Goal: Task Accomplishment & Management: Complete application form

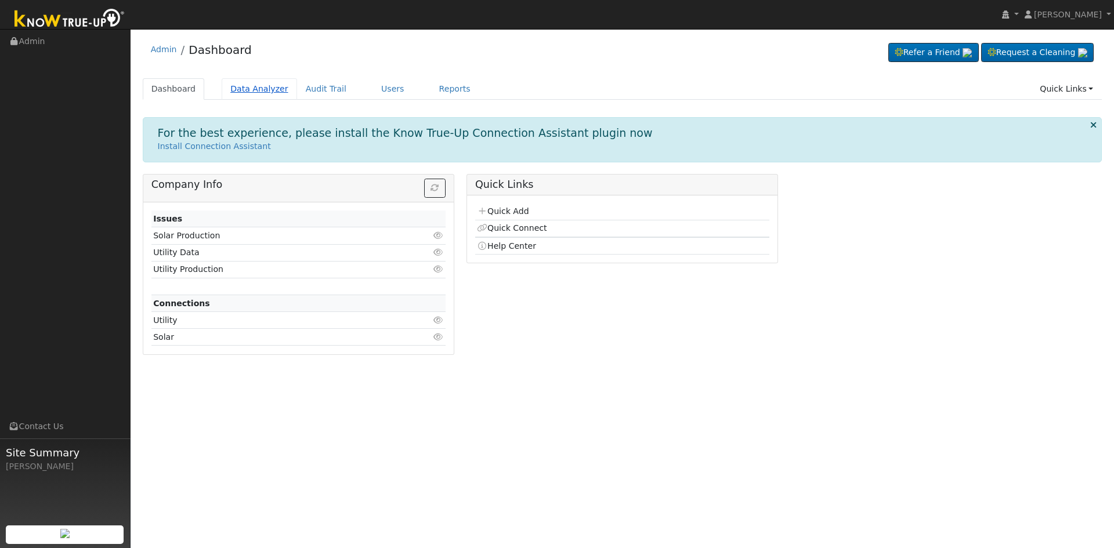
click at [229, 92] on link "Data Analyzer" at bounding box center [259, 88] width 75 height 21
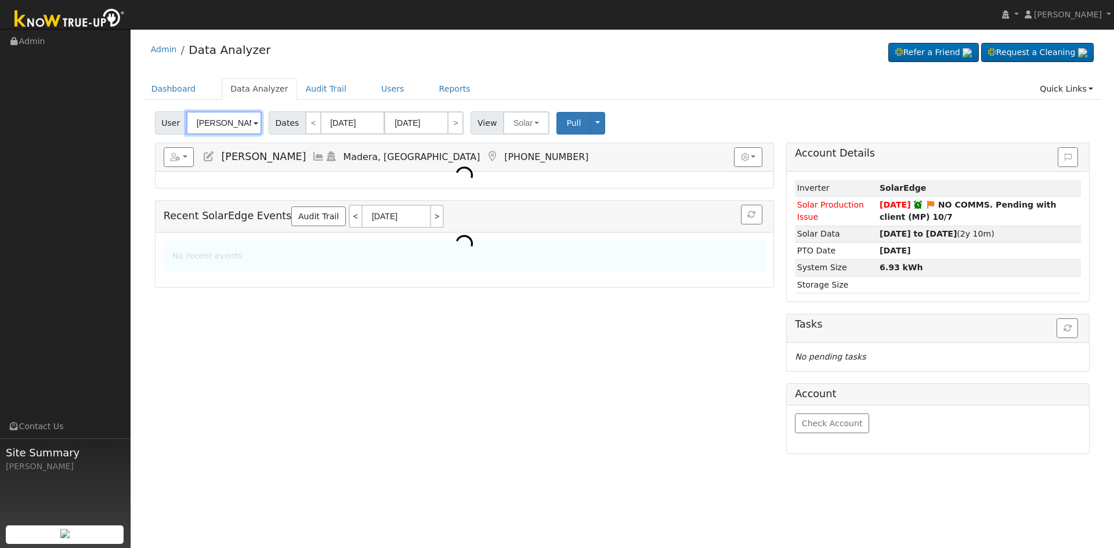
click at [226, 121] on input "Martin Lugo" at bounding box center [223, 122] width 75 height 23
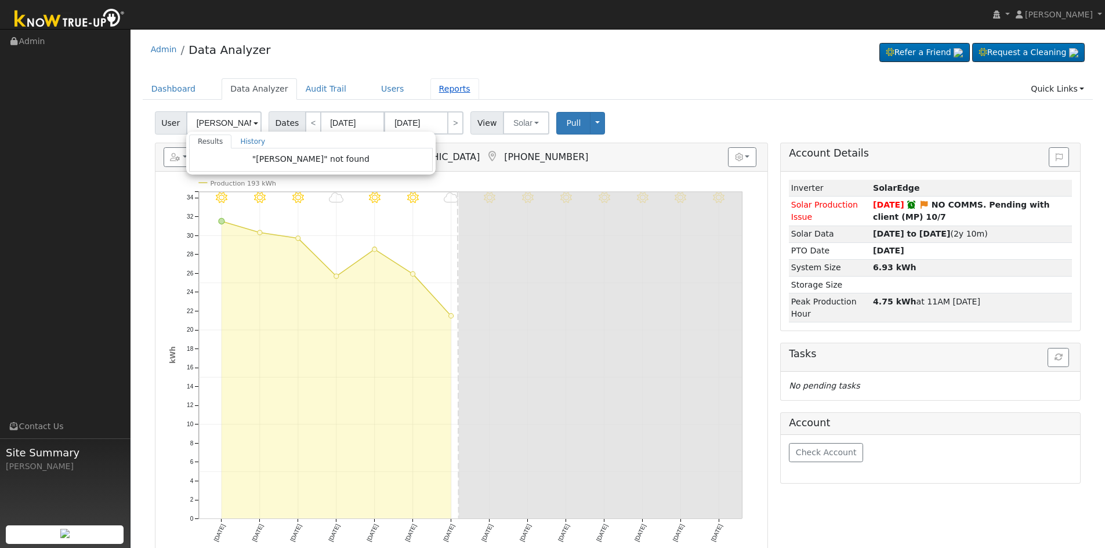
click at [430, 88] on link "Reports" at bounding box center [454, 88] width 49 height 21
type input "Martin Lugo"
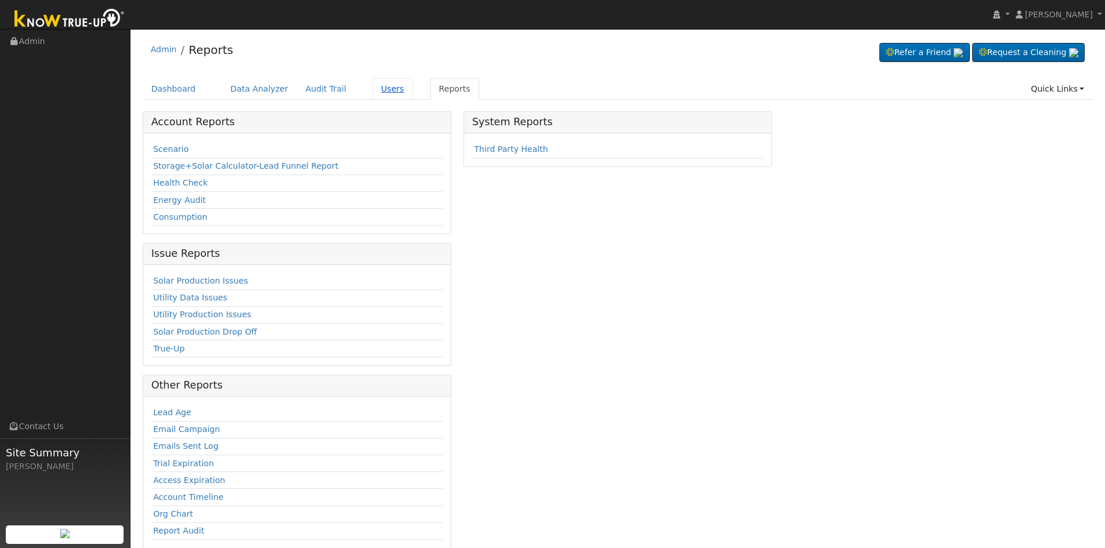
click at [372, 88] on link "Users" at bounding box center [392, 88] width 41 height 21
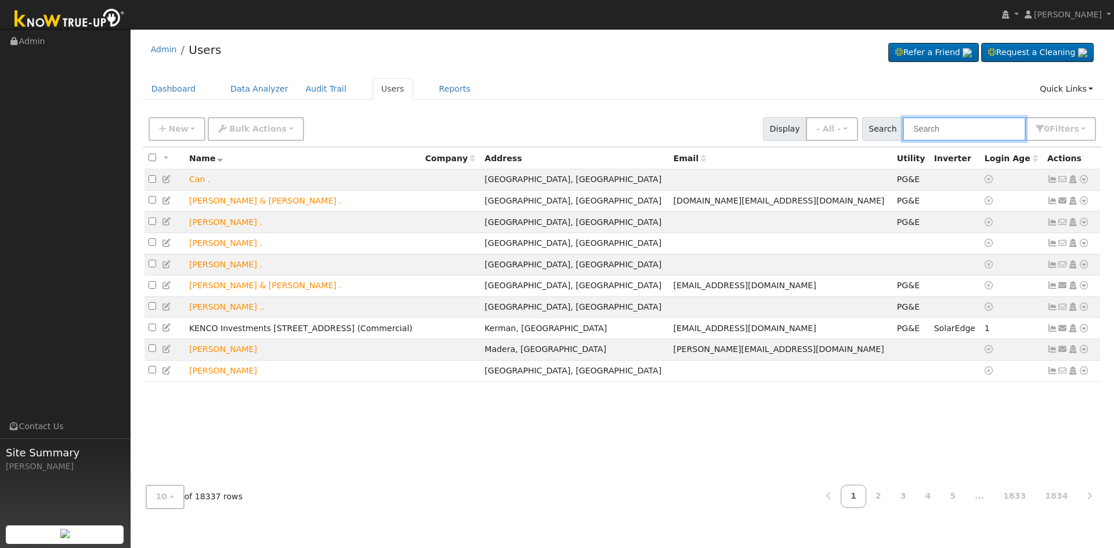
click at [929, 126] on input "text" at bounding box center [964, 129] width 123 height 24
paste input "[EMAIL_ADDRESS][DOMAIN_NAME]"
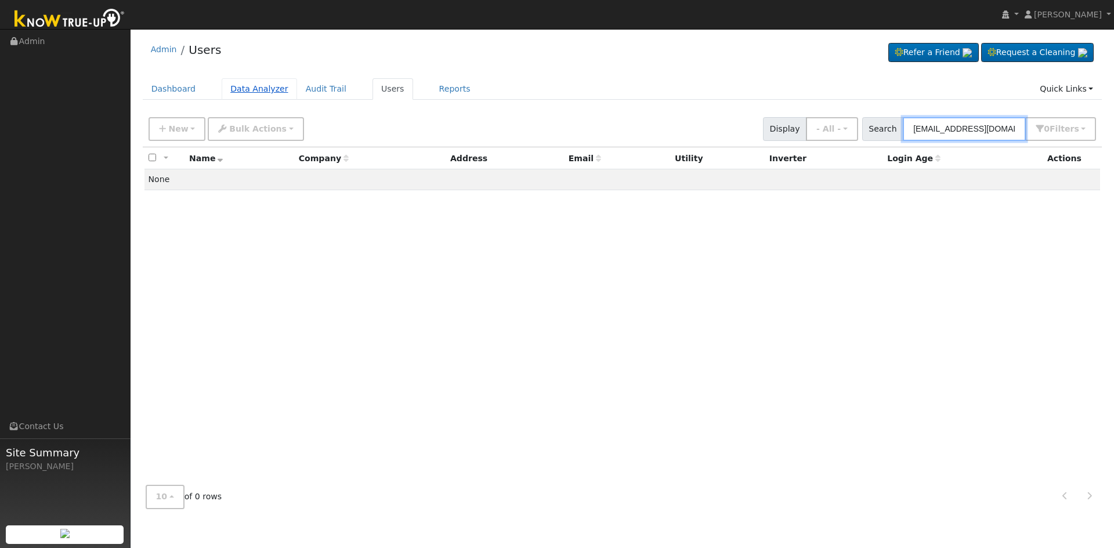
type input "[EMAIL_ADDRESS][DOMAIN_NAME]"
click at [231, 88] on link "Data Analyzer" at bounding box center [259, 88] width 75 height 21
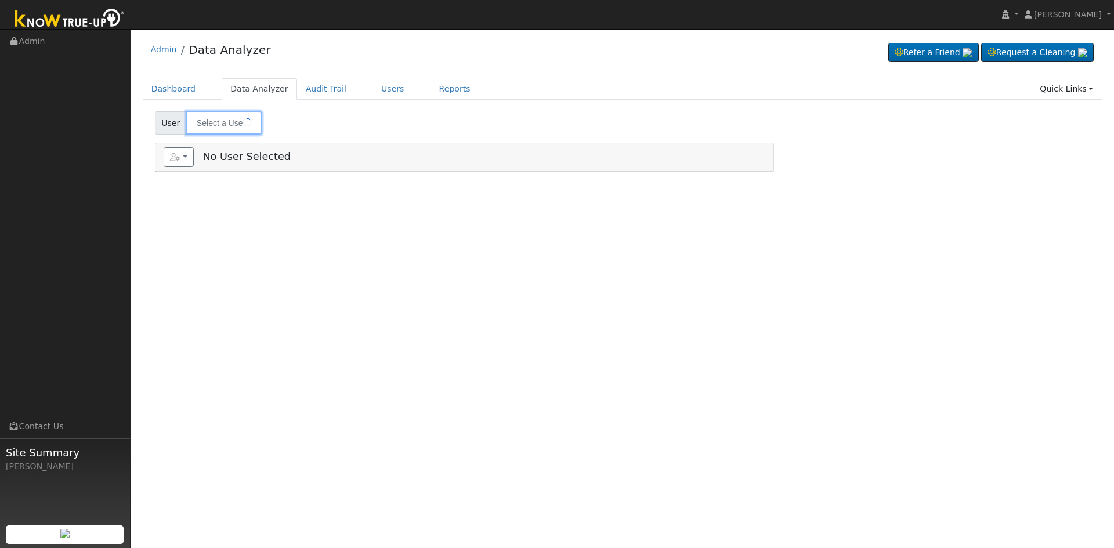
type input "[PERSON_NAME]"
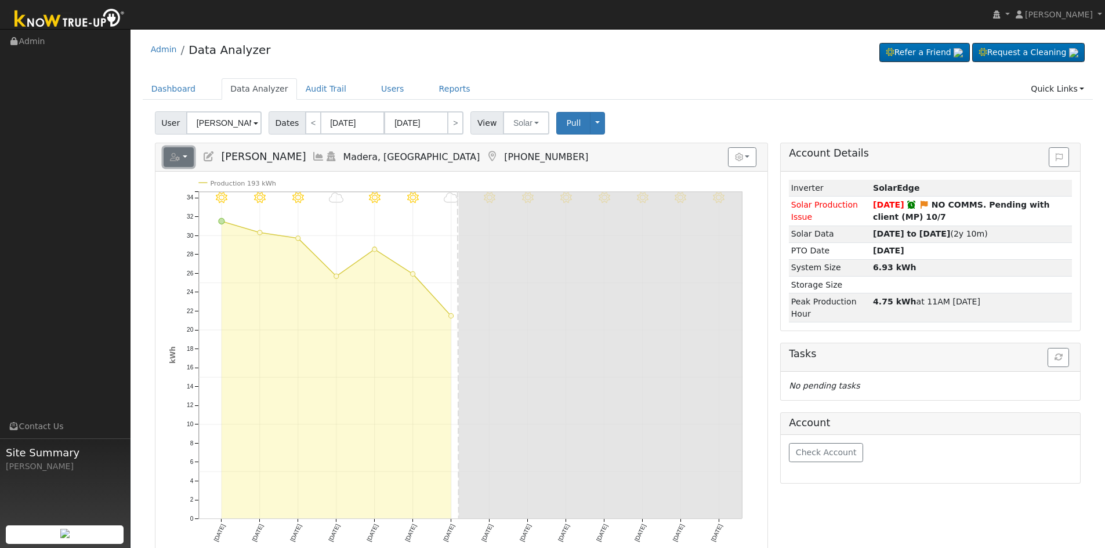
click at [182, 155] on button "button" at bounding box center [179, 157] width 31 height 20
click at [218, 212] on link "Add New User" at bounding box center [213, 218] width 99 height 14
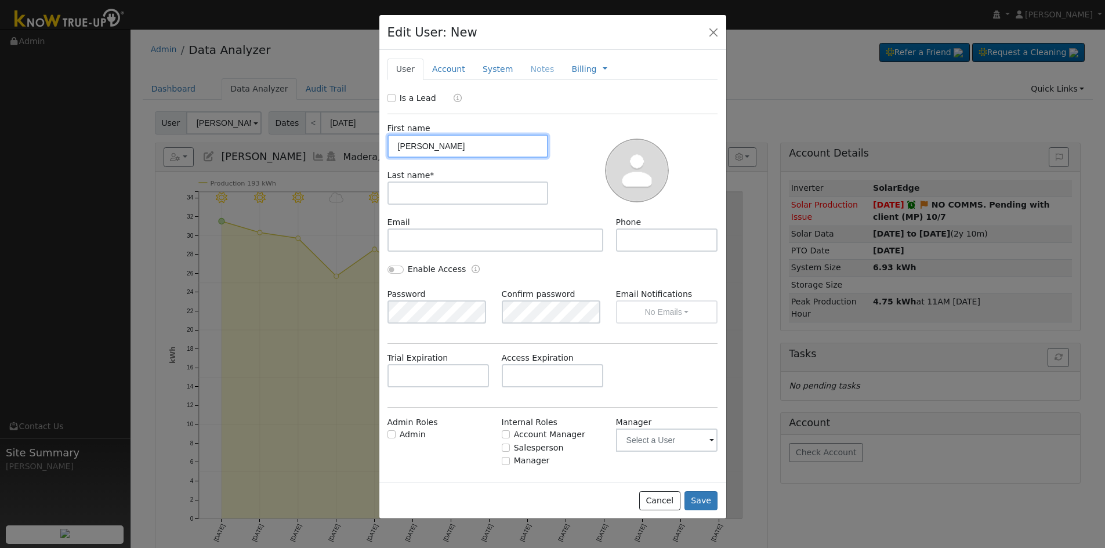
type input "Fermin"
click at [459, 184] on input "text" at bounding box center [467, 193] width 161 height 23
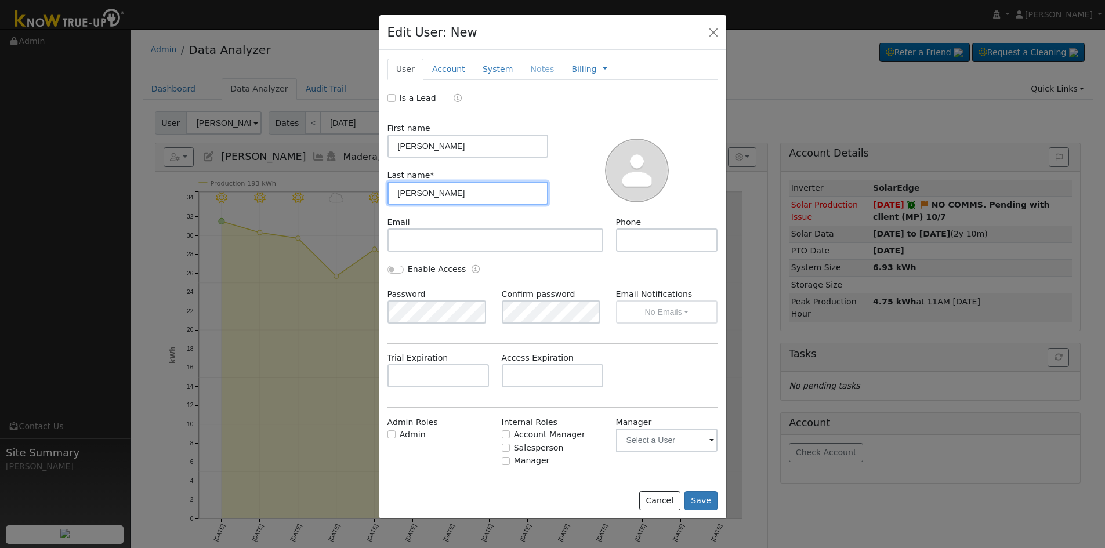
type input "Ochoa"
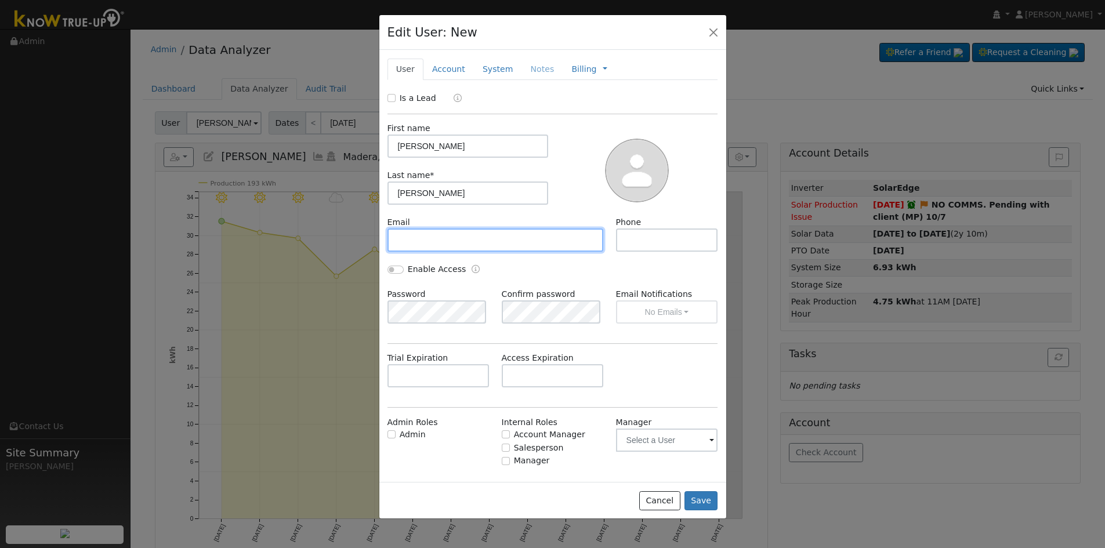
click at [550, 238] on input "text" at bounding box center [495, 240] width 216 height 23
paste input "minochoa19@yahoo.com"
type input "minochoa19@yahoo.com"
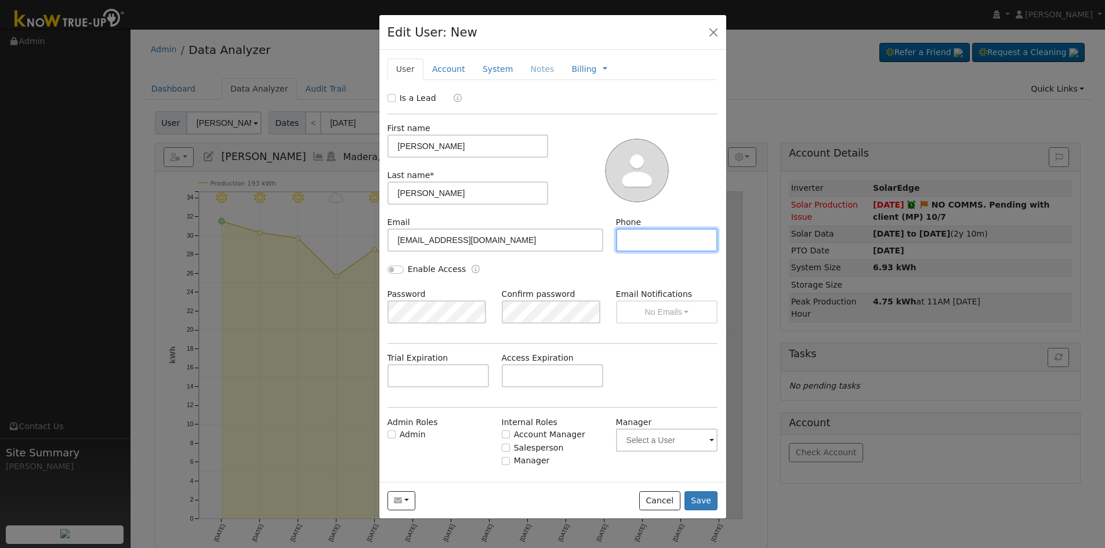
click at [650, 245] on input "text" at bounding box center [667, 240] width 102 height 23
click at [686, 239] on input "text" at bounding box center [667, 240] width 102 height 23
paste input "(559) 417-4067"
type input "(559) 417-4067"
click at [671, 303] on div "Email Notifications No Emails No Emails Weekly Emails Monthly Emails" at bounding box center [667, 305] width 114 height 35
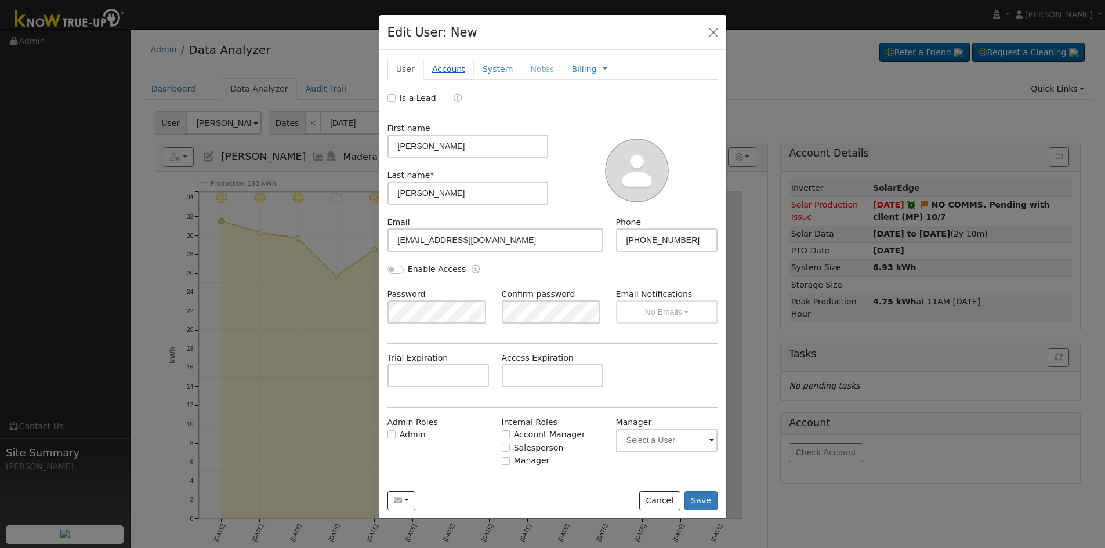
click at [455, 67] on link "Account" at bounding box center [448, 69] width 50 height 21
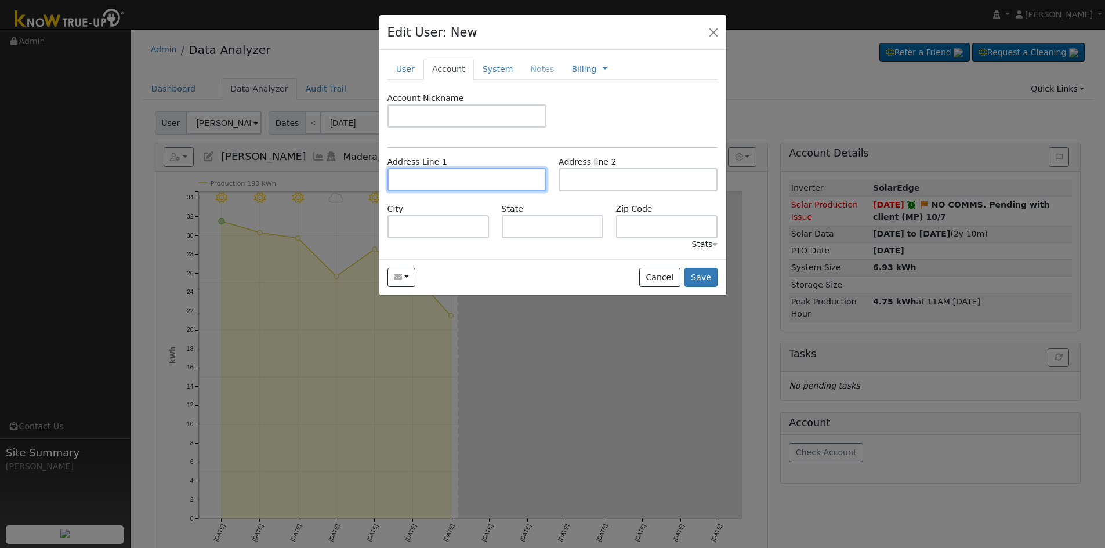
drag, startPoint x: 442, startPoint y: 177, endPoint x: 455, endPoint y: 168, distance: 16.6
click at [442, 178] on input "text" at bounding box center [466, 179] width 159 height 23
click at [444, 168] on div "Address Line 1" at bounding box center [466, 173] width 171 height 35
click at [451, 174] on input "text" at bounding box center [466, 179] width 159 height 23
paste input "642 Lolita Street #101"
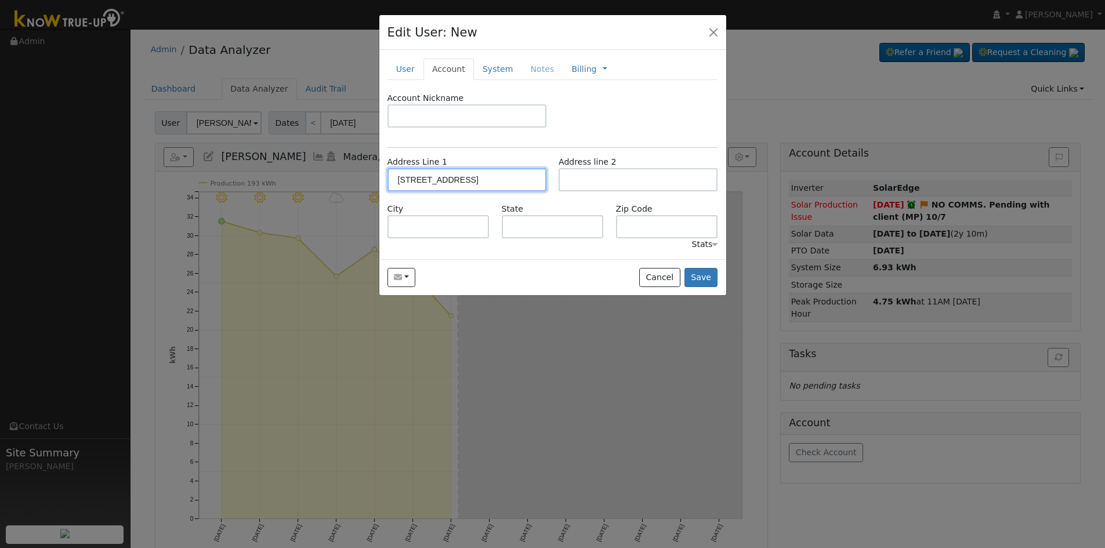
type input "642 Lolita Street"
type input "Mendota"
type input "CA"
type input "93640"
click at [489, 70] on link "System" at bounding box center [498, 69] width 48 height 21
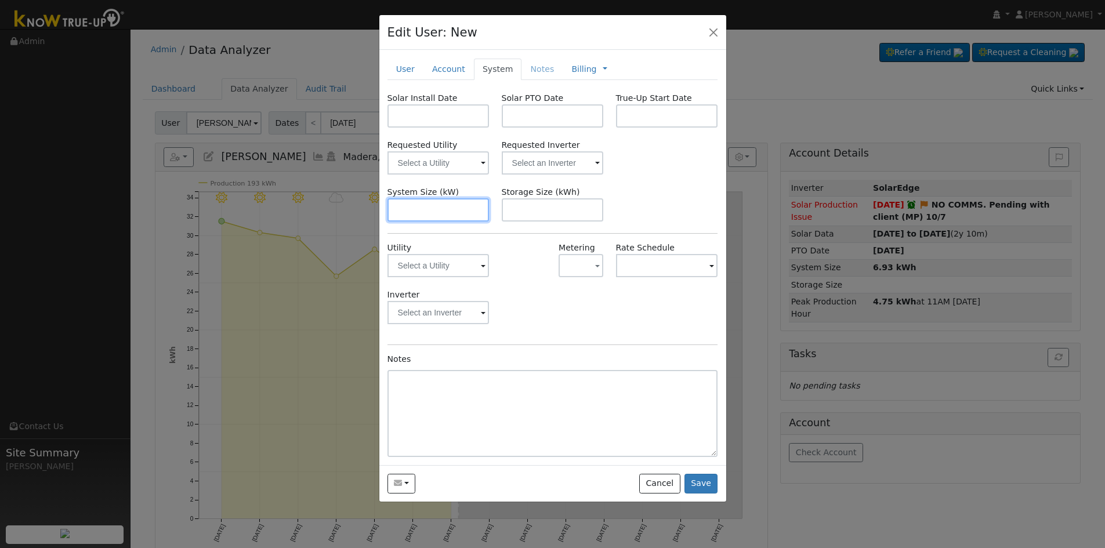
click at [463, 209] on input "text" at bounding box center [438, 209] width 102 height 23
paste input "3.690"
type input "3.7"
click at [458, 171] on input "text" at bounding box center [438, 162] width 102 height 23
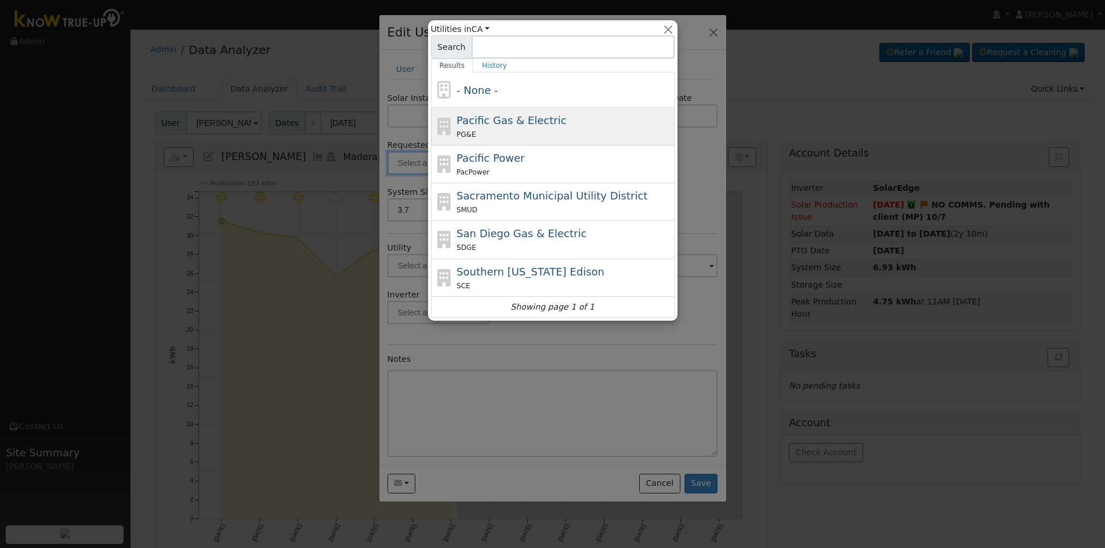
click at [530, 131] on div "PG&E" at bounding box center [563, 134] width 215 height 12
type input "Pacific Gas & Electric"
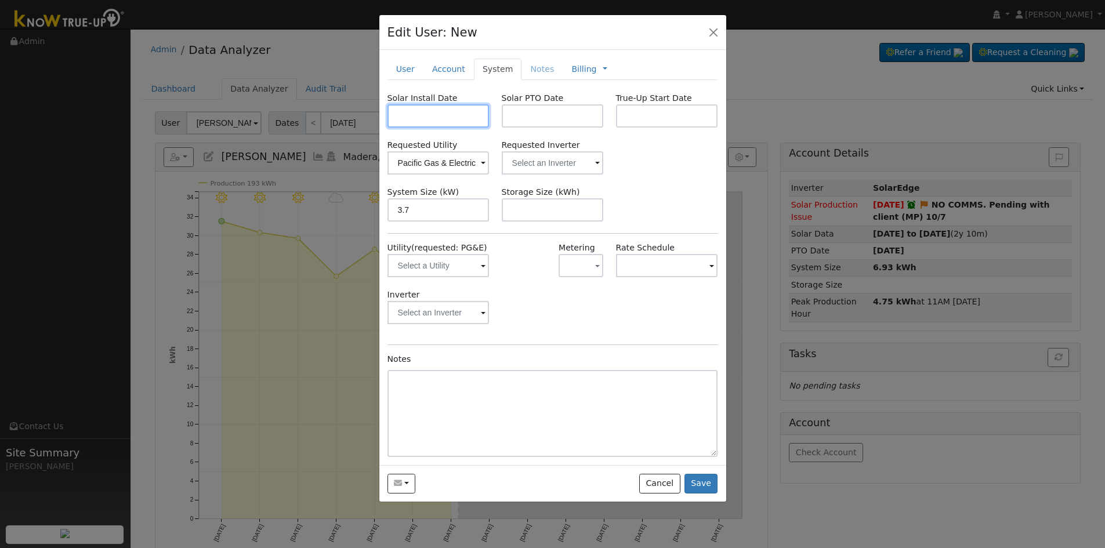
click at [402, 119] on input "text" at bounding box center [438, 115] width 102 height 23
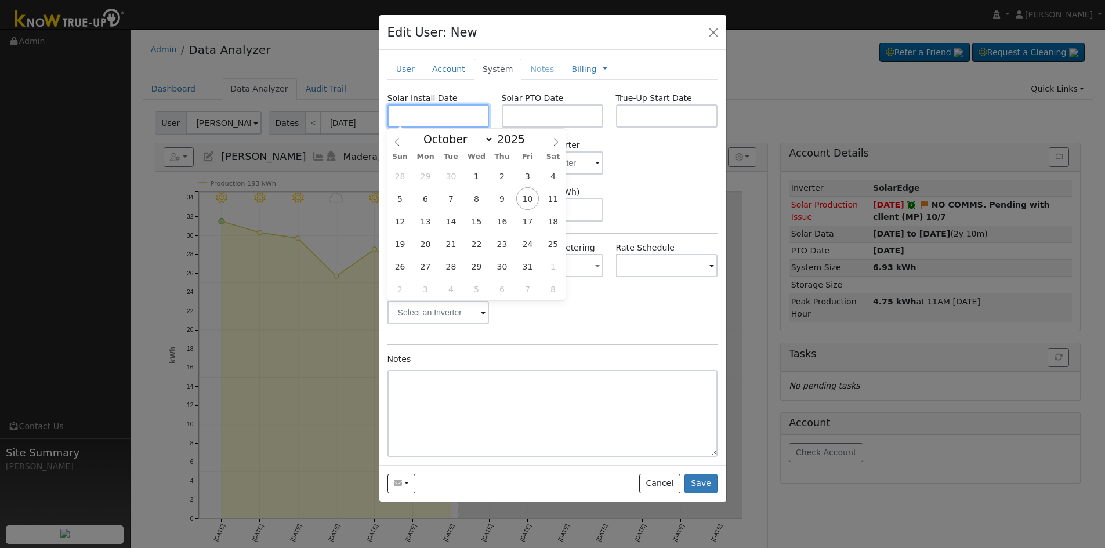
paste input "12/23/2024"
type input "12/23/2024"
click at [532, 121] on input "text" at bounding box center [553, 115] width 102 height 23
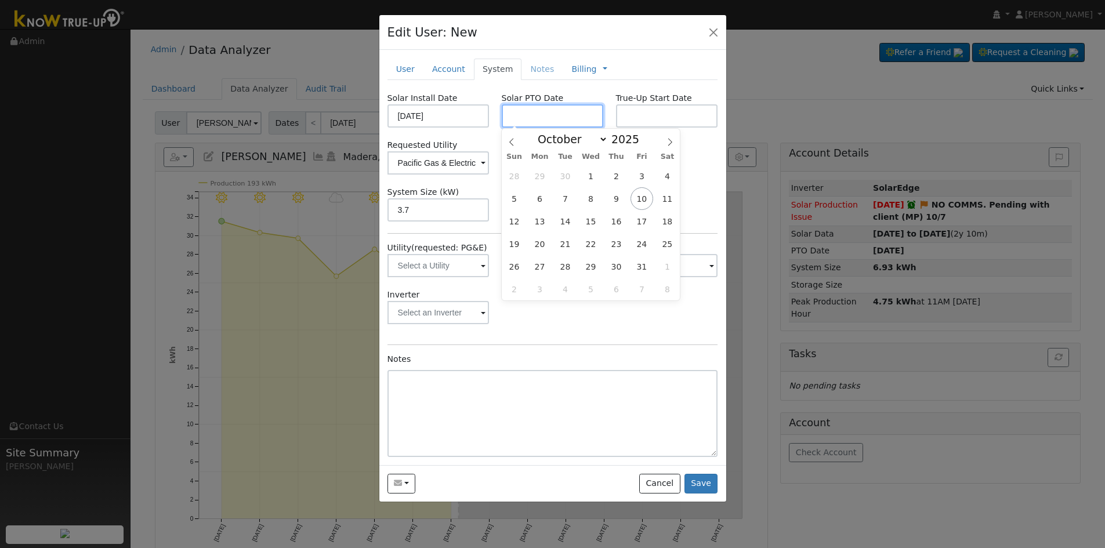
click at [546, 109] on input "text" at bounding box center [553, 115] width 102 height 23
paste input "10/9/2025"
type input "[DATE]"
click at [693, 197] on div "System Size (kW) 3.7 Storage Size (kWh)" at bounding box center [552, 203] width 343 height 35
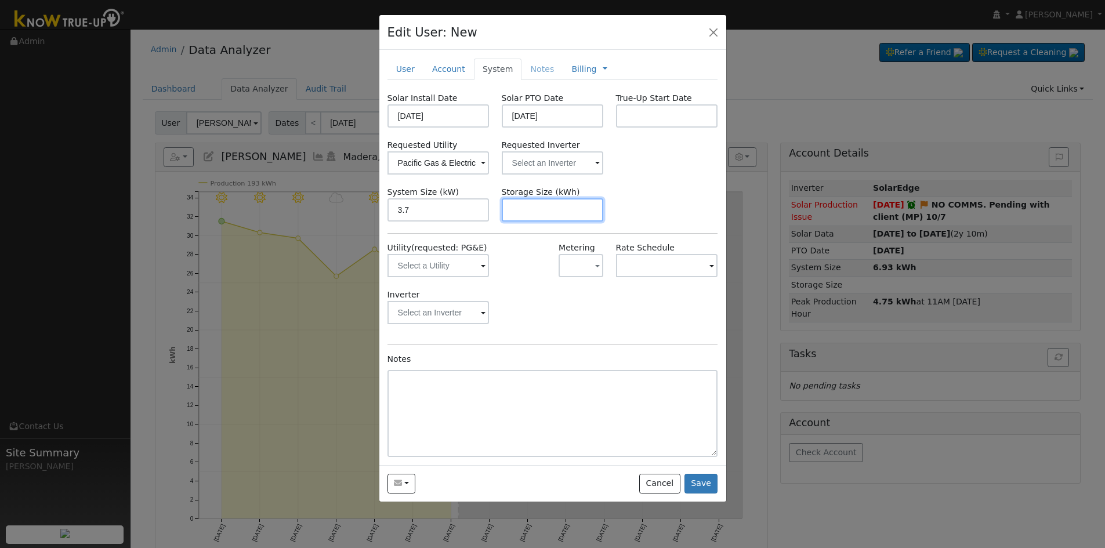
click at [544, 212] on input "text" at bounding box center [553, 209] width 102 height 23
paste input "10.00"
type input "10"
click at [571, 71] on link "Billing" at bounding box center [583, 69] width 25 height 12
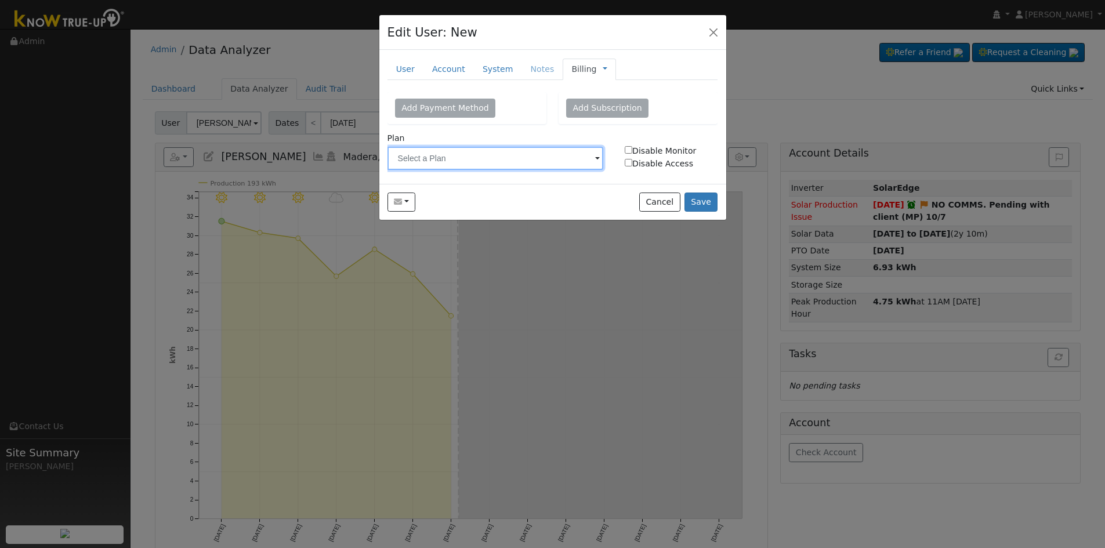
click at [552, 160] on input "text" at bounding box center [495, 158] width 216 height 23
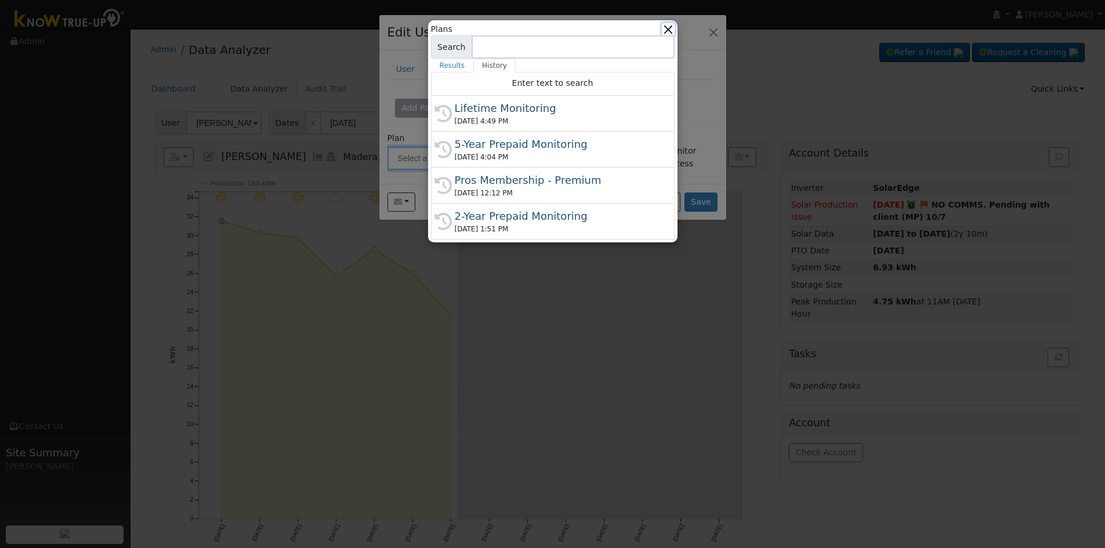
click at [669, 31] on button "button" at bounding box center [668, 29] width 12 height 12
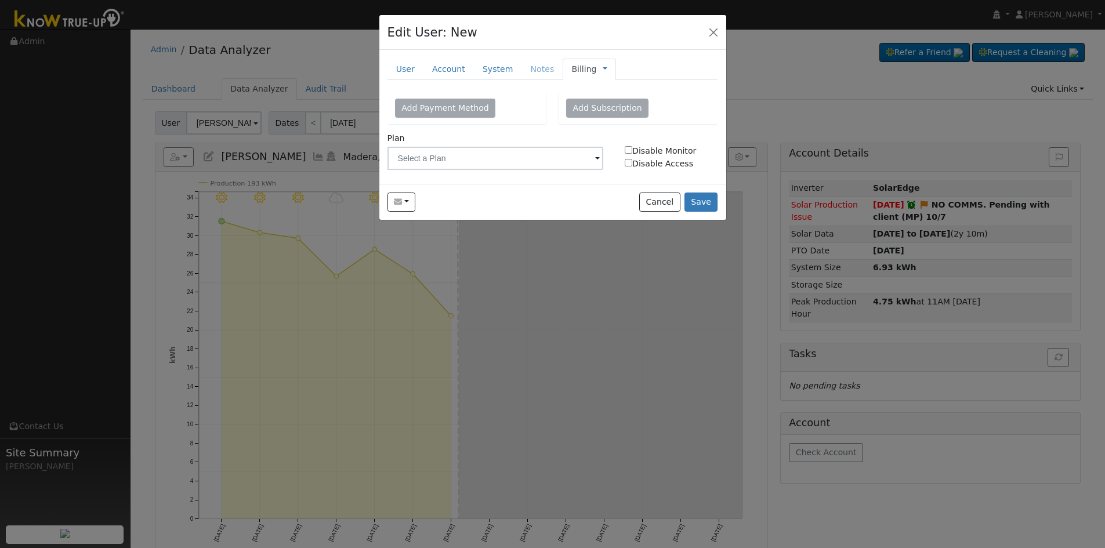
click at [603, 71] on link at bounding box center [605, 69] width 5 height 12
click at [630, 89] on link "Management" at bounding box center [643, 90] width 81 height 16
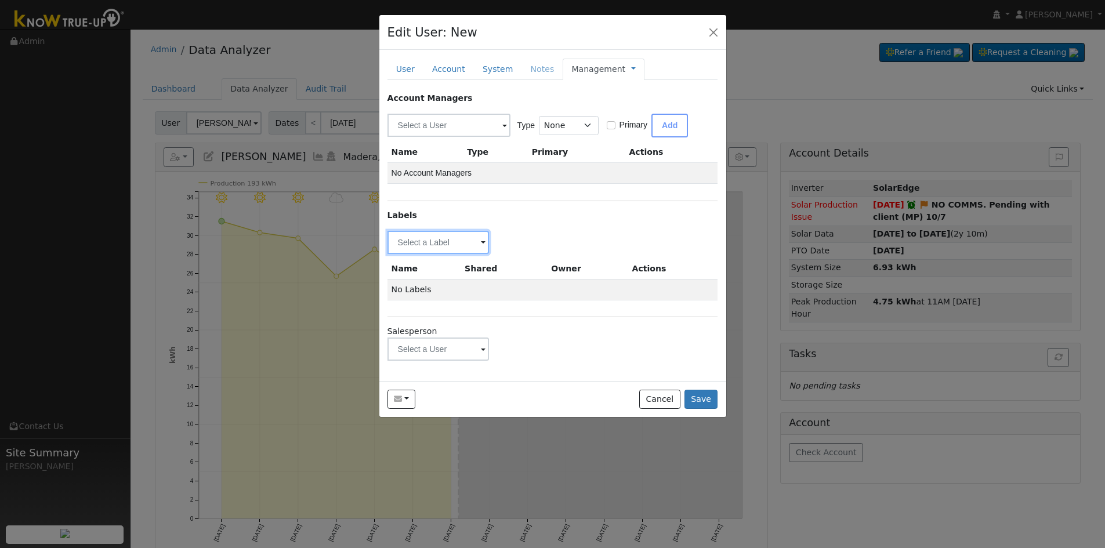
click at [441, 247] on input "text" at bounding box center [438, 242] width 102 height 23
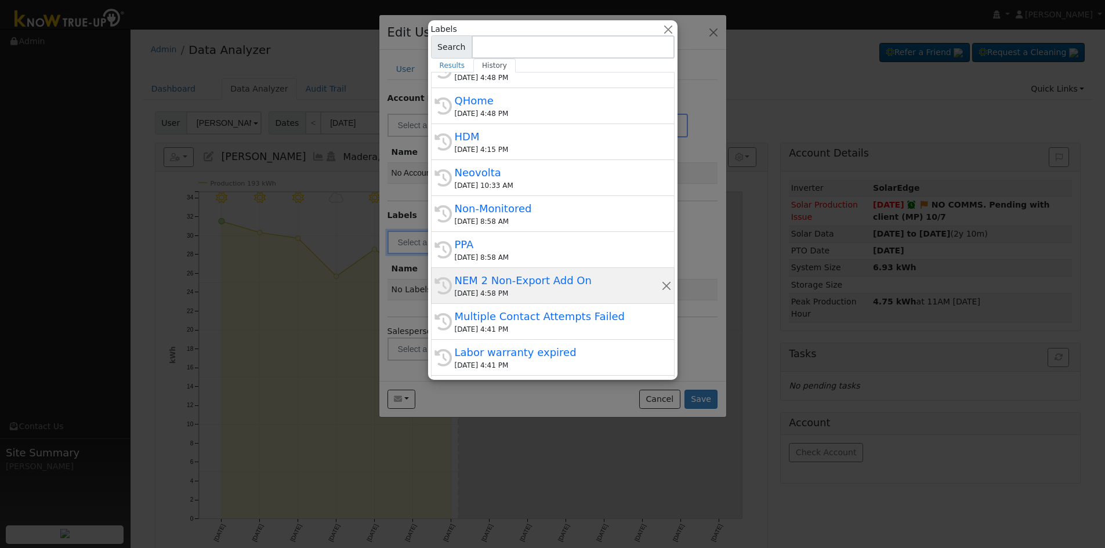
scroll to position [116, 0]
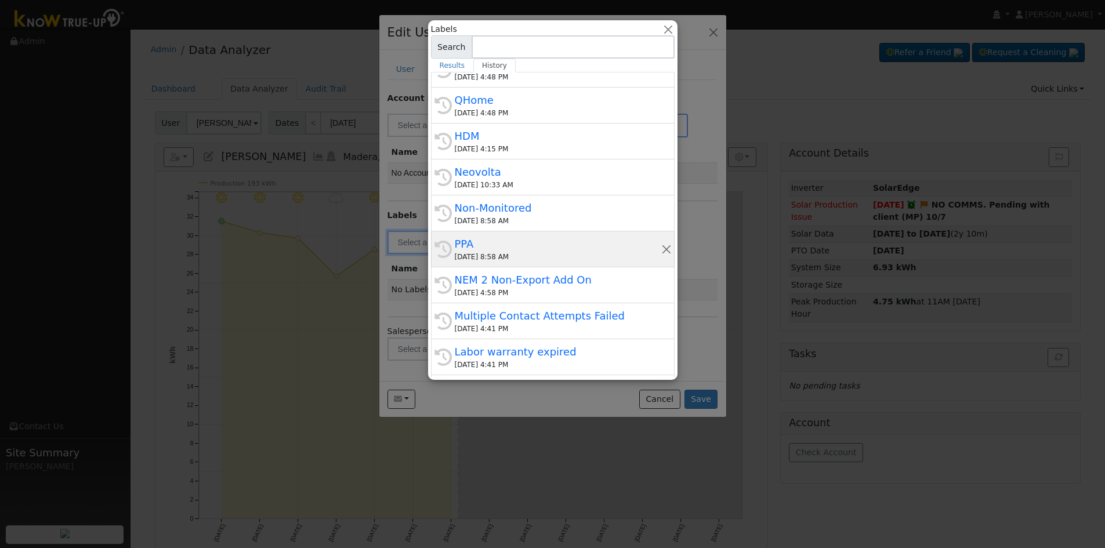
click at [508, 251] on div "PPA" at bounding box center [558, 244] width 206 height 16
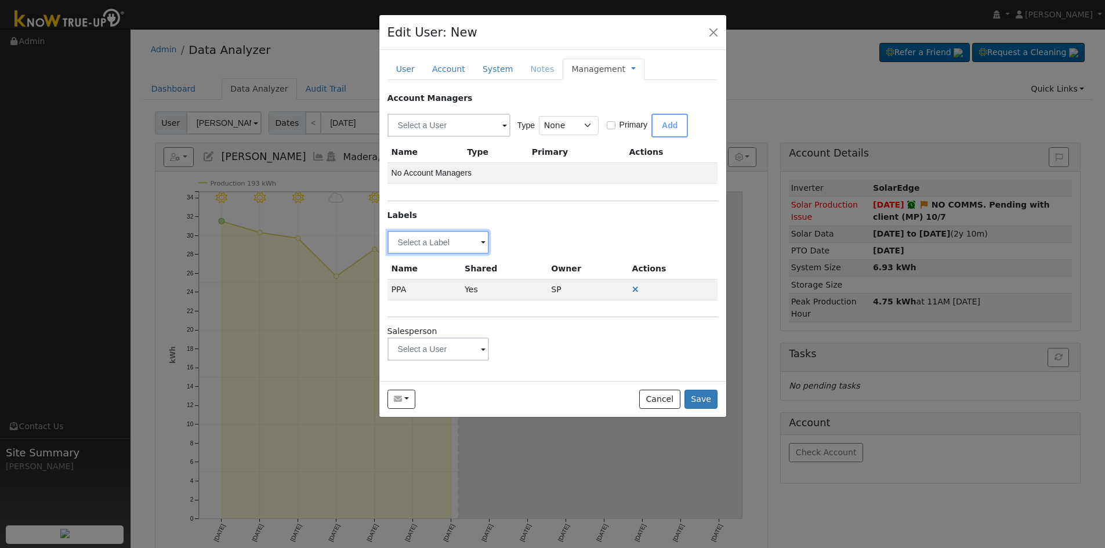
click at [447, 247] on input "text" at bounding box center [438, 242] width 102 height 23
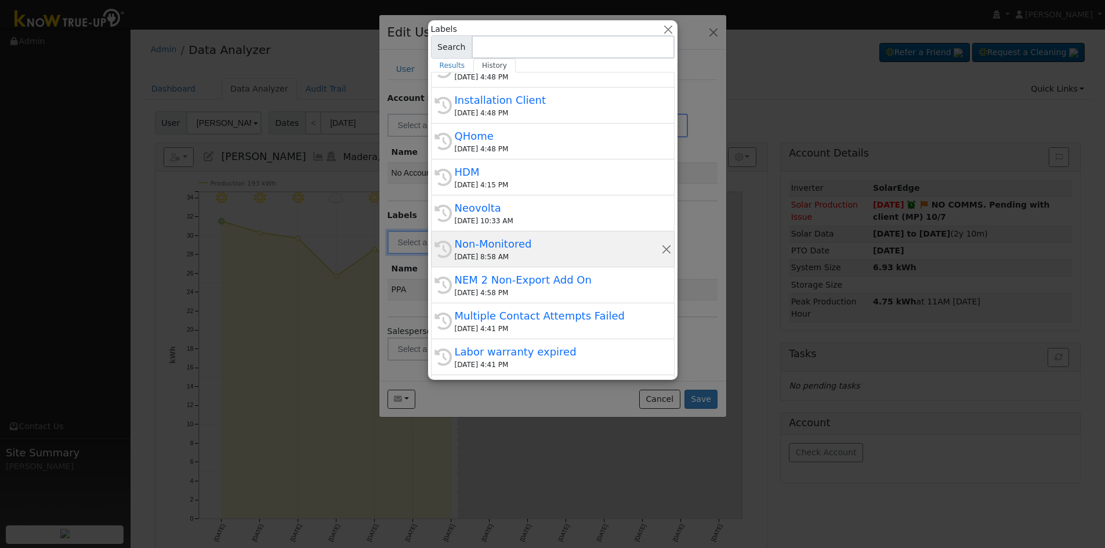
click at [514, 244] on div "Non-Monitored" at bounding box center [558, 244] width 206 height 16
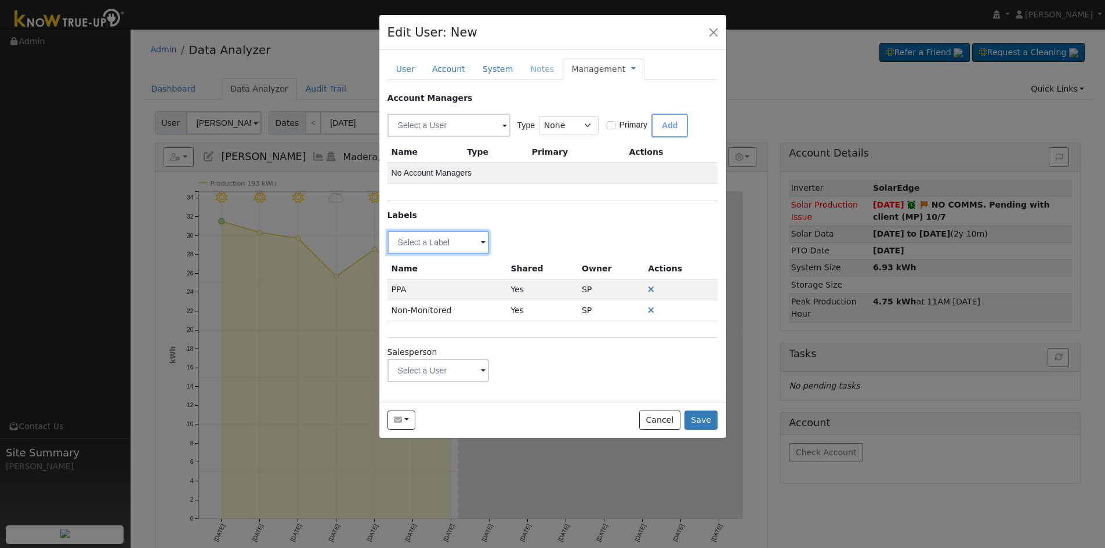
click at [416, 244] on input "text" at bounding box center [438, 242] width 102 height 23
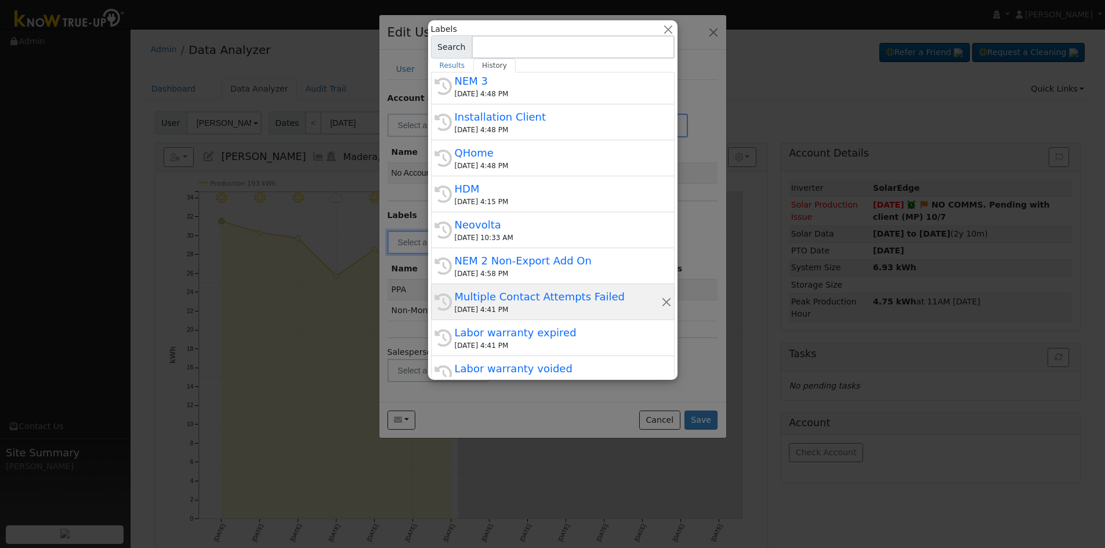
scroll to position [48, 0]
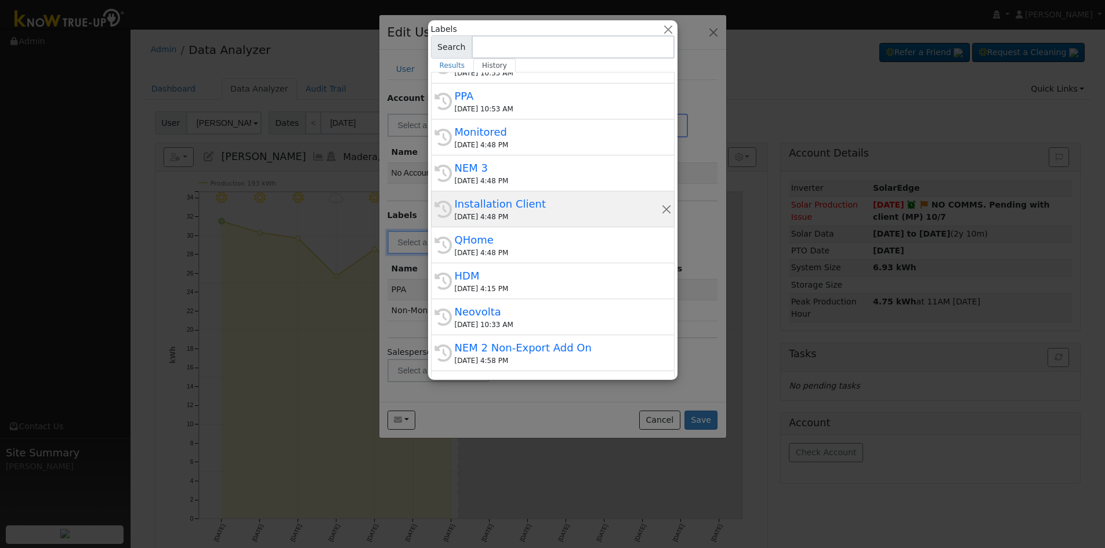
click at [491, 201] on div "Installation Client" at bounding box center [558, 204] width 206 height 16
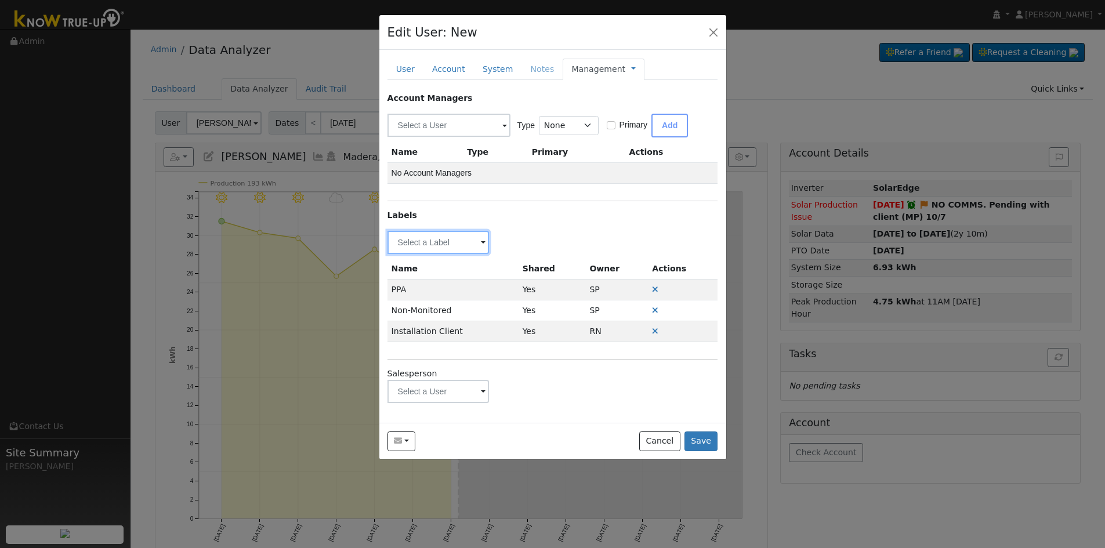
click at [454, 245] on input "text" at bounding box center [438, 242] width 102 height 23
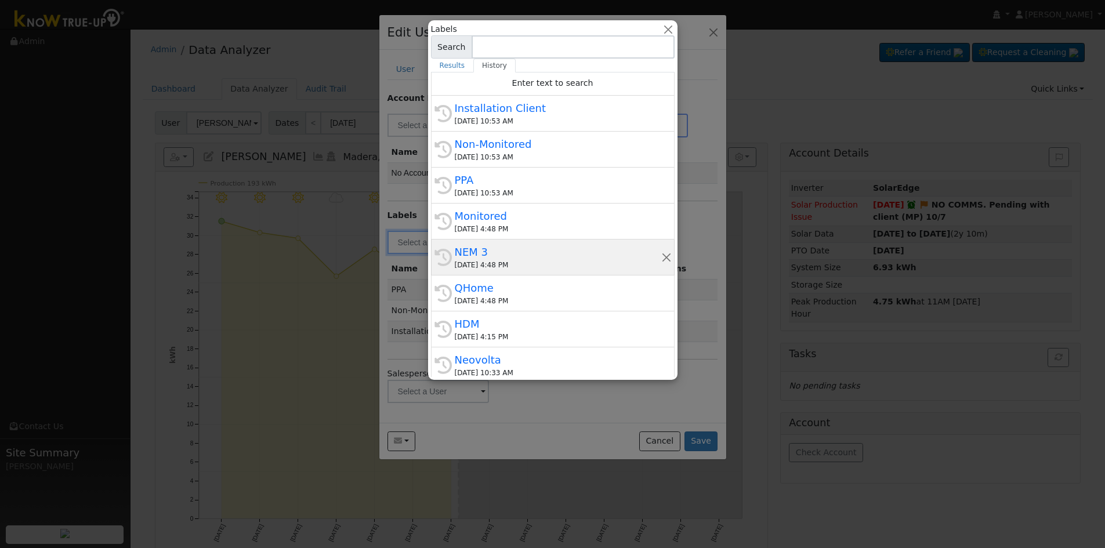
click at [516, 260] on div "10/08/2025 4:48 PM" at bounding box center [558, 265] width 206 height 10
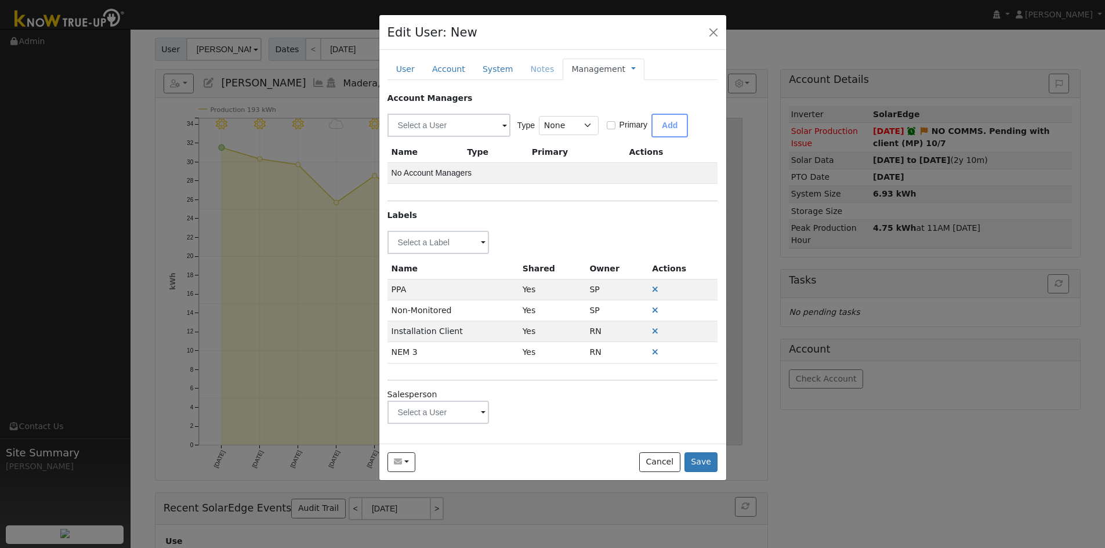
scroll to position [148, 0]
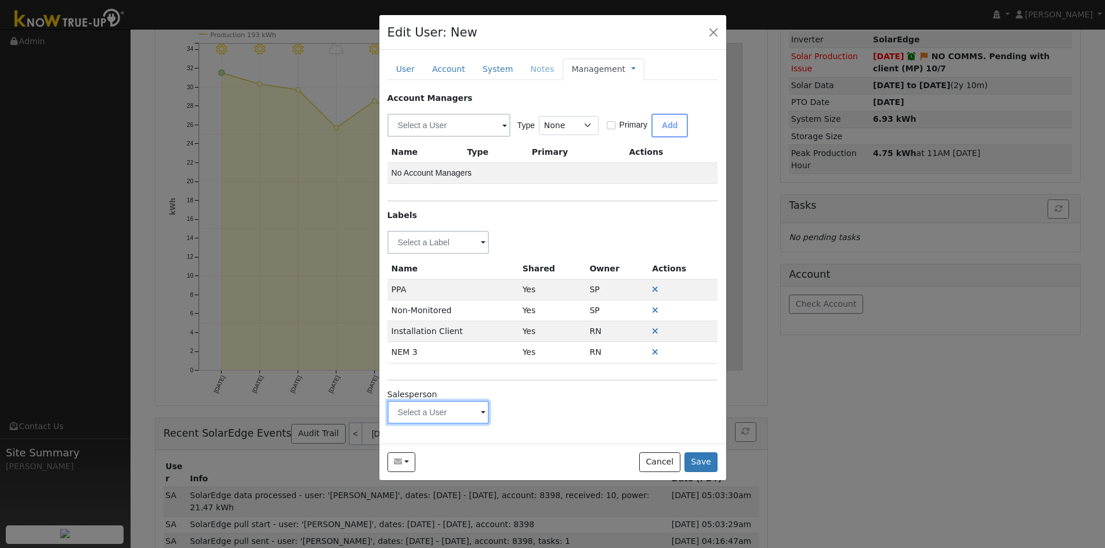
click at [438, 410] on input "text" at bounding box center [438, 412] width 102 height 23
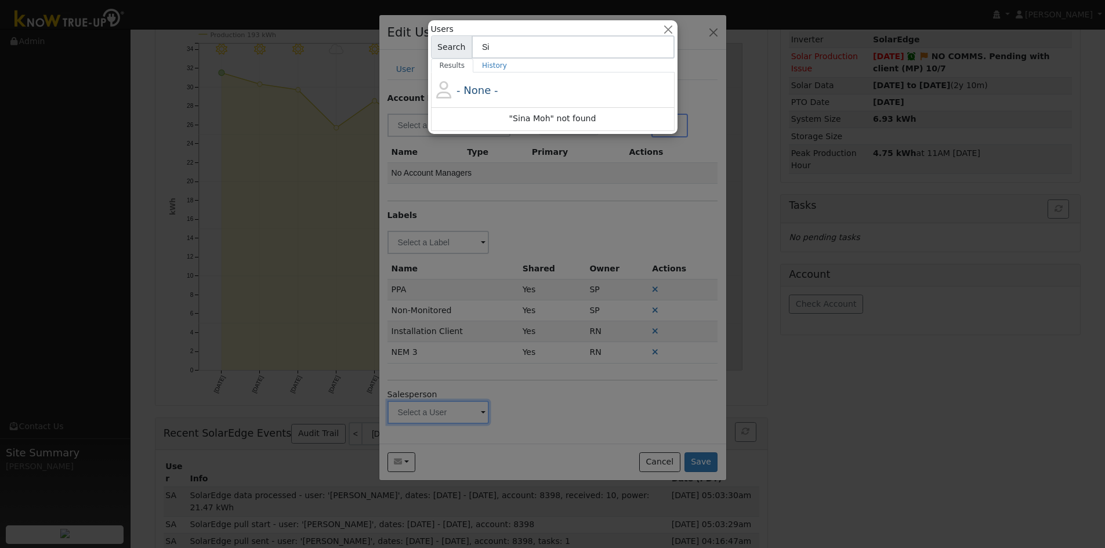
type input "S"
type input "M"
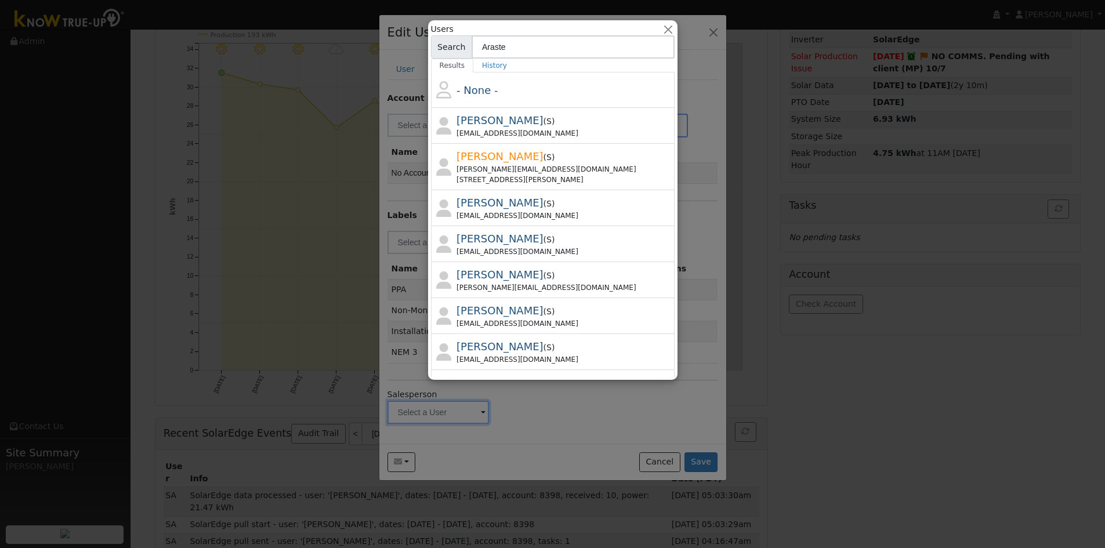
type input "Arasteh"
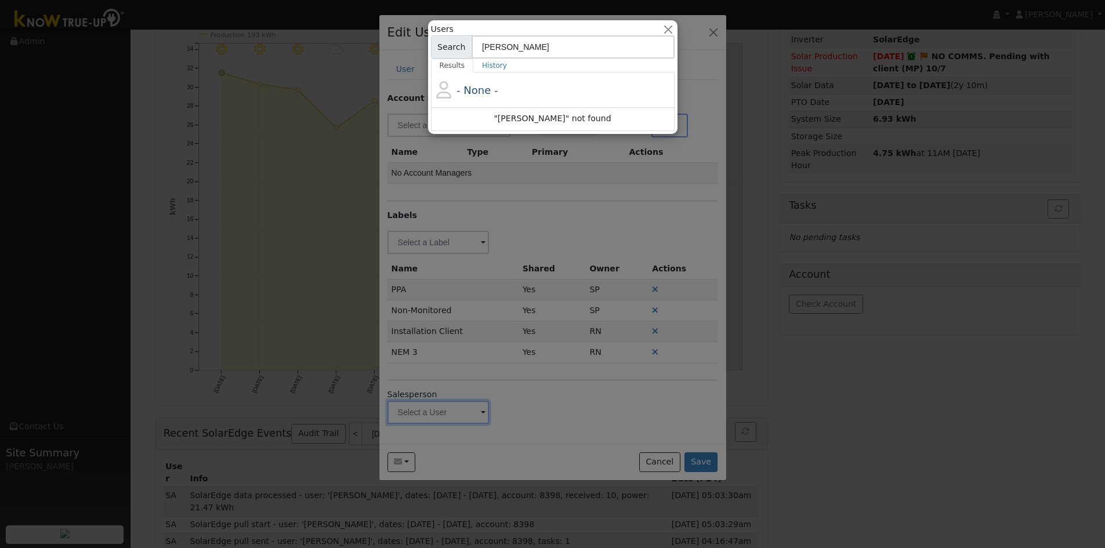
drag, startPoint x: 543, startPoint y: 49, endPoint x: 436, endPoint y: 49, distance: 107.3
click at [436, 49] on div "Search Arasteh" at bounding box center [553, 46] width 244 height 23
click at [669, 30] on button "button" at bounding box center [668, 29] width 12 height 12
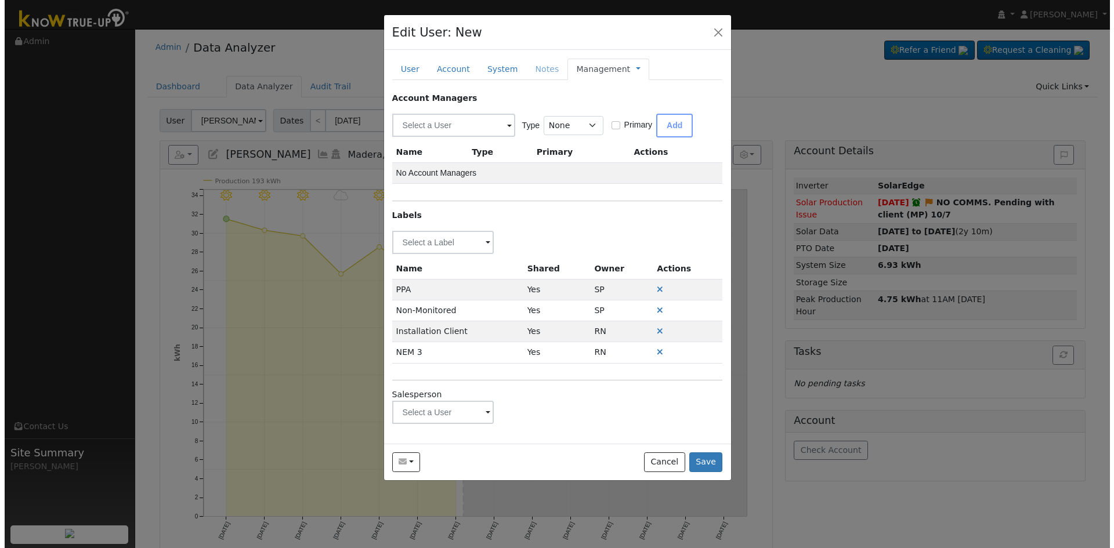
scroll to position [0, 0]
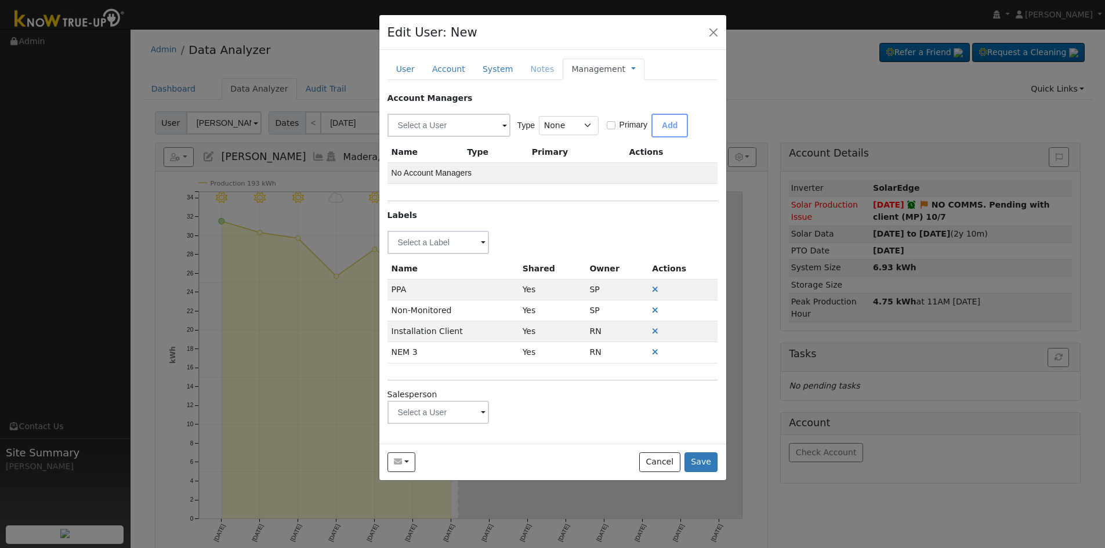
click at [600, 71] on link "Management" at bounding box center [598, 69] width 54 height 12
click at [704, 458] on button "Save" at bounding box center [701, 462] width 34 height 20
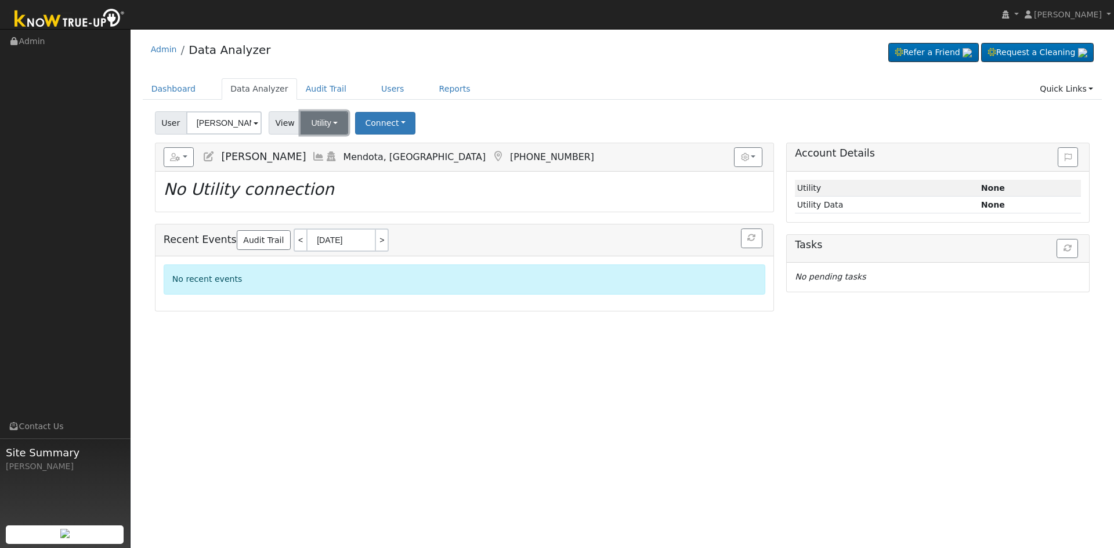
click at [333, 129] on button "Utility" at bounding box center [324, 122] width 48 height 23
click at [513, 114] on div "User Fermin Ochoa Account Default Account Default Account 642 Lolita Street, Me…" at bounding box center [622, 120] width 939 height 27
click at [226, 117] on input "Fermin Ochoa" at bounding box center [223, 122] width 75 height 23
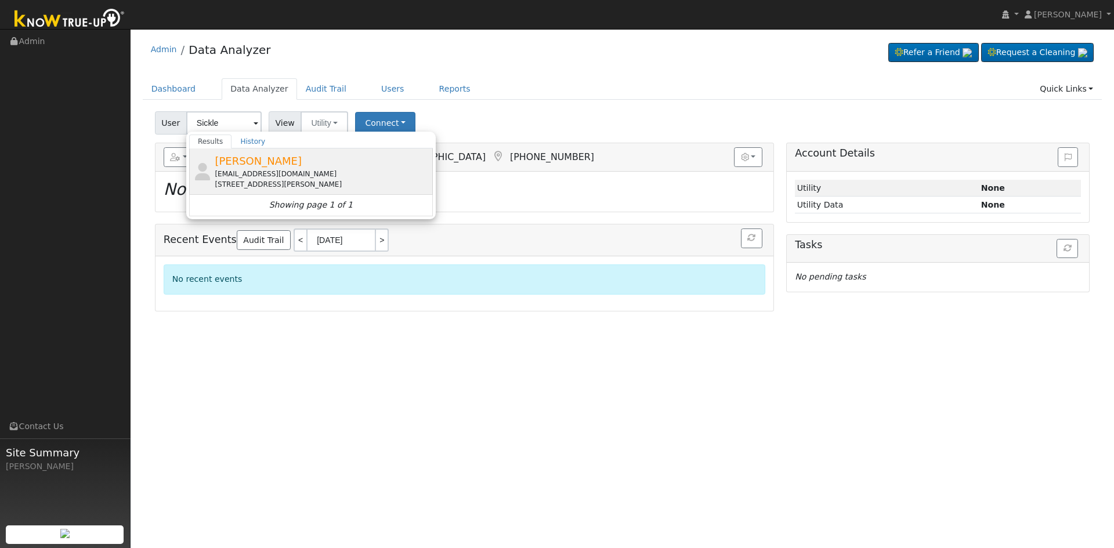
click at [365, 171] on div "nap682@gmail.com" at bounding box center [322, 174] width 215 height 10
type input "[PERSON_NAME]"
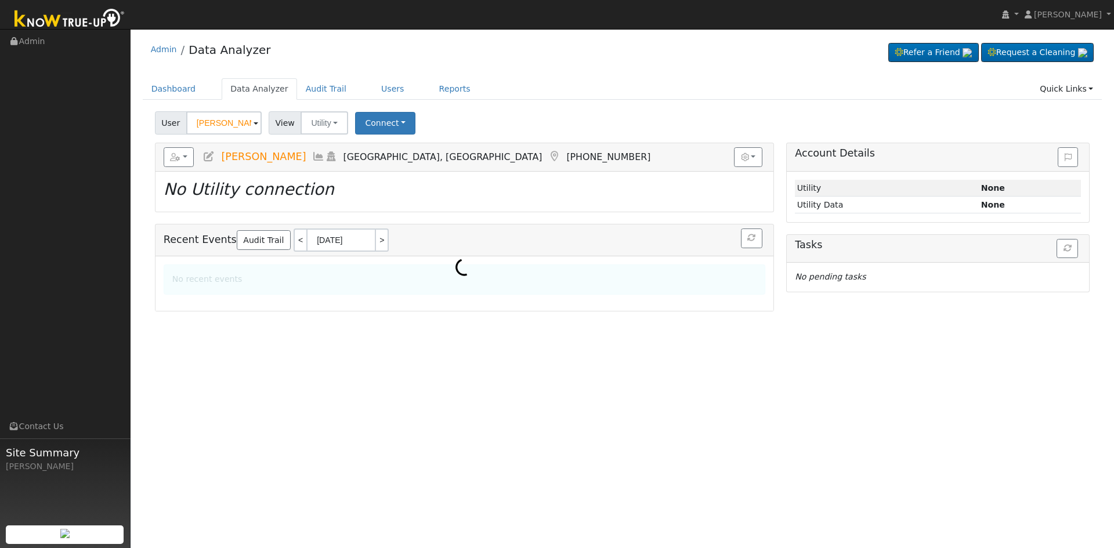
click at [205, 156] on icon at bounding box center [208, 156] width 13 height 10
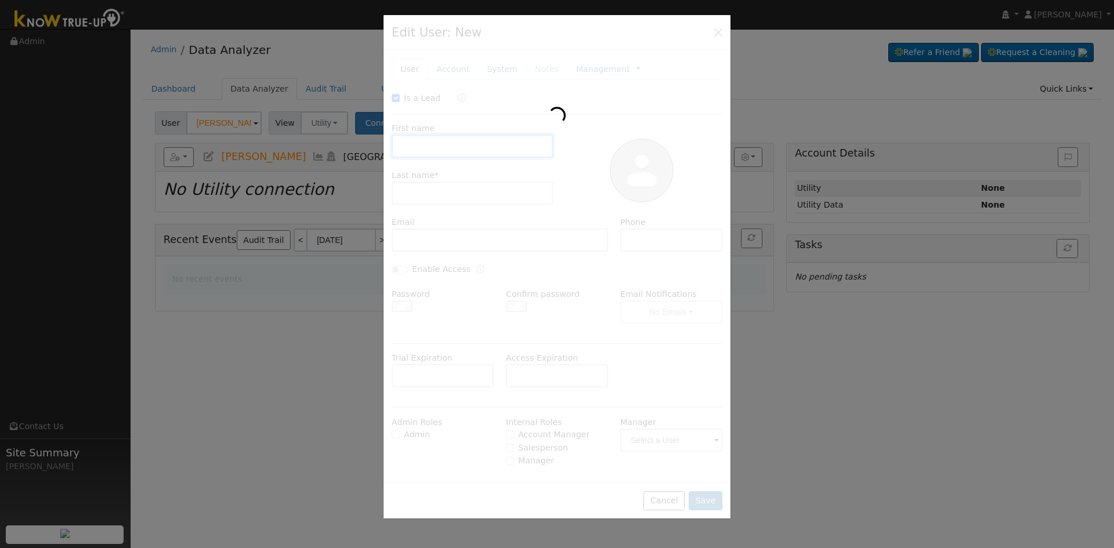
checkbox input "true"
type input "Hailey"
type input "Van Sickle"
type input "nap682@gmail.com"
type input "6194030777"
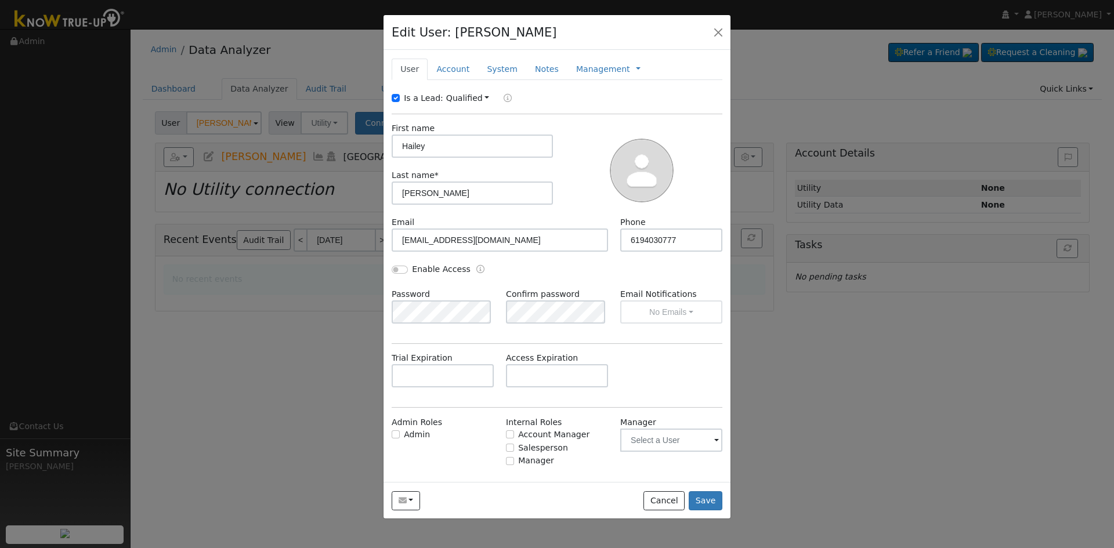
click at [396, 93] on div "Is a Lead:" at bounding box center [419, 98] width 55 height 12
click at [400, 268] on input "Enable Access" at bounding box center [400, 270] width 16 height 8
checkbox input "true"
click at [393, 97] on input "Is a Lead:" at bounding box center [396, 98] width 8 height 8
checkbox input "false"
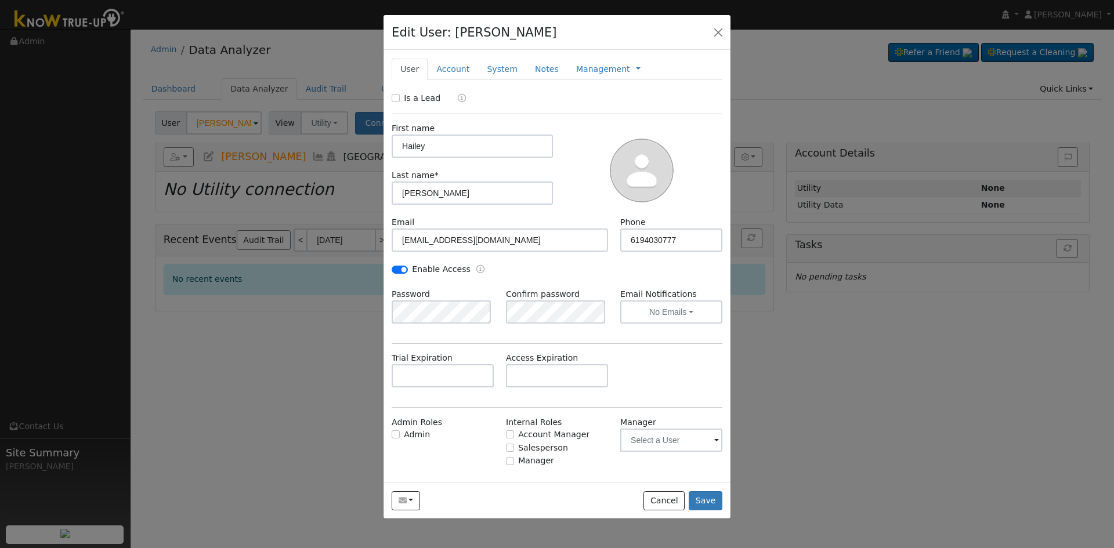
click at [701, 375] on div "Trial Expiration Access Expiration" at bounding box center [557, 375] width 343 height 47
click at [656, 314] on button "No Emails" at bounding box center [671, 311] width 102 height 23
drag, startPoint x: 644, startPoint y: 353, endPoint x: 632, endPoint y: 355, distance: 11.7
click at [643, 353] on link "Weekly Emails" at bounding box center [655, 354] width 81 height 16
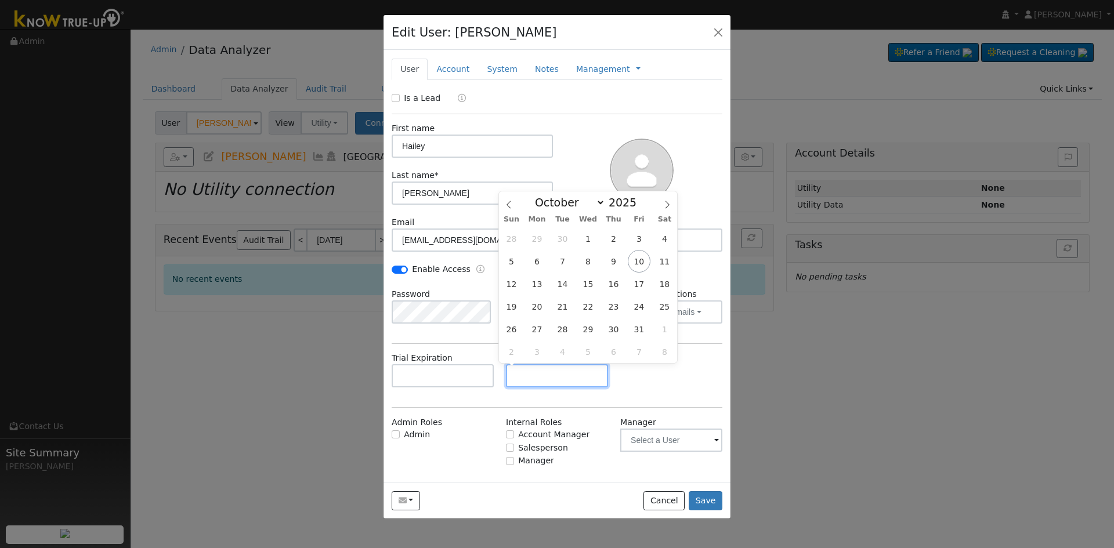
click at [534, 372] on input "text" at bounding box center [557, 375] width 102 height 23
click at [464, 62] on link "Account" at bounding box center [452, 69] width 50 height 21
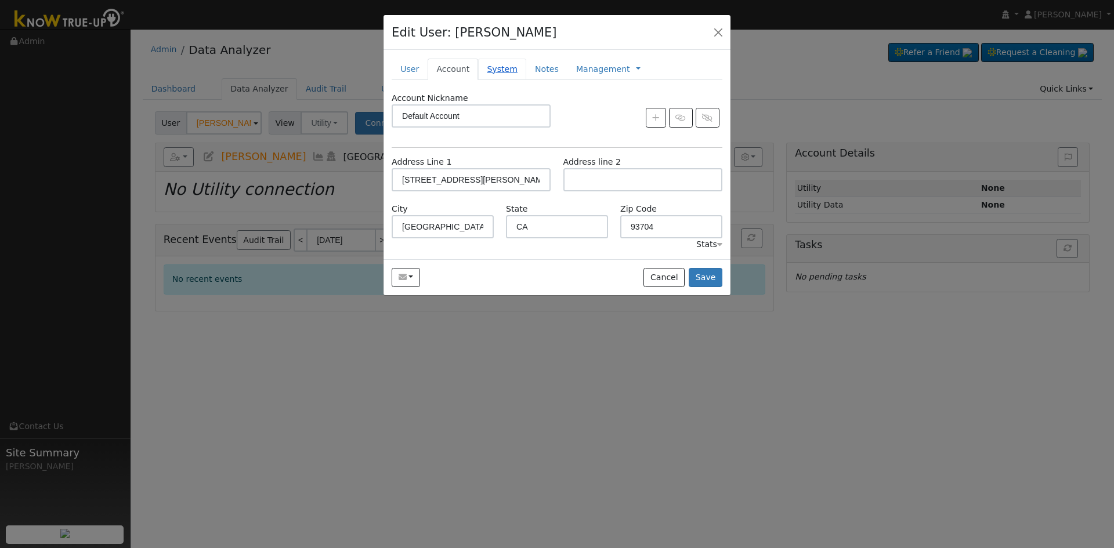
click at [492, 64] on link "System" at bounding box center [502, 69] width 48 height 21
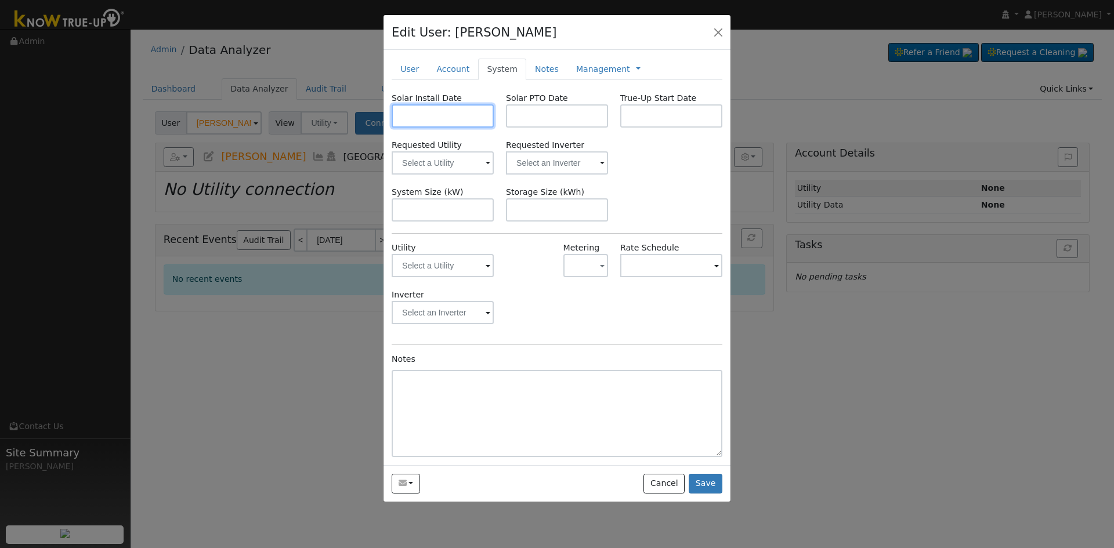
click at [430, 126] on body "Allanah Young Allanah Young Profile My Company Help Center Terms Of Service See…" at bounding box center [557, 288] width 1114 height 519
paste input "5.720"
type input "07/11/2025"
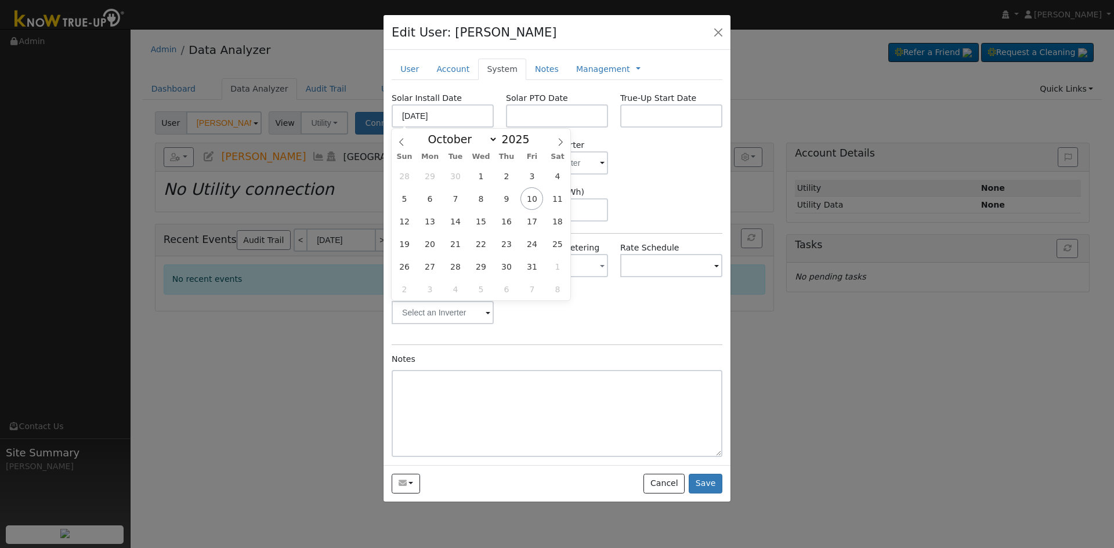
click at [659, 162] on div "Requested Utility Requested Inverter" at bounding box center [557, 156] width 343 height 35
select select "6"
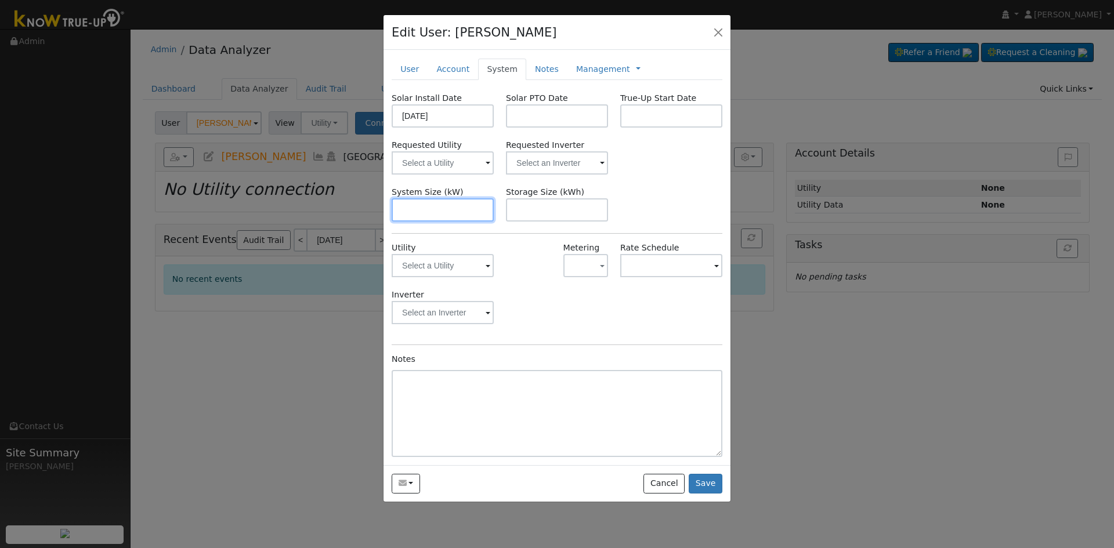
click at [448, 215] on input "text" at bounding box center [443, 209] width 102 height 23
paste input "5.720"
type input "5.7"
drag, startPoint x: 450, startPoint y: 104, endPoint x: 451, endPoint y: 115, distance: 11.6
click at [450, 110] on div "Solar Install Date 07/11/2025" at bounding box center [443, 109] width 114 height 35
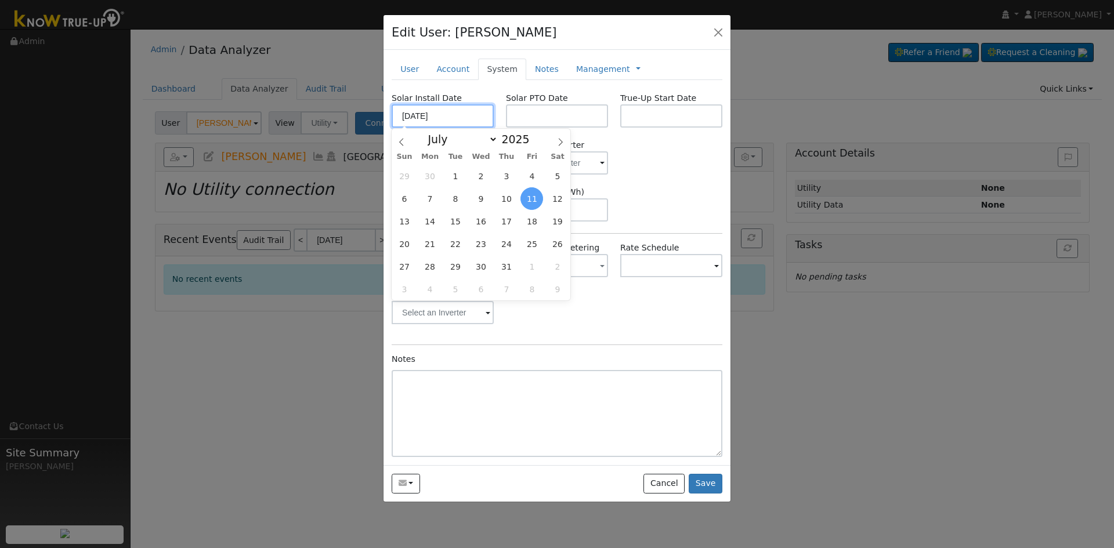
drag, startPoint x: 430, startPoint y: 117, endPoint x: 353, endPoint y: 119, distance: 77.8
click at [353, 119] on div "Edit User: Hailey Van Sickle Default Account Default Account 304 East Simpson A…" at bounding box center [557, 274] width 1114 height 548
select select "9"
click at [456, 112] on input "text" at bounding box center [443, 115] width 102 height 23
paste input "9/27/2025"
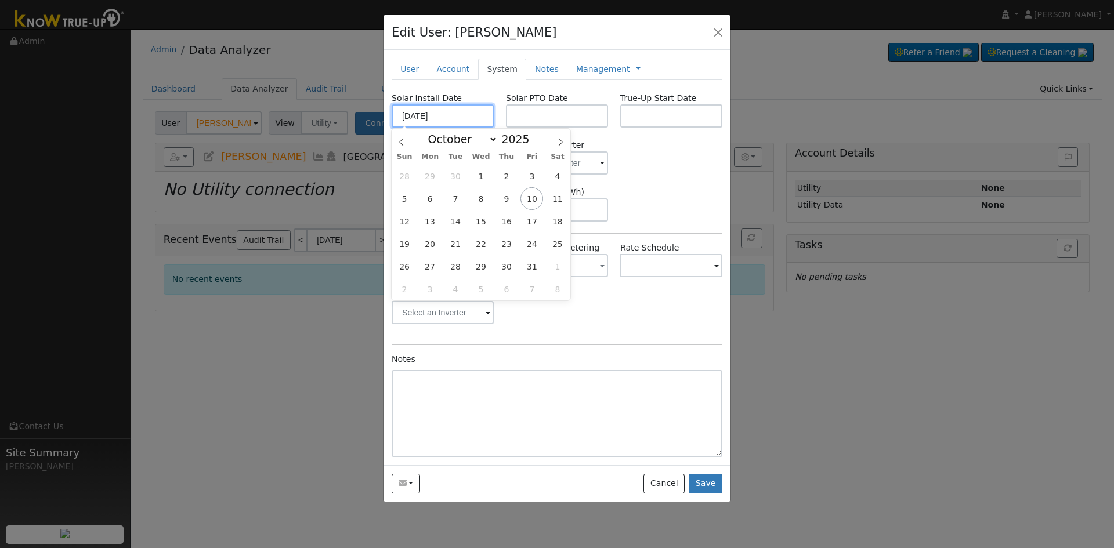
type input "09/27/2025"
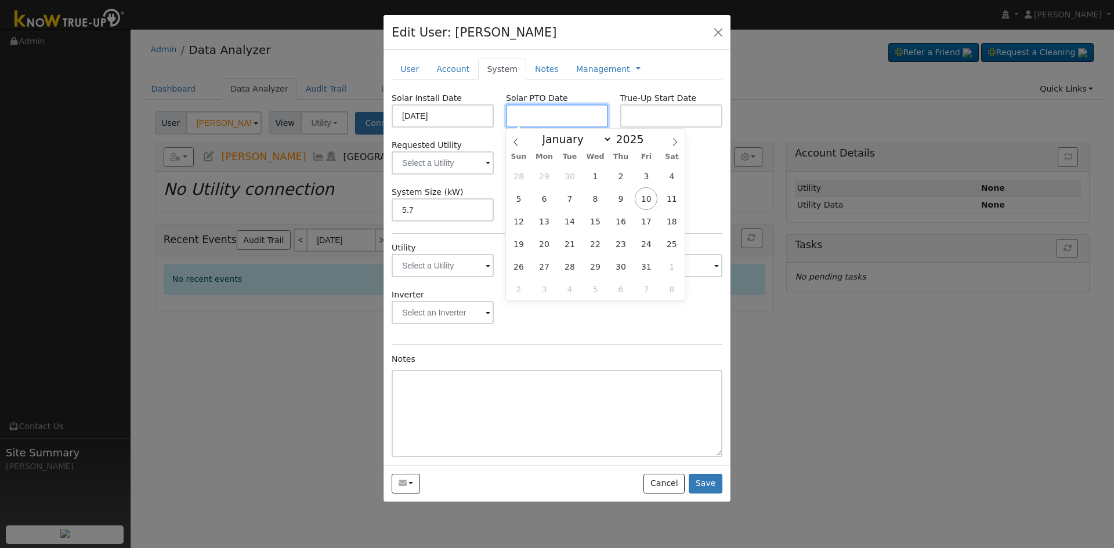
click at [553, 114] on input "text" at bounding box center [557, 115] width 102 height 23
click at [570, 117] on input "text" at bounding box center [557, 115] width 102 height 23
paste input "10/9/2025"
type input "[DATE]"
click at [641, 324] on div "Inverter" at bounding box center [557, 312] width 343 height 47
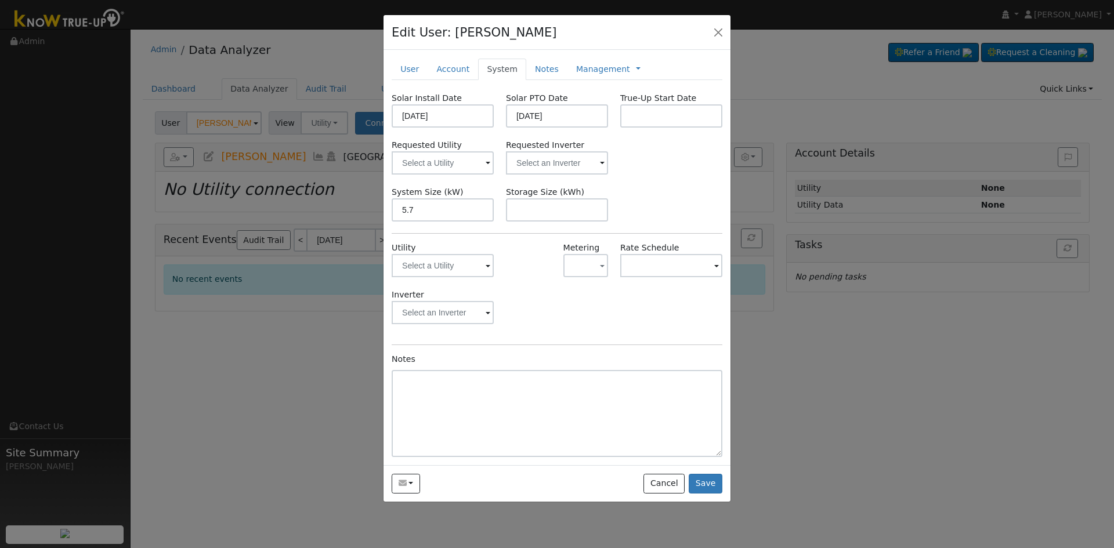
click at [488, 168] on span at bounding box center [487, 163] width 5 height 13
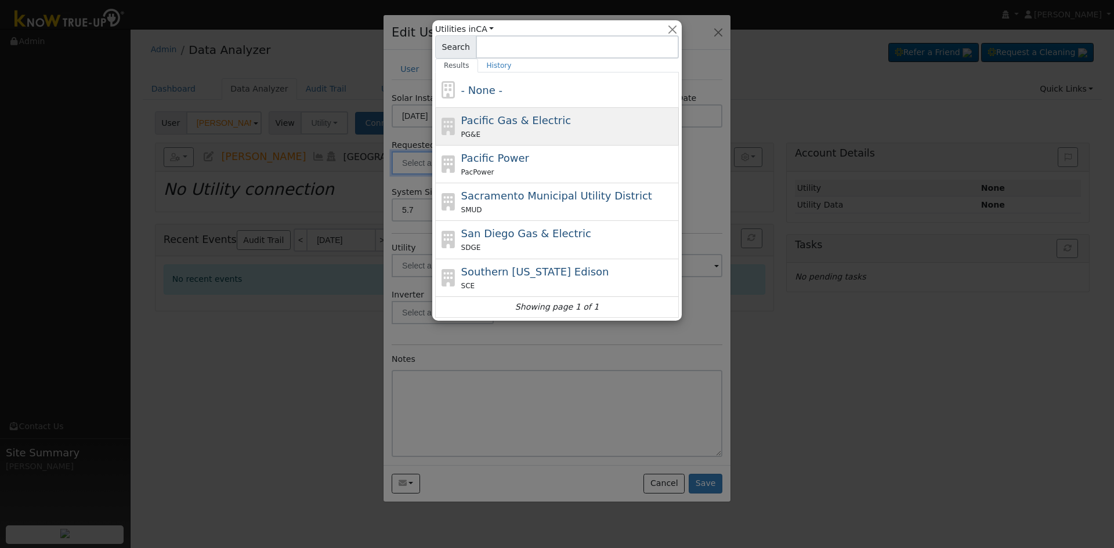
click at [511, 125] on span "Pacific Gas & Electric" at bounding box center [516, 120] width 110 height 12
type input "Pacific Gas & Electric"
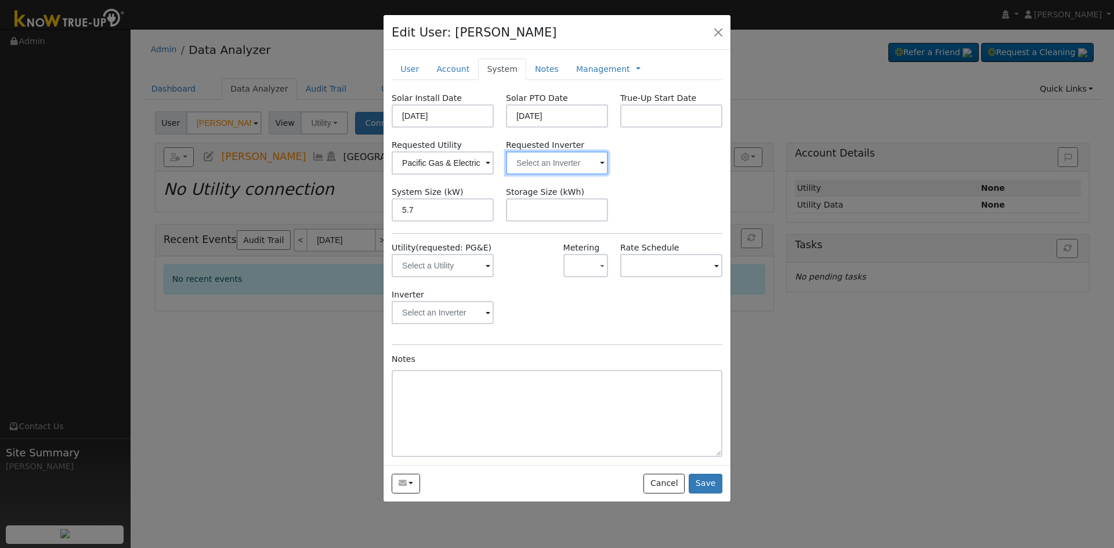
click at [566, 159] on input "text" at bounding box center [557, 162] width 102 height 23
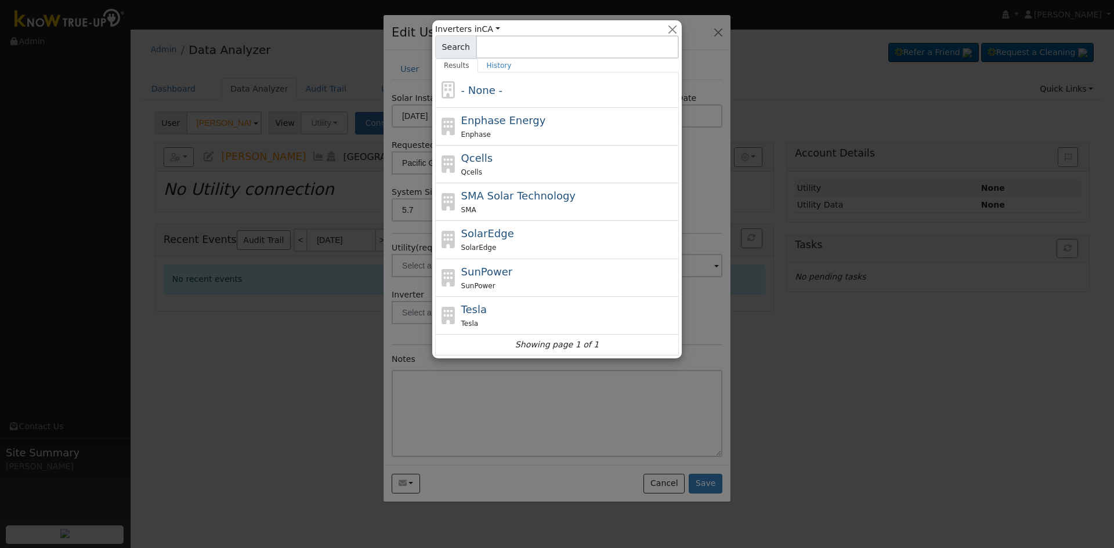
click at [695, 325] on div at bounding box center [557, 274] width 1114 height 548
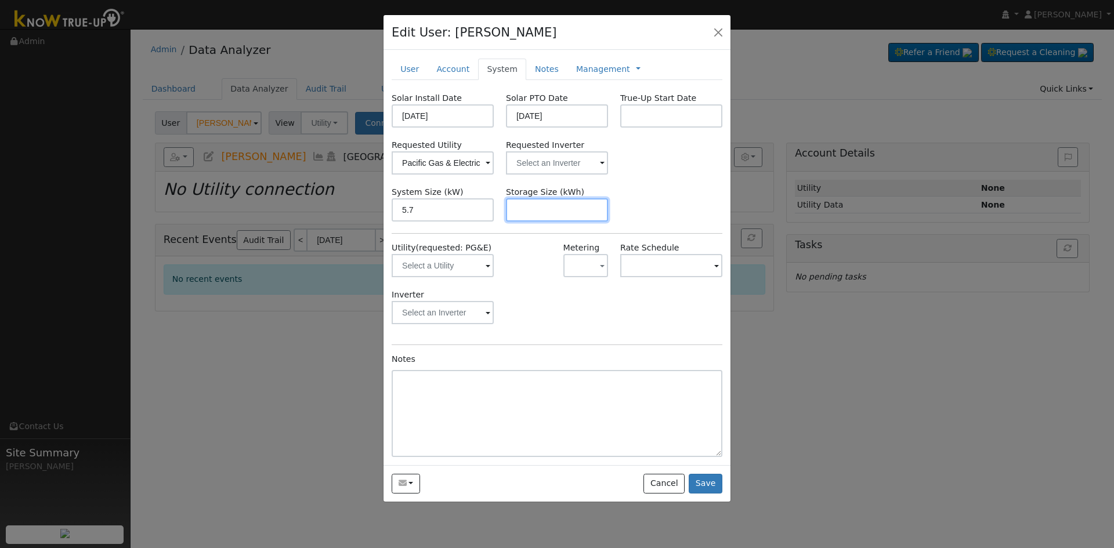
click at [534, 208] on input "text" at bounding box center [557, 209] width 102 height 23
type input "0"
click at [564, 169] on input "text" at bounding box center [557, 162] width 102 height 23
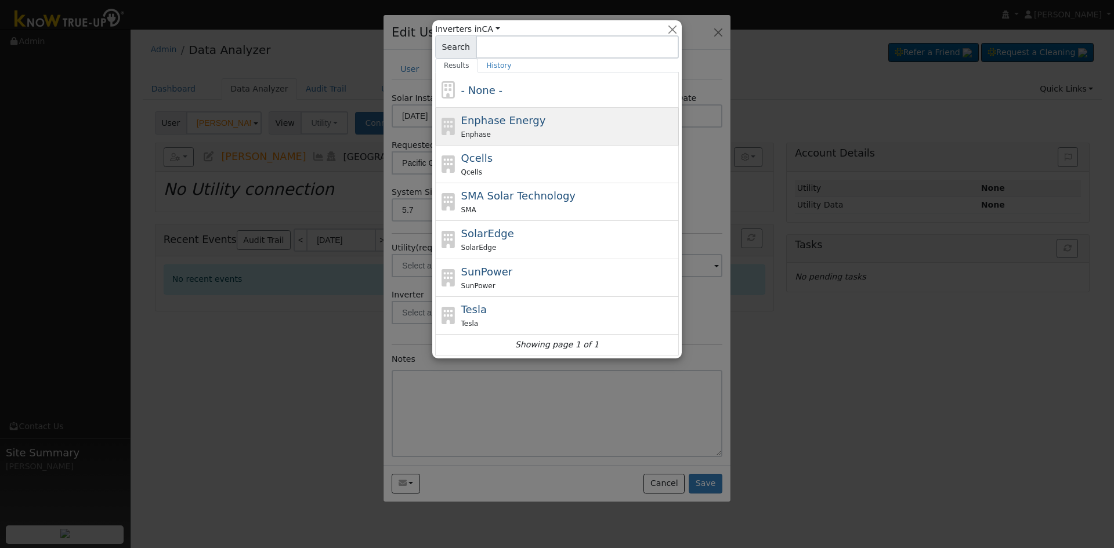
click at [532, 136] on div "Enphase" at bounding box center [568, 134] width 215 height 12
type input "Enphase Energy"
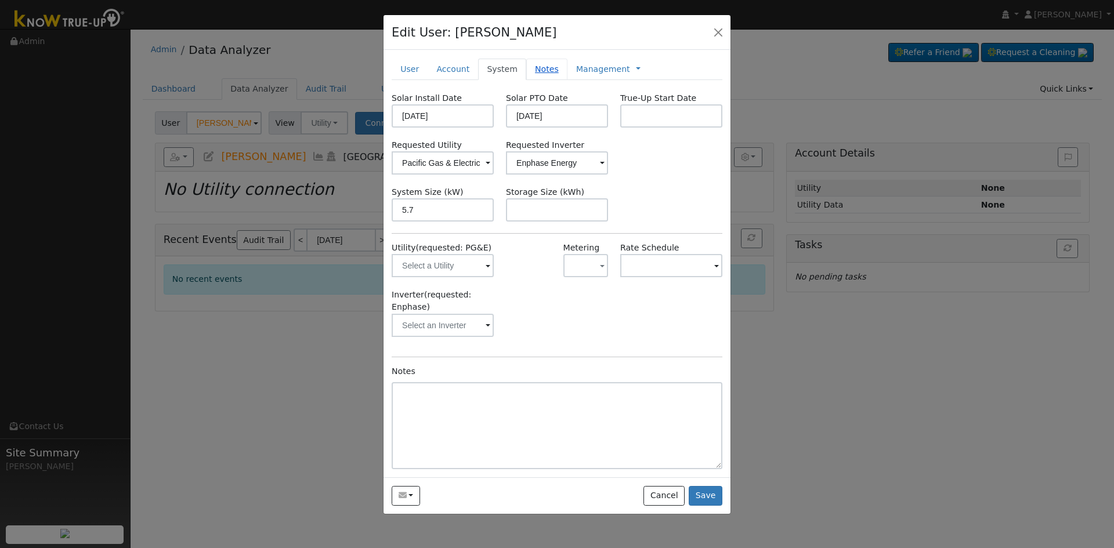
click at [536, 71] on link "Notes" at bounding box center [546, 69] width 41 height 21
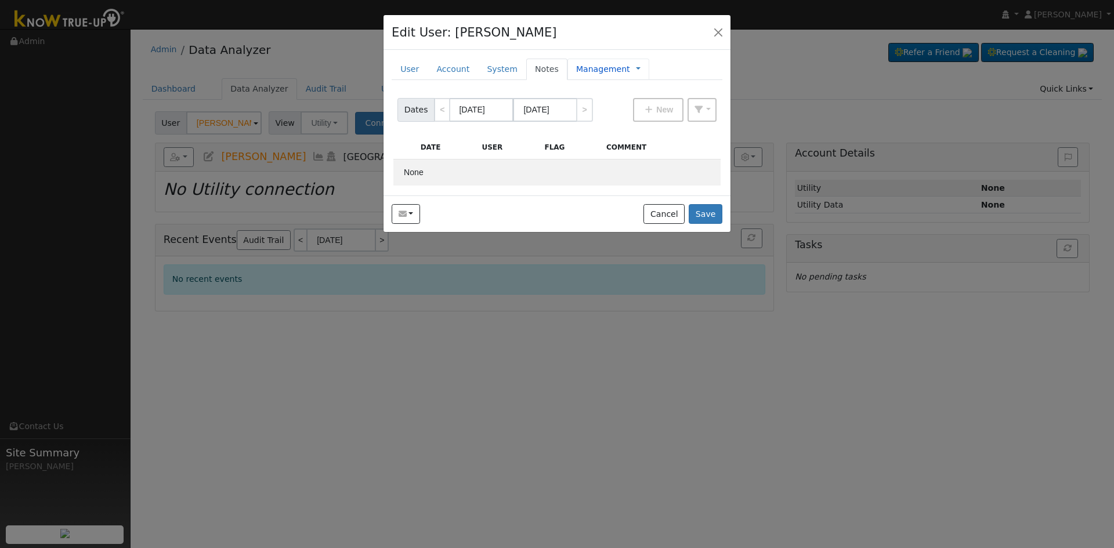
click at [578, 71] on link "Management" at bounding box center [603, 69] width 54 height 12
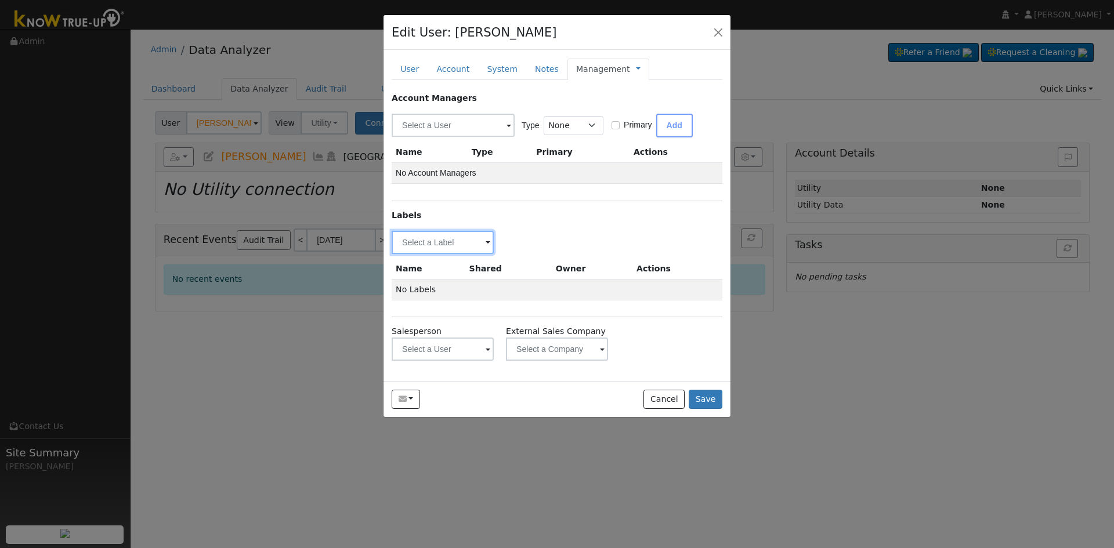
click at [456, 243] on input "text" at bounding box center [443, 242] width 102 height 23
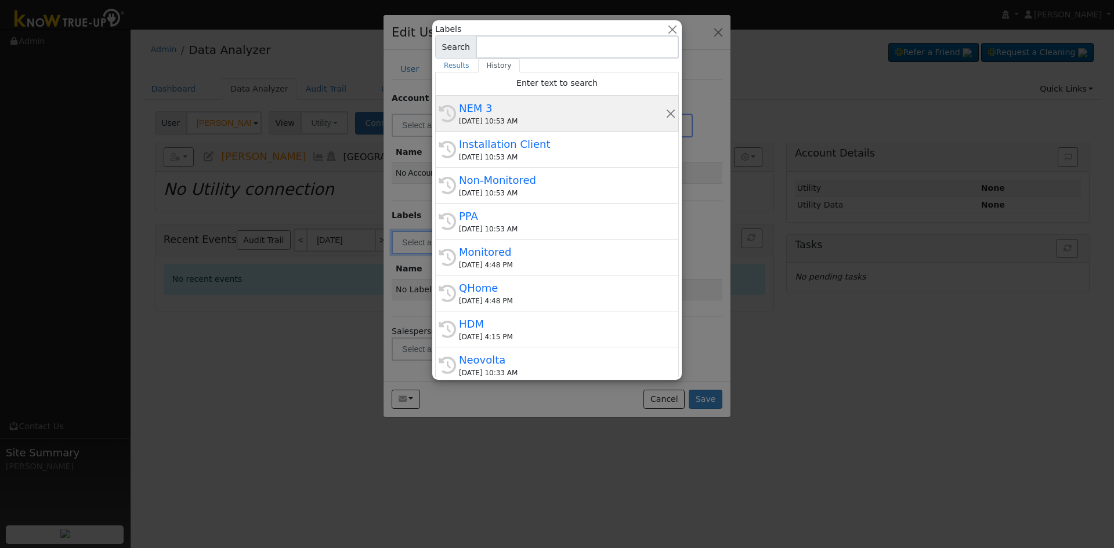
click at [523, 105] on div "NEM 3" at bounding box center [562, 108] width 206 height 16
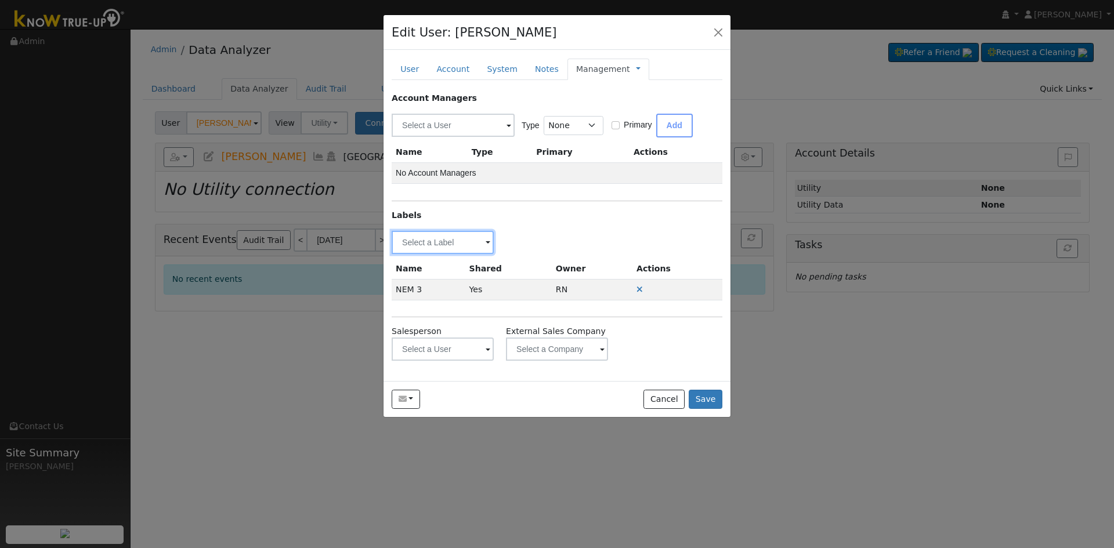
click at [430, 244] on input "text" at bounding box center [443, 242] width 102 height 23
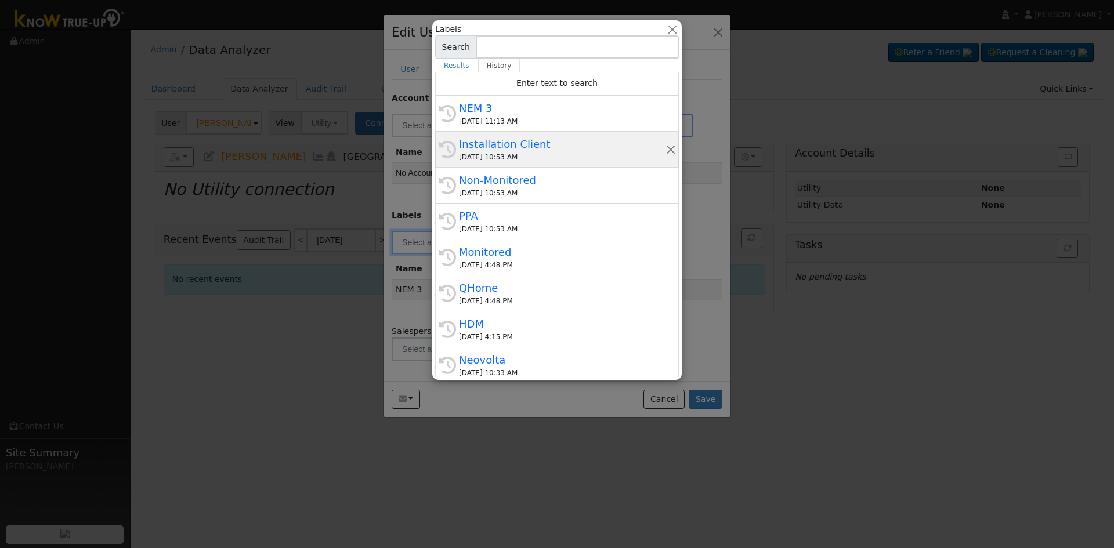
click at [526, 151] on div "Installation Client" at bounding box center [562, 144] width 206 height 16
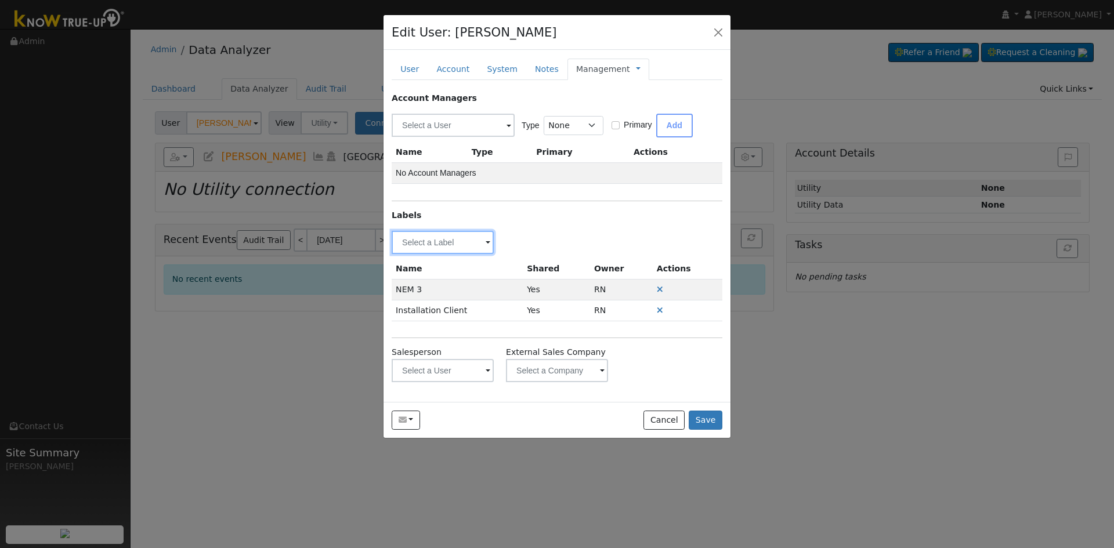
click at [465, 247] on input "text" at bounding box center [443, 242] width 102 height 23
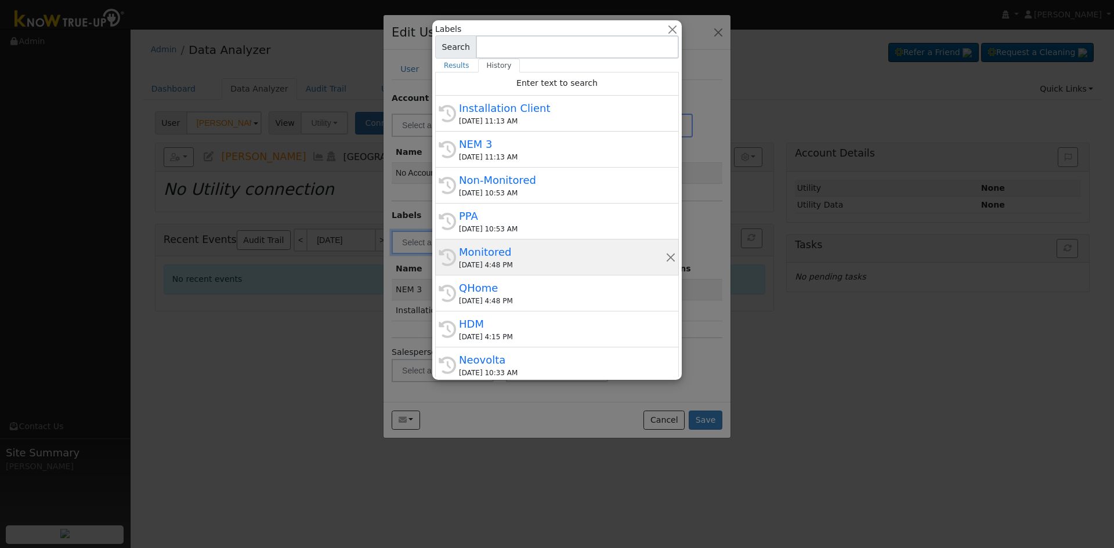
click at [512, 260] on div "10/08/2025 4:48 PM" at bounding box center [562, 265] width 206 height 10
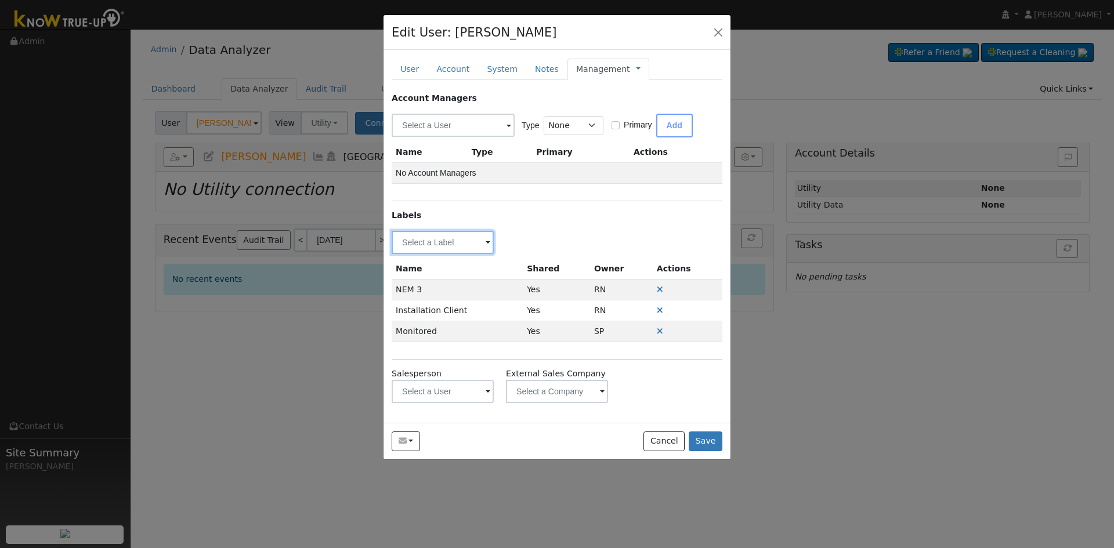
click at [452, 249] on input "text" at bounding box center [443, 242] width 102 height 23
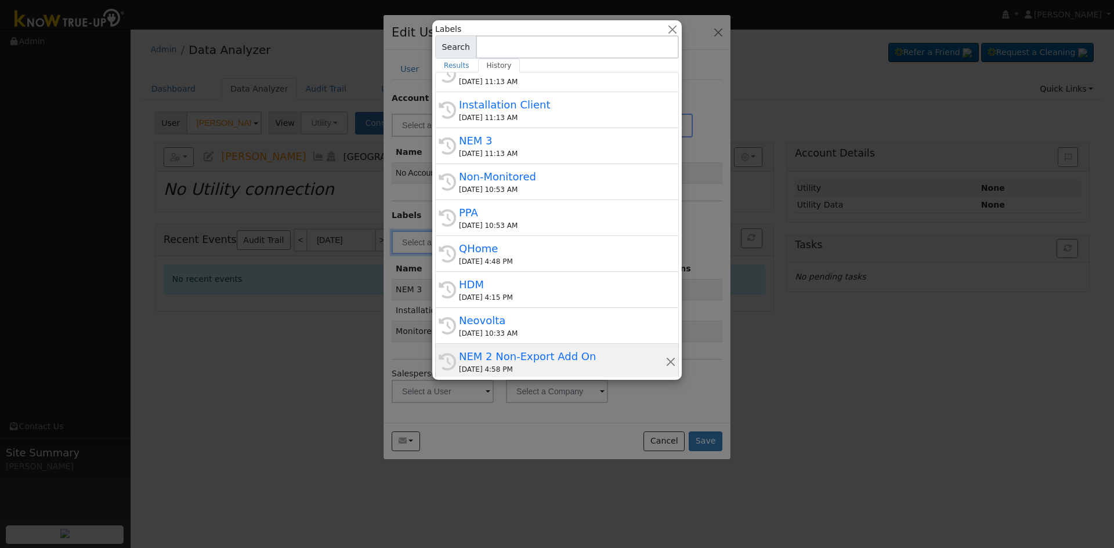
scroll to position [116, 0]
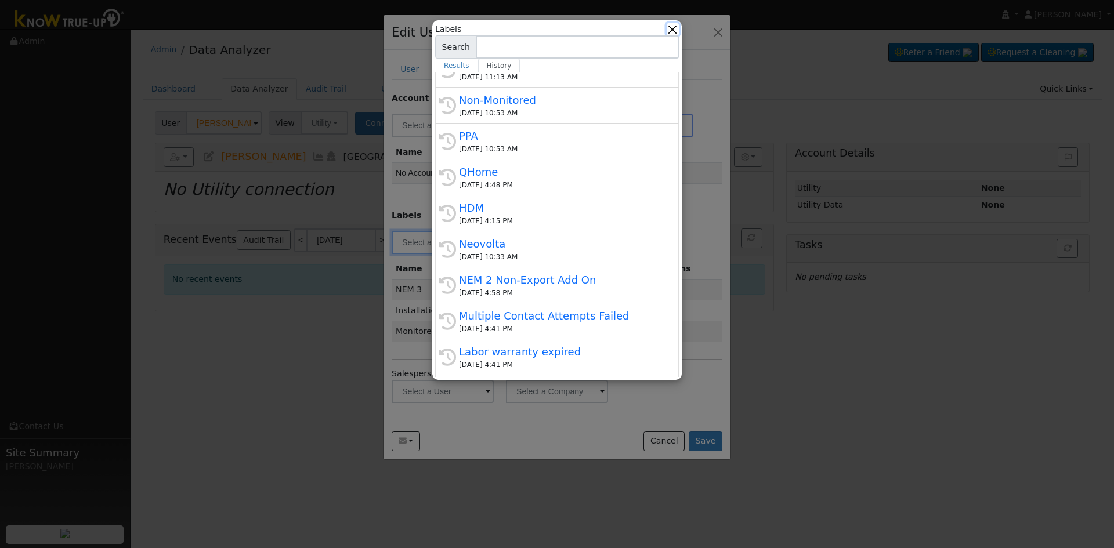
click at [671, 28] on button "button" at bounding box center [672, 29] width 12 height 12
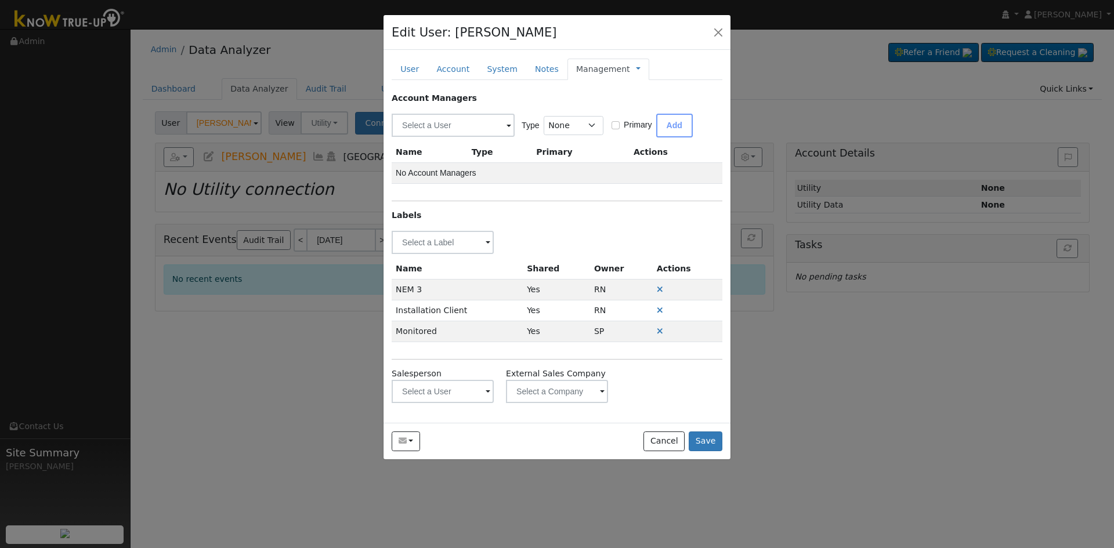
click at [606, 73] on link "Management" at bounding box center [603, 69] width 54 height 12
click at [446, 122] on input "text" at bounding box center [453, 125] width 123 height 23
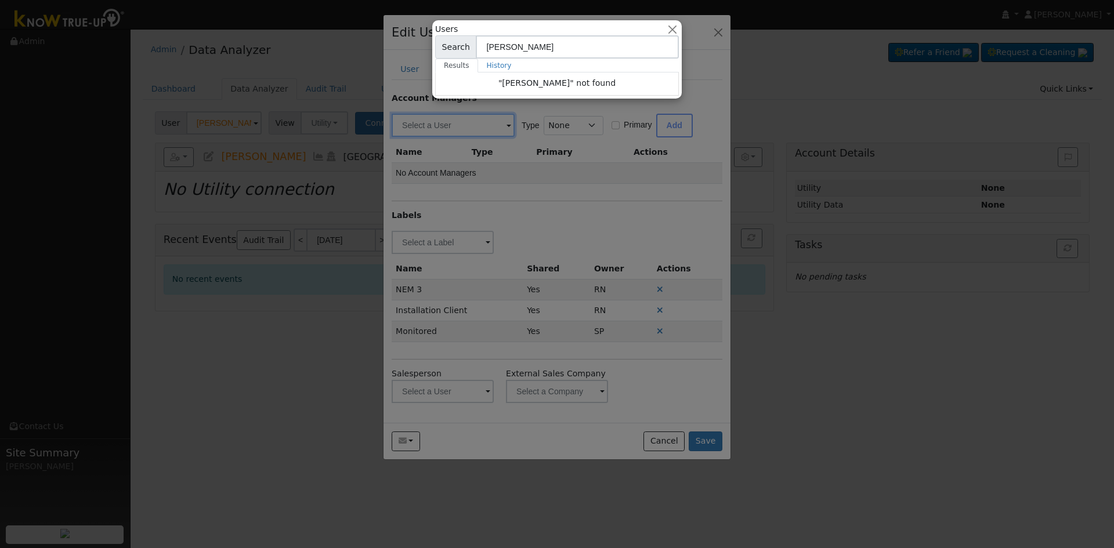
drag, startPoint x: 543, startPoint y: 48, endPoint x: 445, endPoint y: 48, distance: 98.0
click at [445, 48] on div "Search jeffrey" at bounding box center [557, 46] width 244 height 23
type input "Verrue"
click at [674, 29] on button "button" at bounding box center [672, 29] width 12 height 12
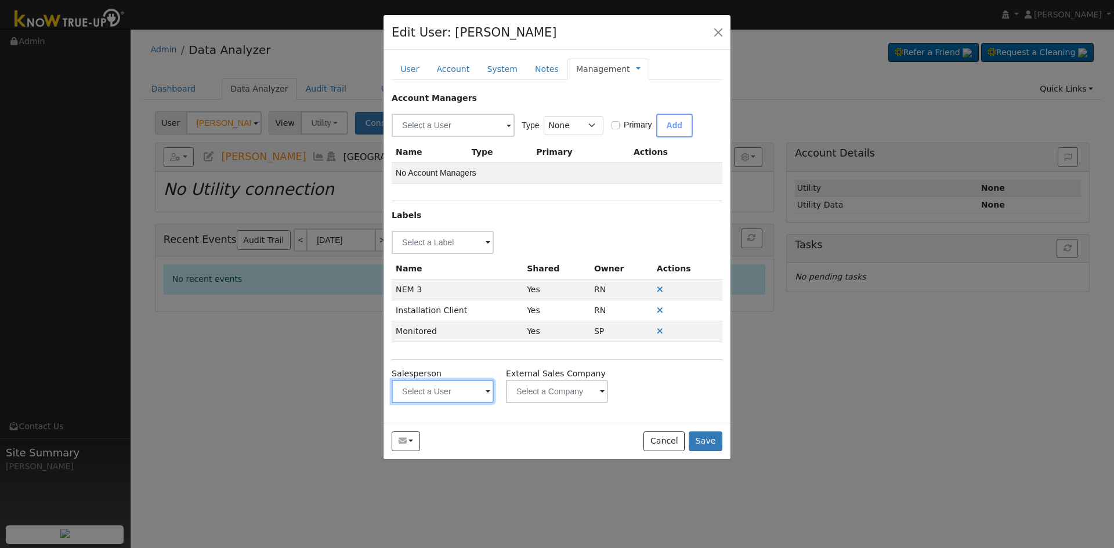
click at [437, 386] on input "text" at bounding box center [443, 391] width 102 height 23
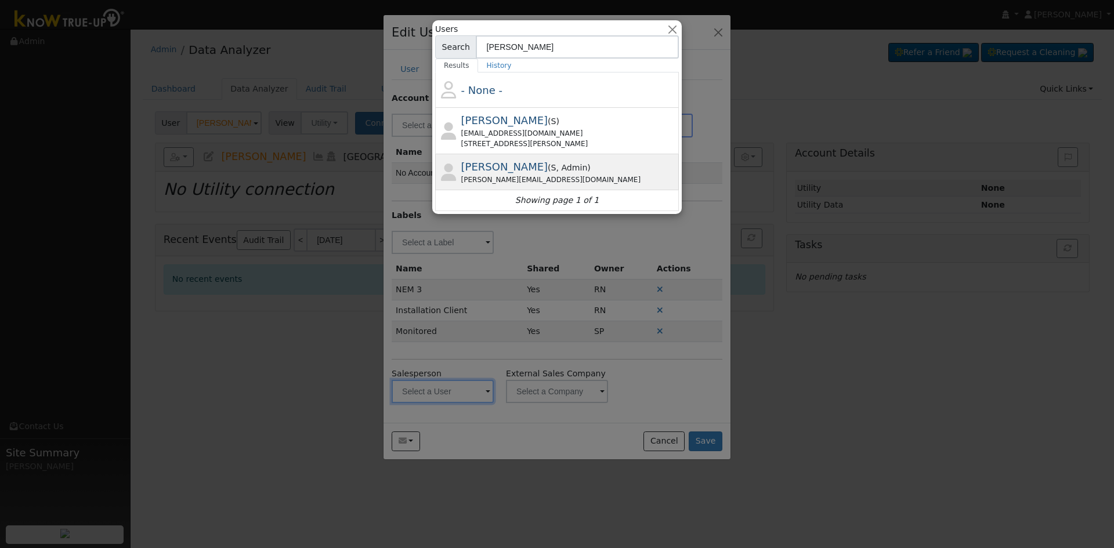
type input "jeffrey"
click at [572, 171] on div "Jeffrey Verrue ( S , Admin ) jeffreyv@solarnegotiators.com" at bounding box center [568, 172] width 215 height 26
type input "Jeffrey Verrue"
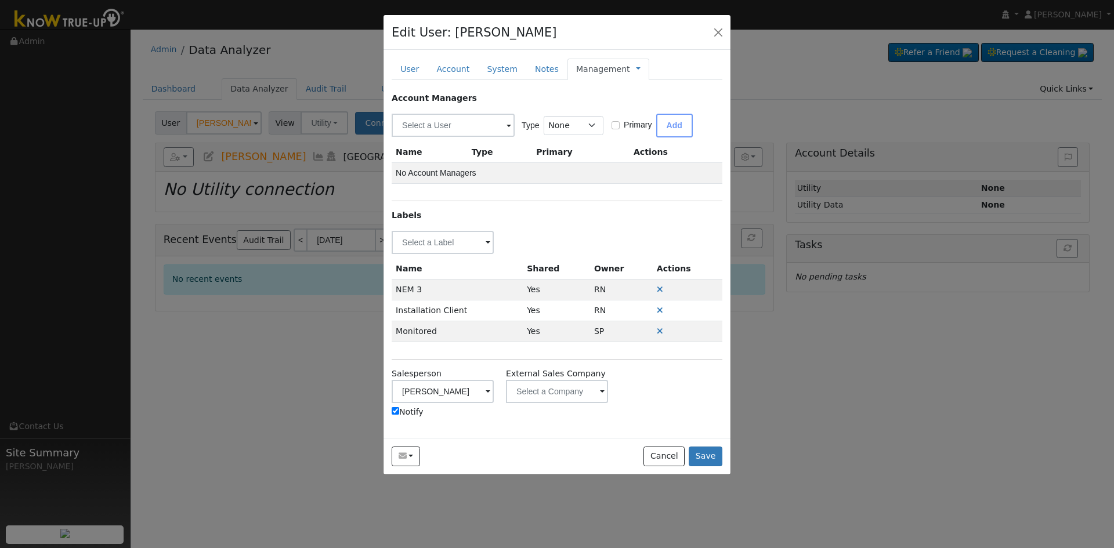
click at [393, 412] on input "Notify" at bounding box center [396, 411] width 8 height 8
checkbox input "false"
click at [604, 71] on link "Management" at bounding box center [603, 69] width 54 height 12
click at [636, 106] on link "Billing" at bounding box center [676, 106] width 81 height 16
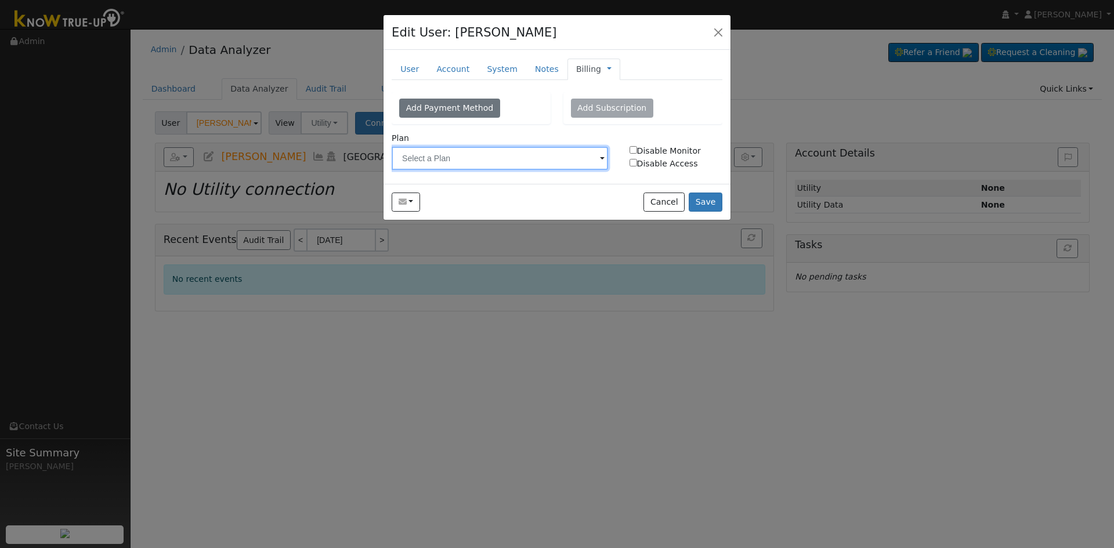
click at [495, 162] on input "text" at bounding box center [500, 158] width 216 height 23
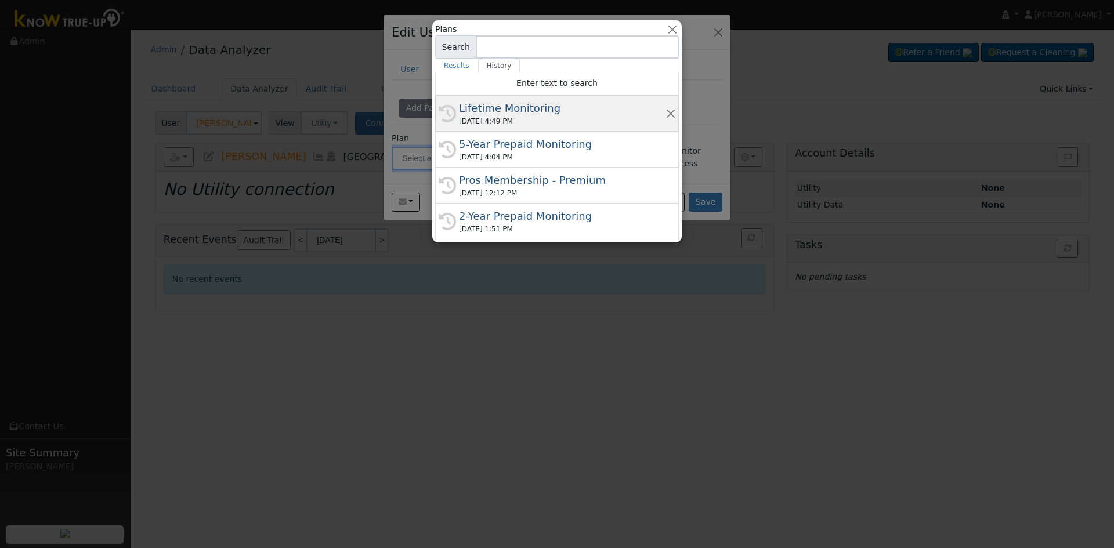
click at [499, 106] on div "Lifetime Monitoring" at bounding box center [562, 108] width 206 height 16
type input "Lifetime Monitoring"
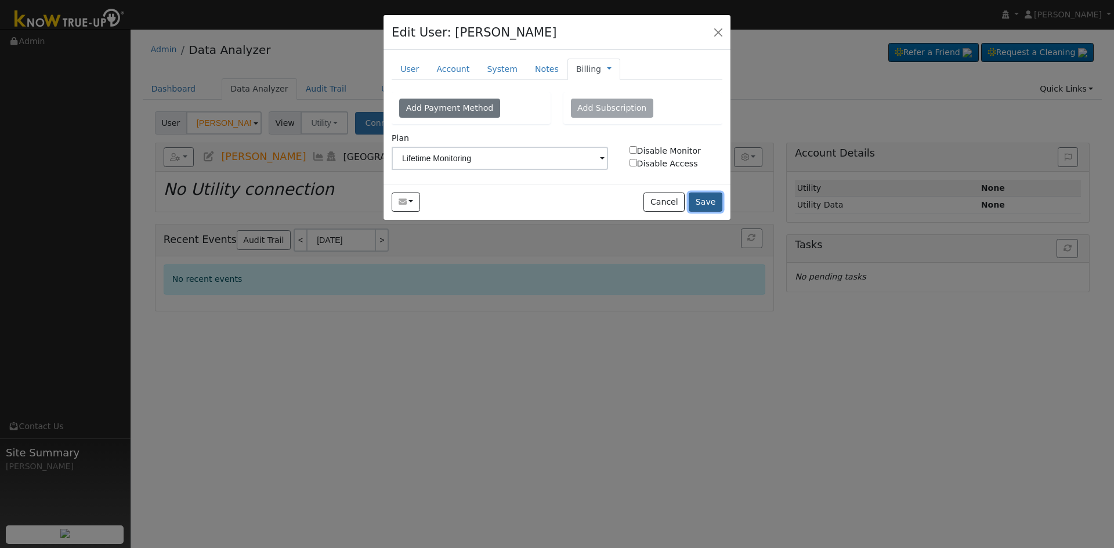
click at [716, 202] on button "Save" at bounding box center [705, 203] width 34 height 20
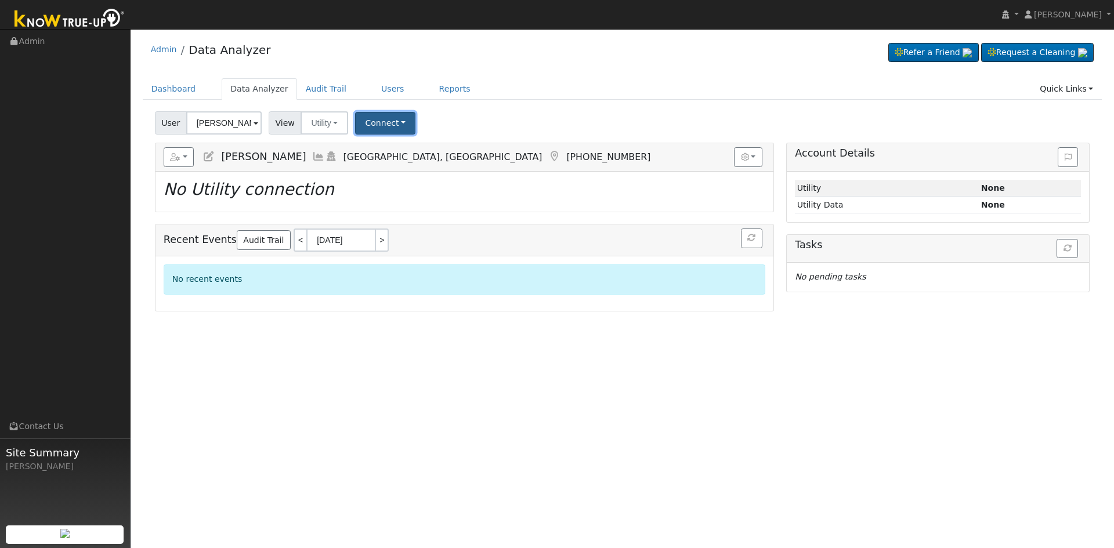
click at [368, 123] on button "Connect" at bounding box center [385, 123] width 60 height 23
click at [393, 143] on link "Select a Provider" at bounding box center [401, 148] width 90 height 16
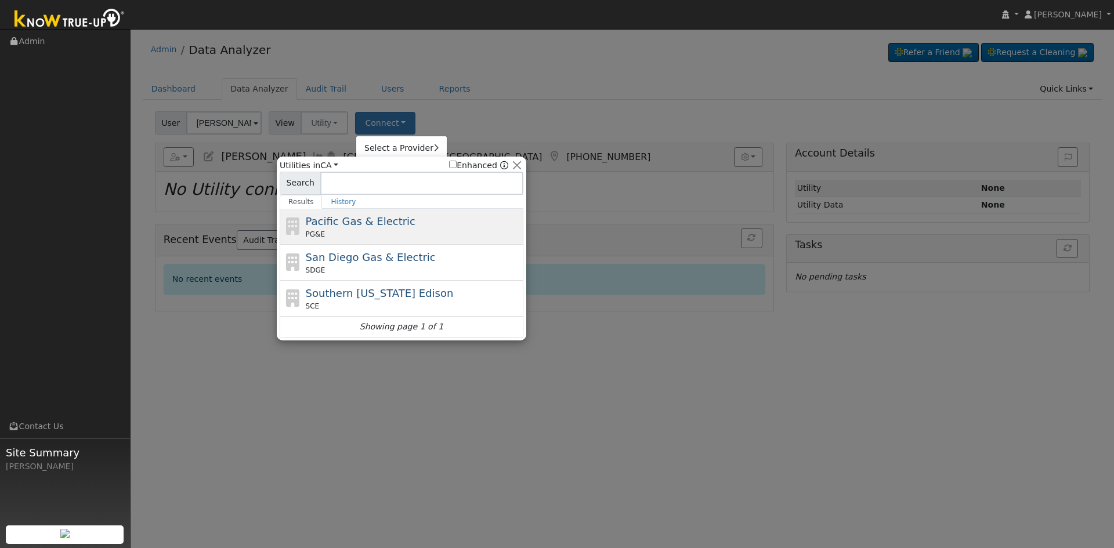
click at [359, 234] on div "PG&E" at bounding box center [413, 234] width 215 height 10
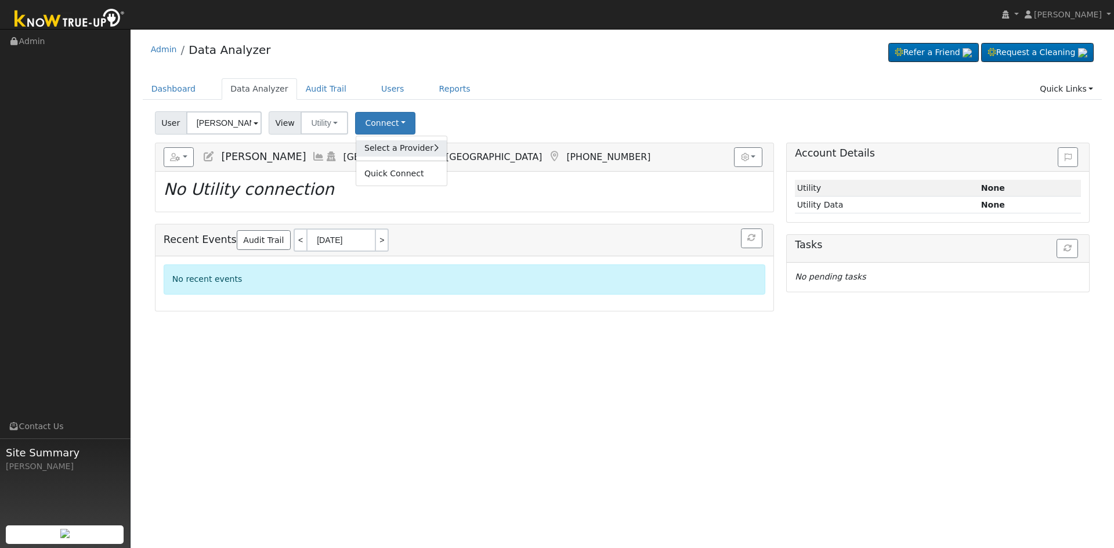
click at [381, 143] on link "Select a Provider" at bounding box center [401, 148] width 90 height 16
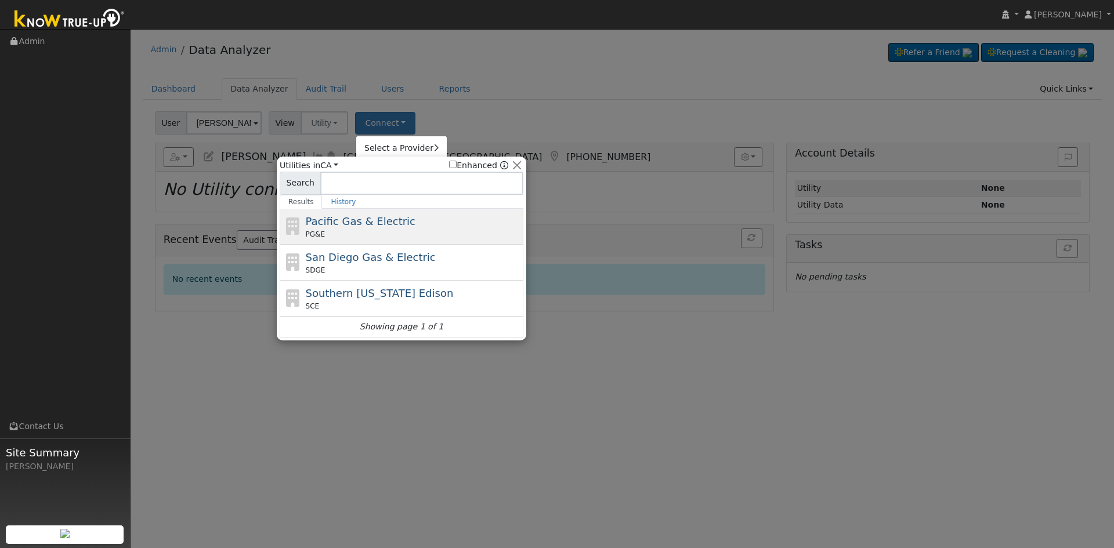
click at [383, 217] on span "Pacific Gas & Electric" at bounding box center [361, 221] width 110 height 12
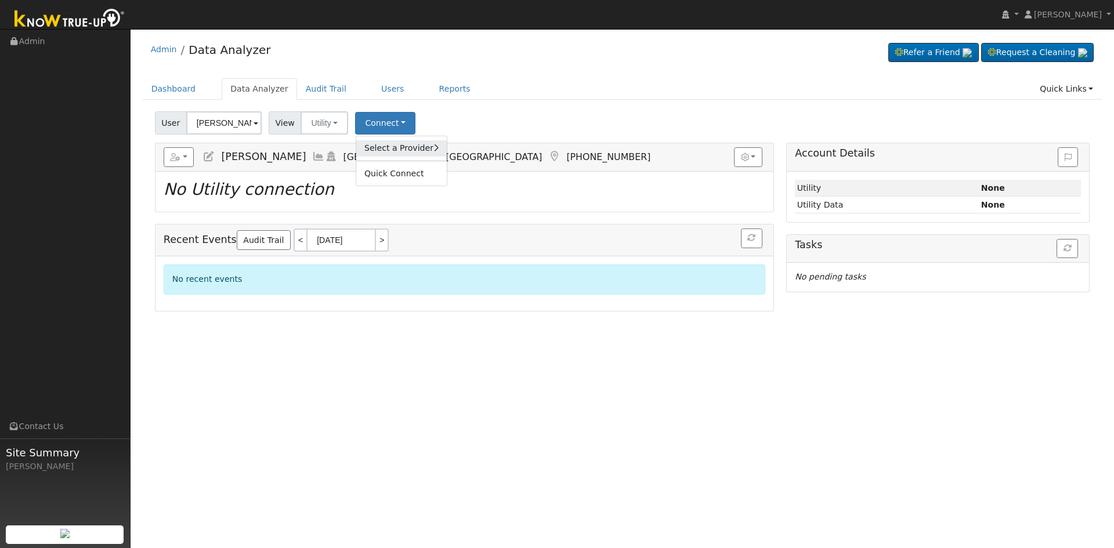
click at [389, 154] on link "Select a Provider" at bounding box center [401, 148] width 90 height 16
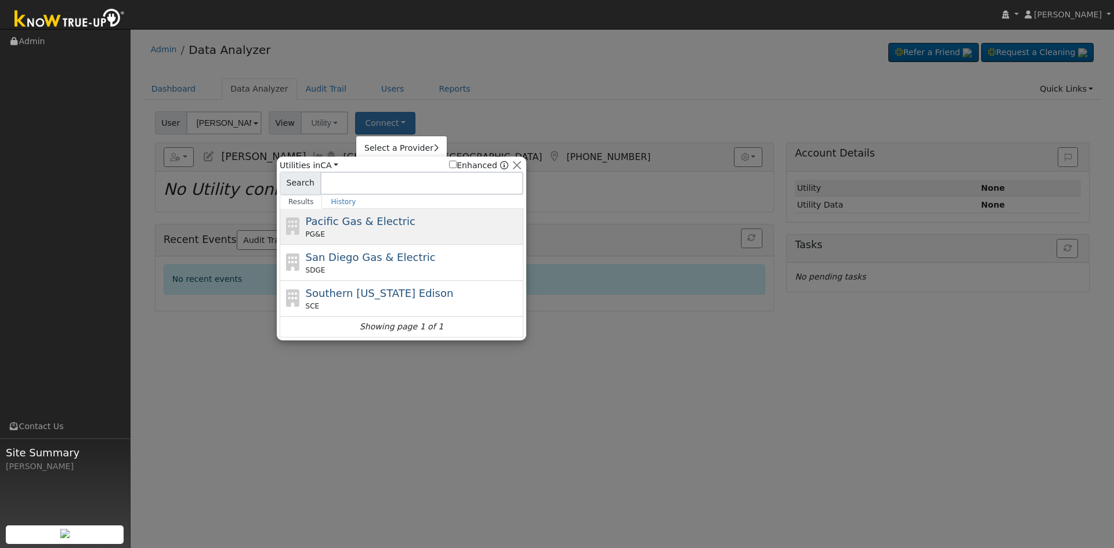
click at [386, 220] on span "Pacific Gas & Electric" at bounding box center [361, 221] width 110 height 12
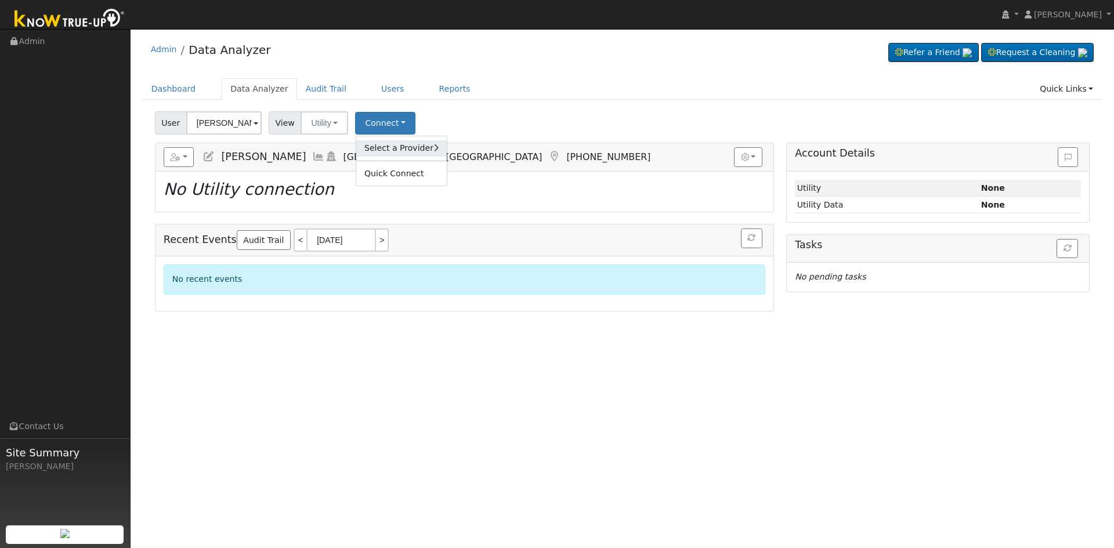
click at [408, 152] on link "Select a Provider" at bounding box center [401, 148] width 90 height 16
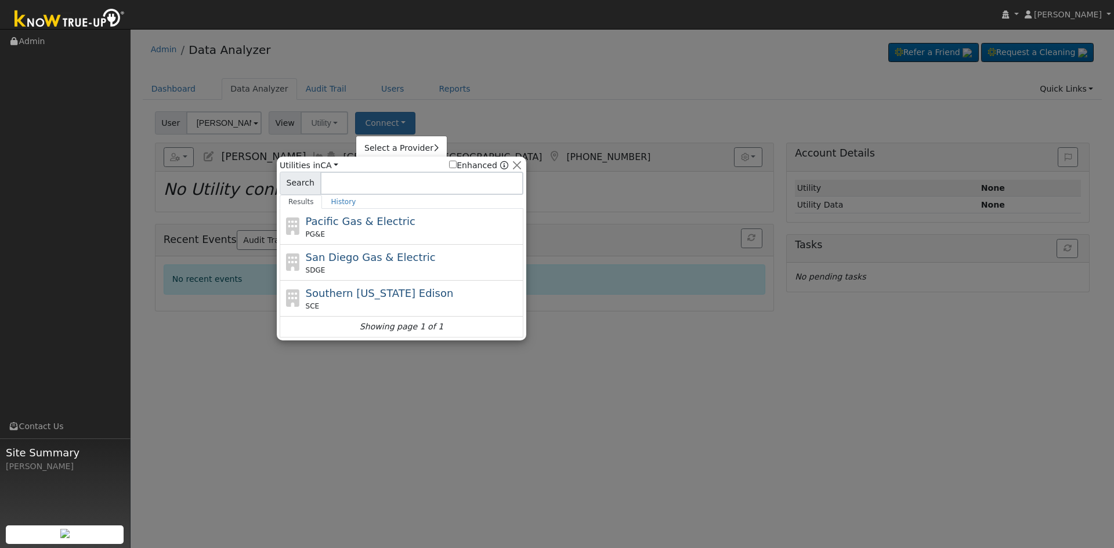
click at [374, 229] on div "Pacific Gas & Electric PG&E" at bounding box center [413, 226] width 215 height 26
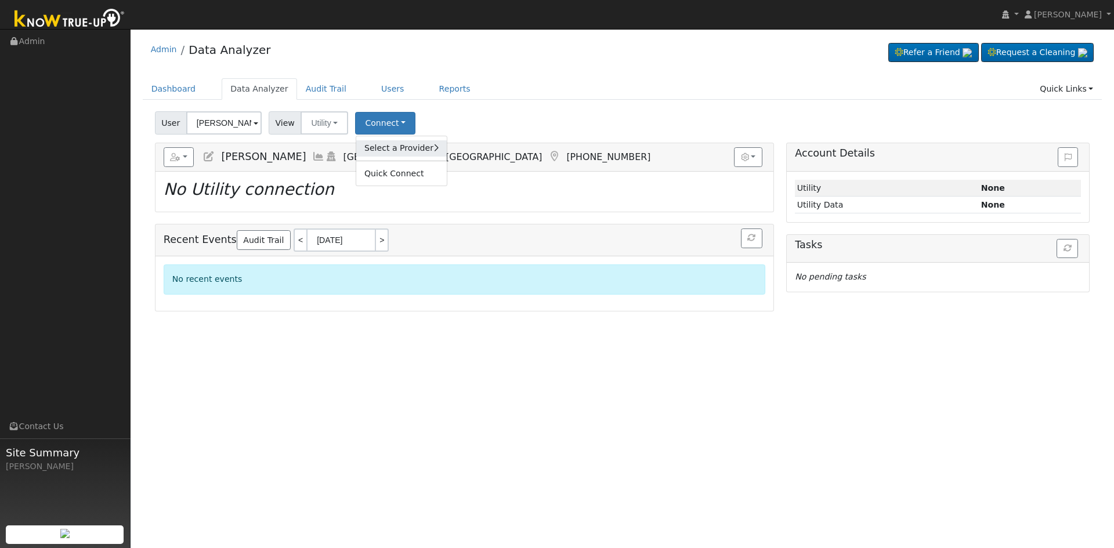
click at [390, 142] on link "Select a Provider" at bounding box center [401, 148] width 90 height 16
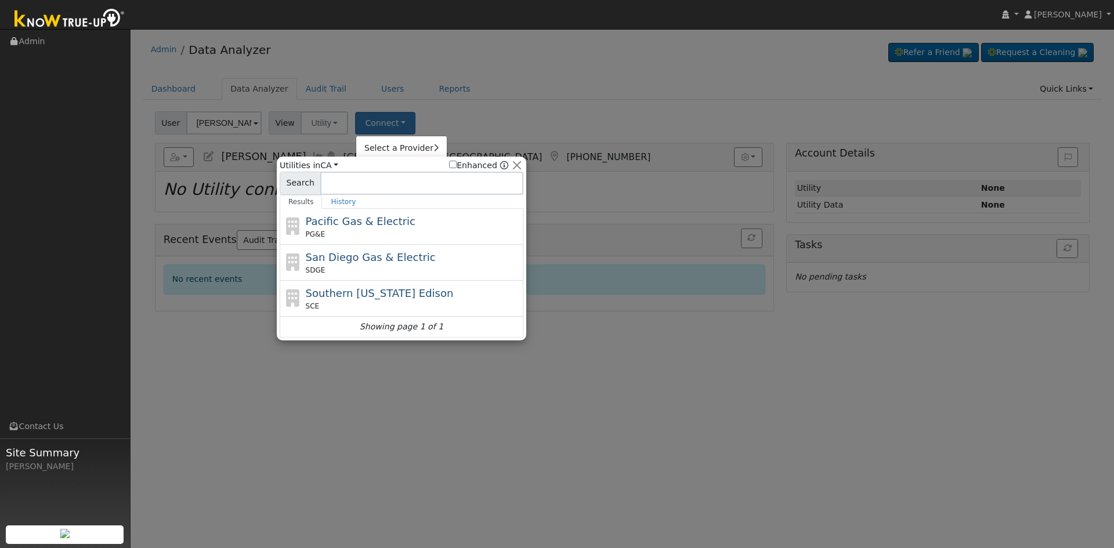
click at [384, 227] on div "Pacific Gas & Electric PG&E" at bounding box center [413, 226] width 215 height 26
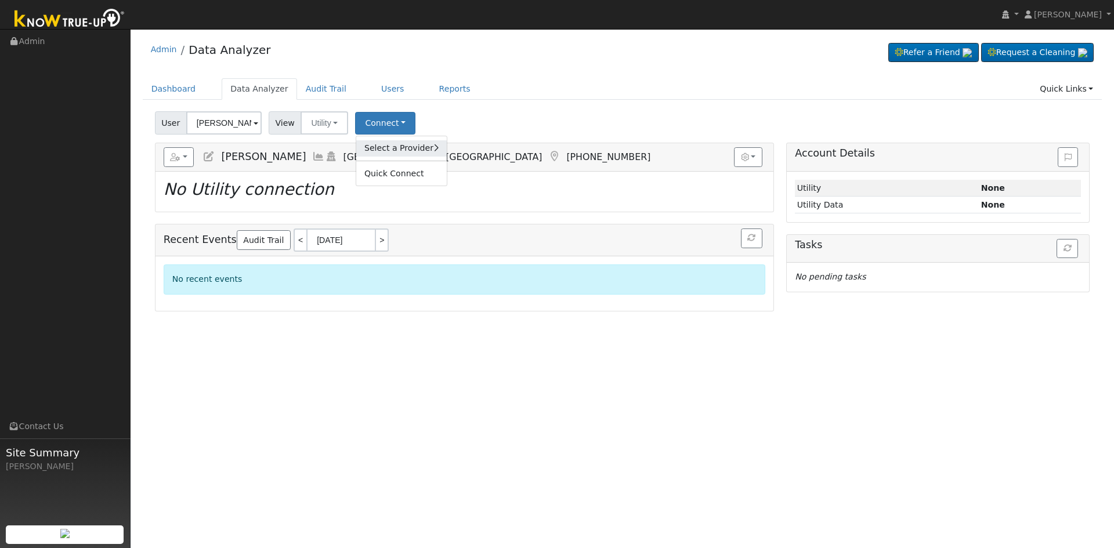
click at [365, 147] on link "Select a Provider" at bounding box center [401, 148] width 90 height 16
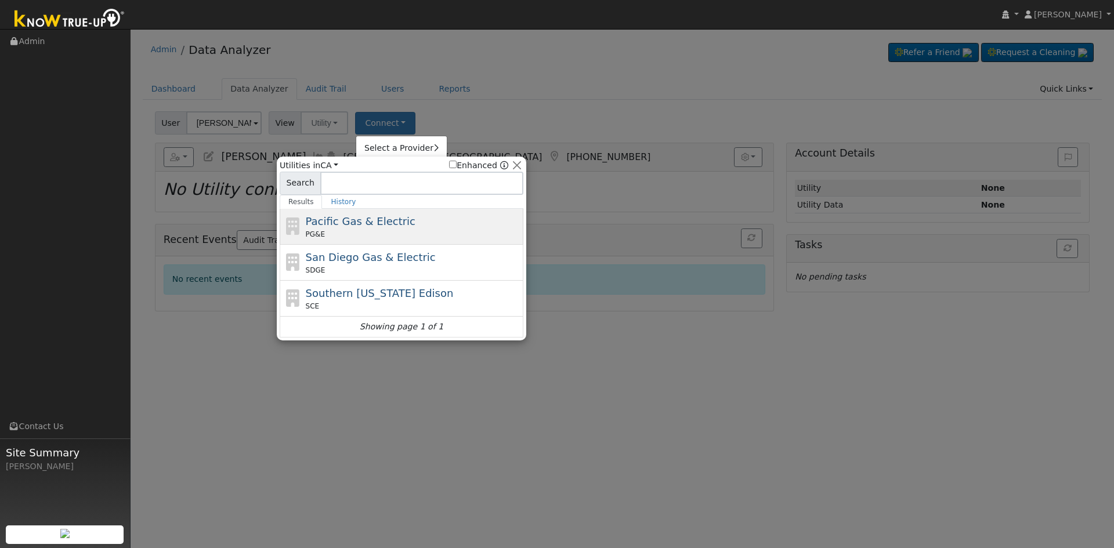
click at [364, 227] on span "Pacific Gas & Electric" at bounding box center [361, 221] width 110 height 12
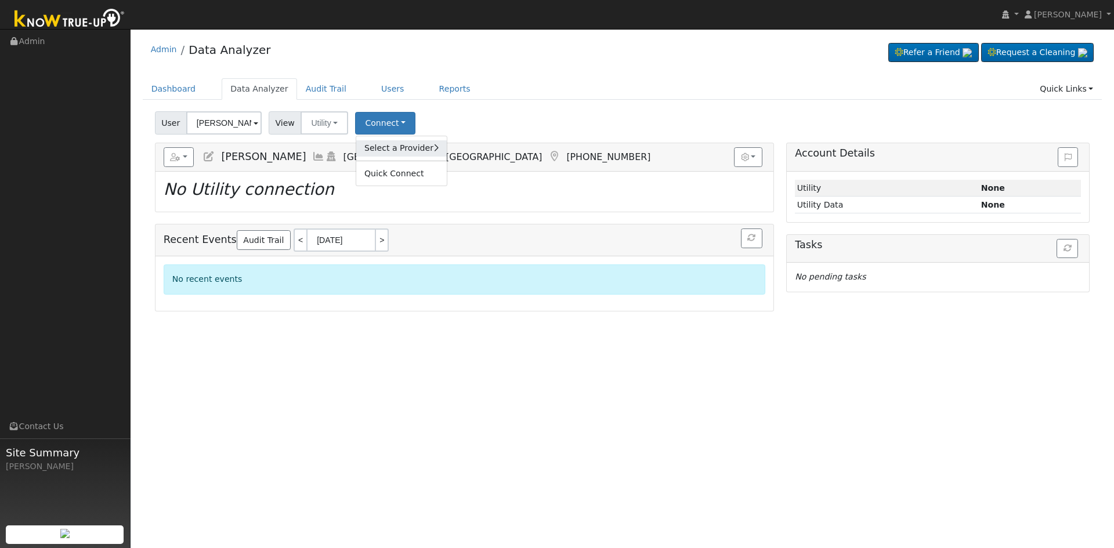
click at [405, 151] on link "Select a Provider" at bounding box center [401, 148] width 90 height 16
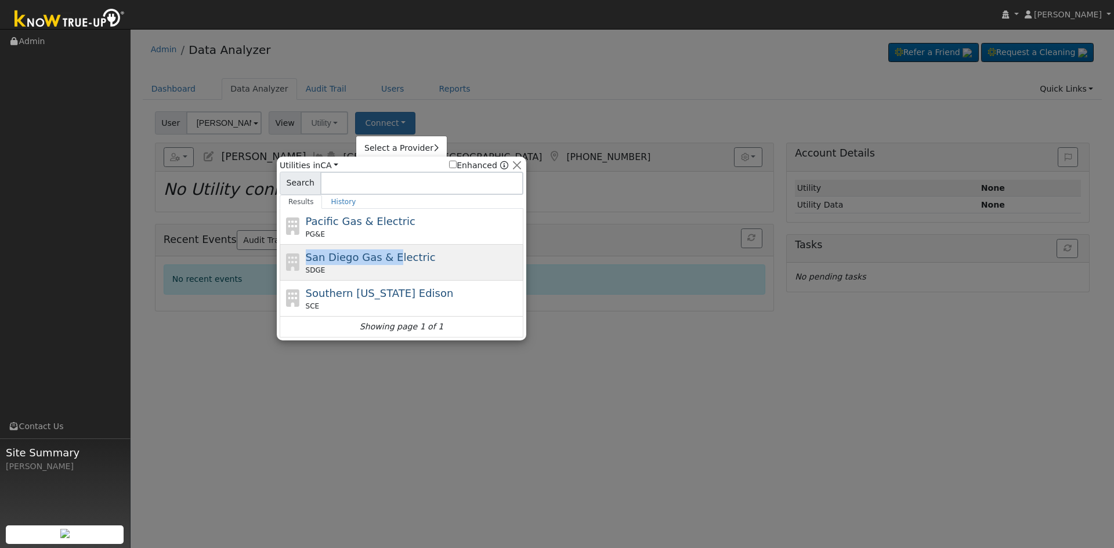
click at [383, 244] on div "Pacific Gas & Electric PG&E San Diego Gas & Electric SDGE Southern California E…" at bounding box center [402, 273] width 244 height 129
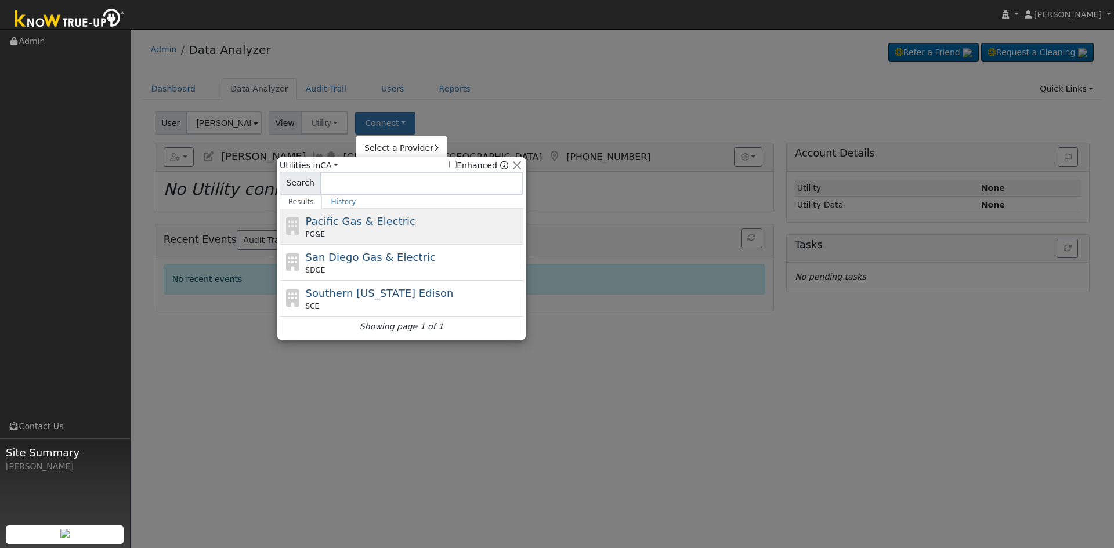
click at [342, 227] on span "Pacific Gas & Electric" at bounding box center [361, 221] width 110 height 12
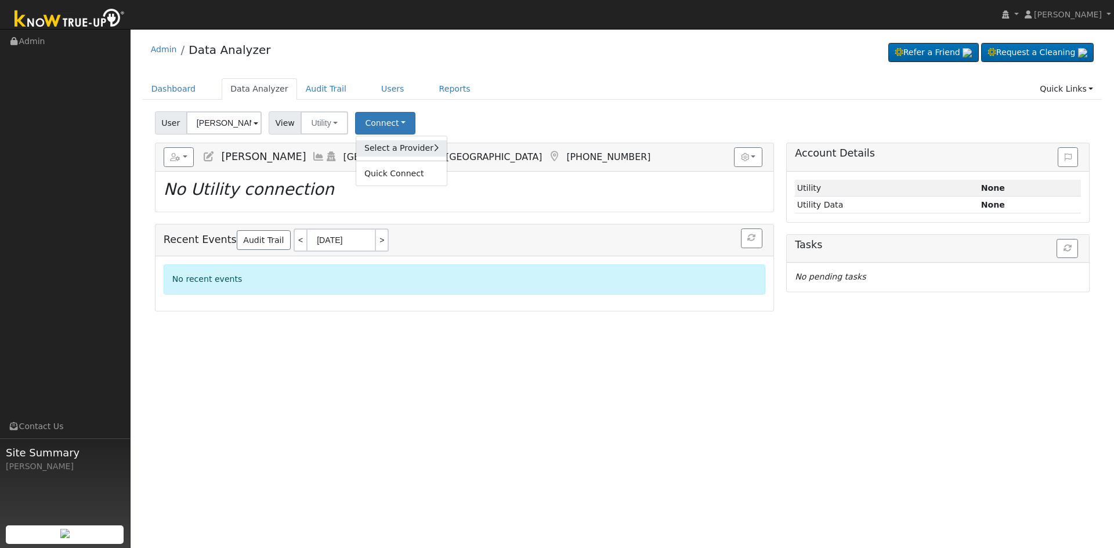
click at [383, 148] on link "Select a Provider" at bounding box center [401, 148] width 90 height 16
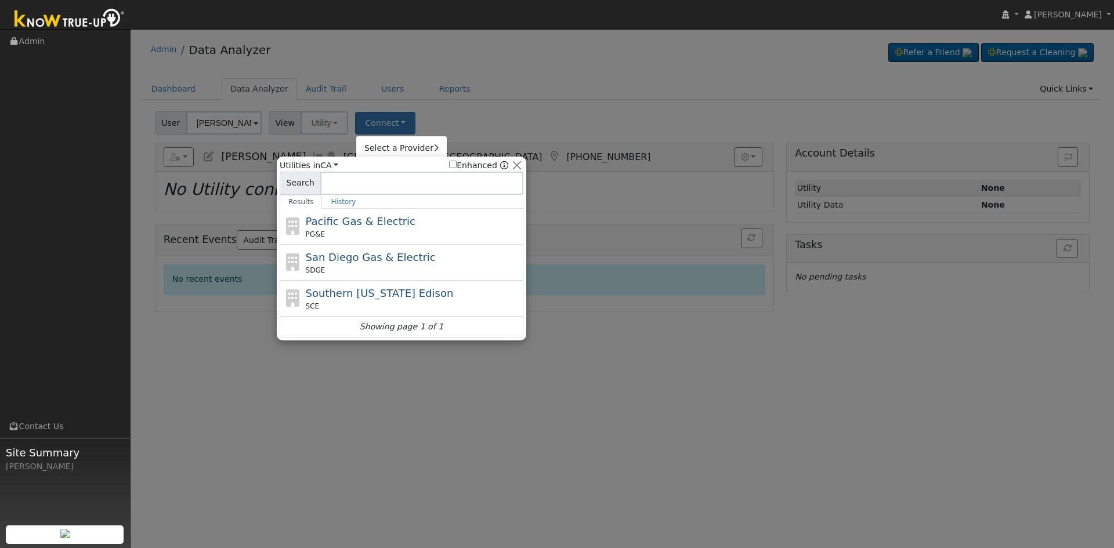
click at [383, 232] on div "PG&E" at bounding box center [413, 234] width 215 height 10
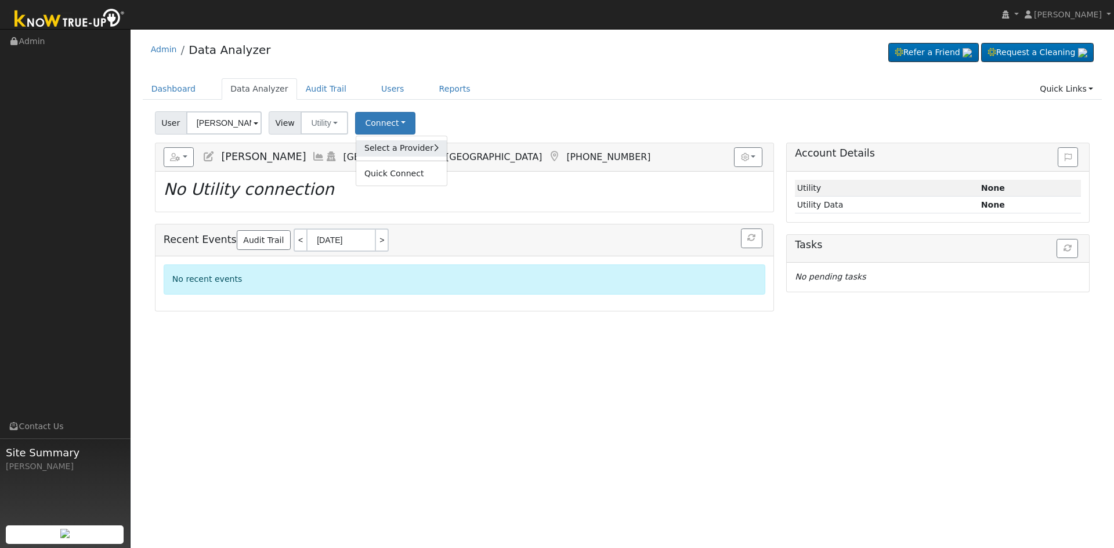
click at [392, 145] on link "Select a Provider" at bounding box center [401, 148] width 90 height 16
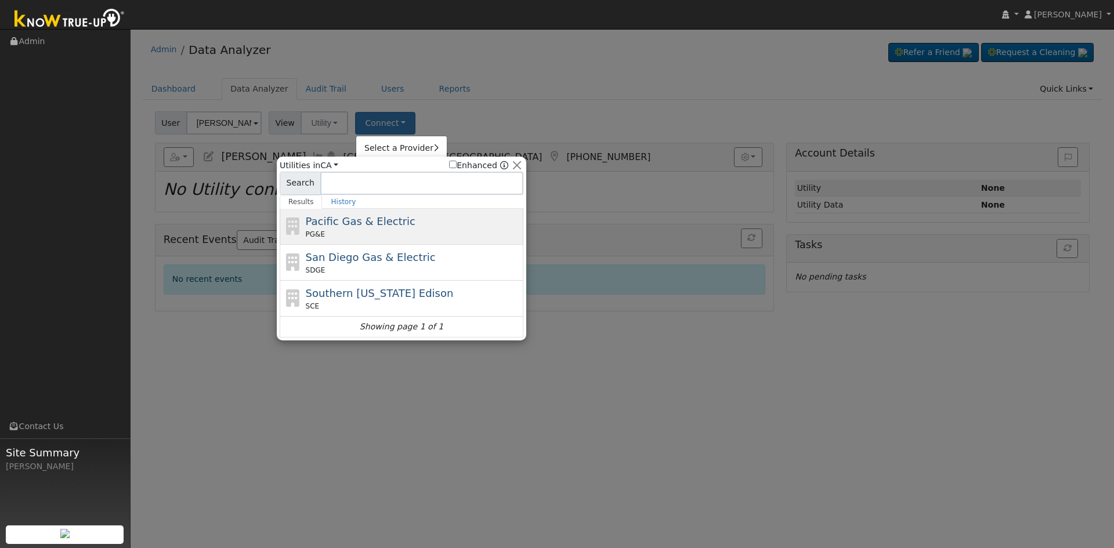
click at [357, 216] on span "Pacific Gas & Electric" at bounding box center [361, 221] width 110 height 12
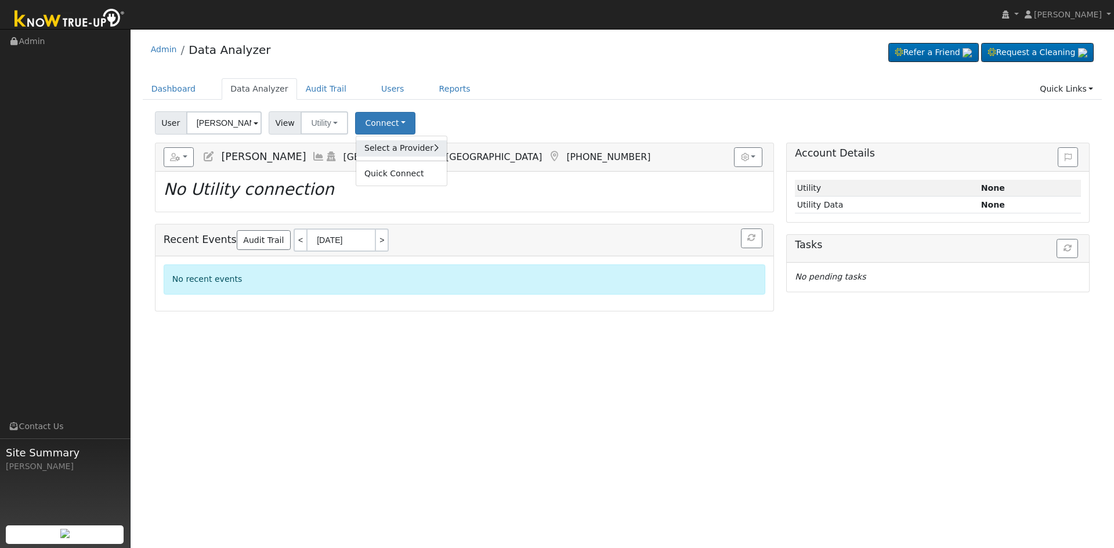
click at [402, 144] on link "Select a Provider" at bounding box center [401, 148] width 90 height 16
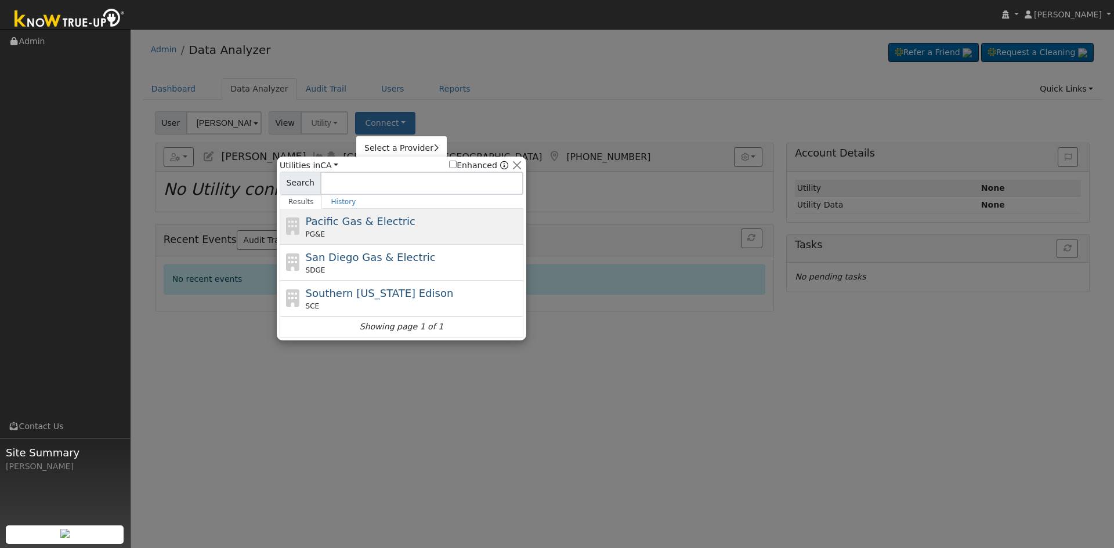
click at [357, 224] on span "Pacific Gas & Electric" at bounding box center [361, 221] width 110 height 12
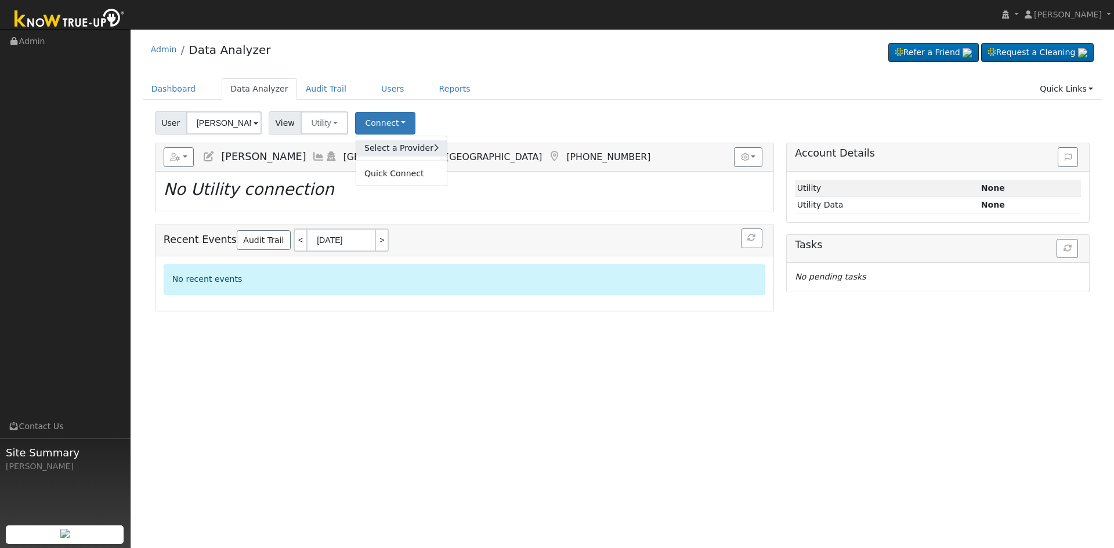
click at [404, 150] on link "Select a Provider" at bounding box center [401, 148] width 90 height 16
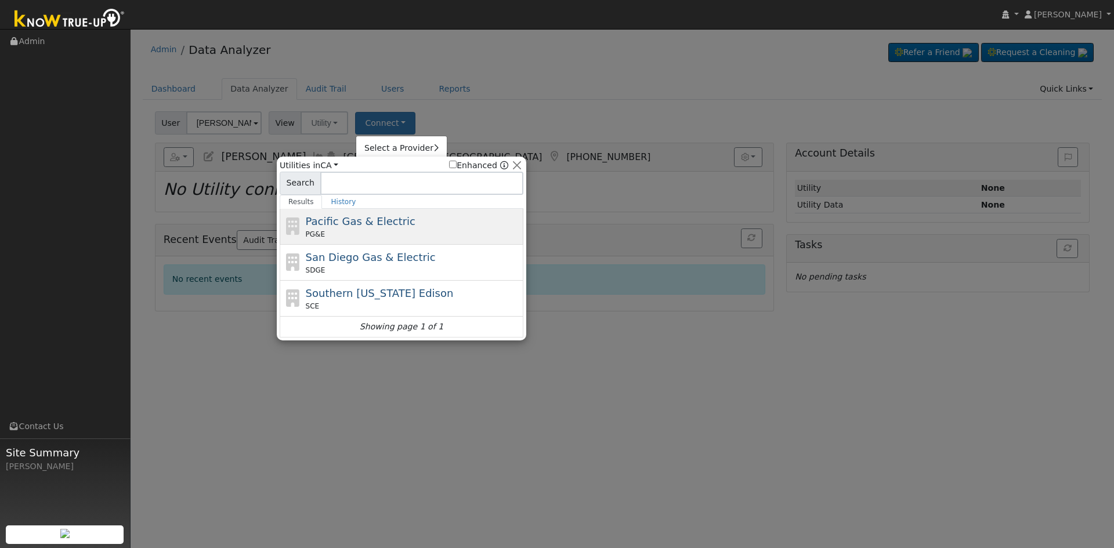
click at [369, 231] on div "PG&E" at bounding box center [413, 234] width 215 height 10
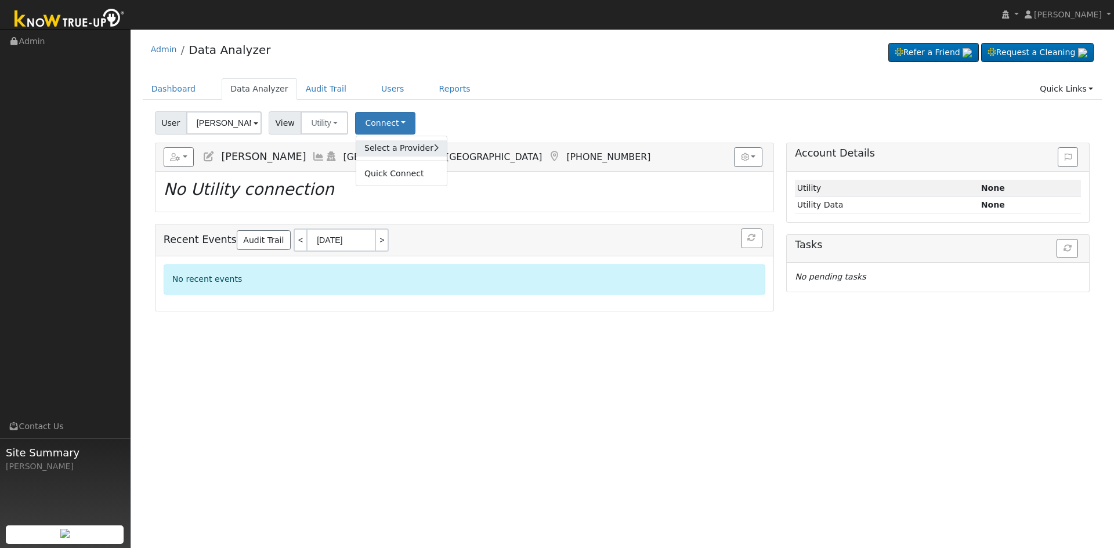
click at [387, 148] on link "Select a Provider" at bounding box center [401, 148] width 90 height 16
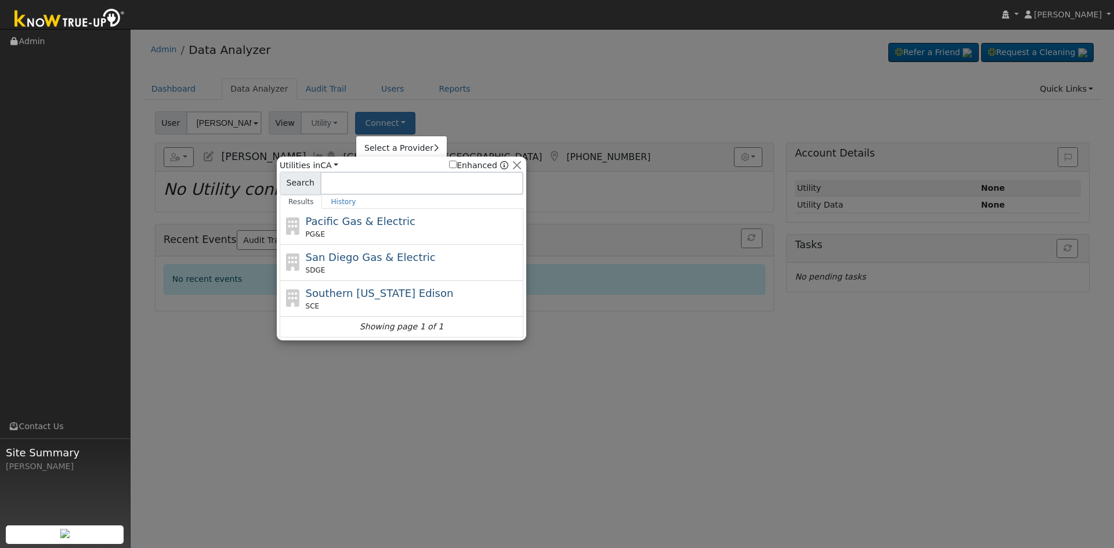
click at [382, 230] on div "PG&E" at bounding box center [413, 234] width 215 height 10
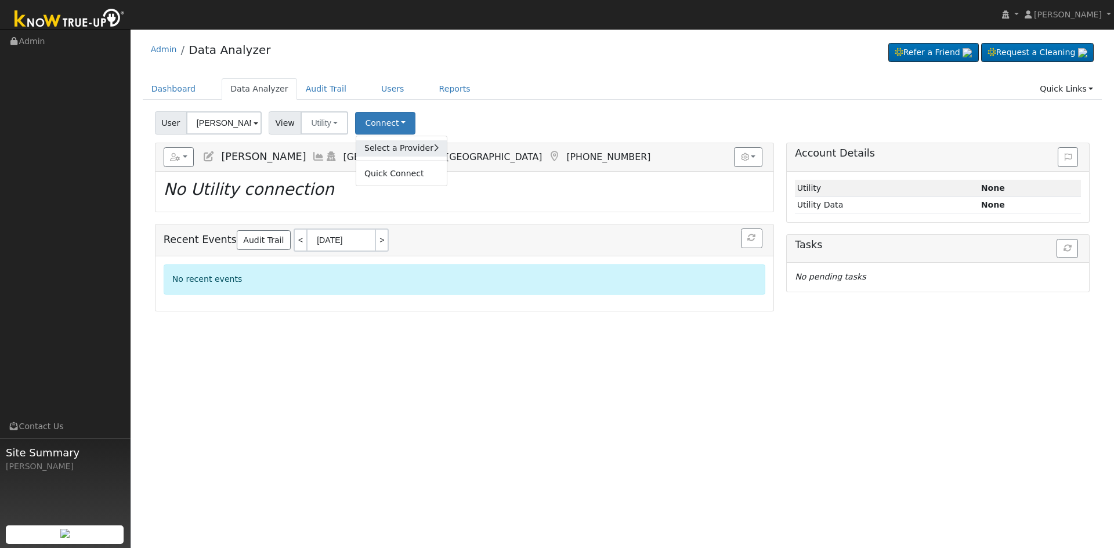
click at [400, 154] on link "Select a Provider" at bounding box center [401, 148] width 90 height 16
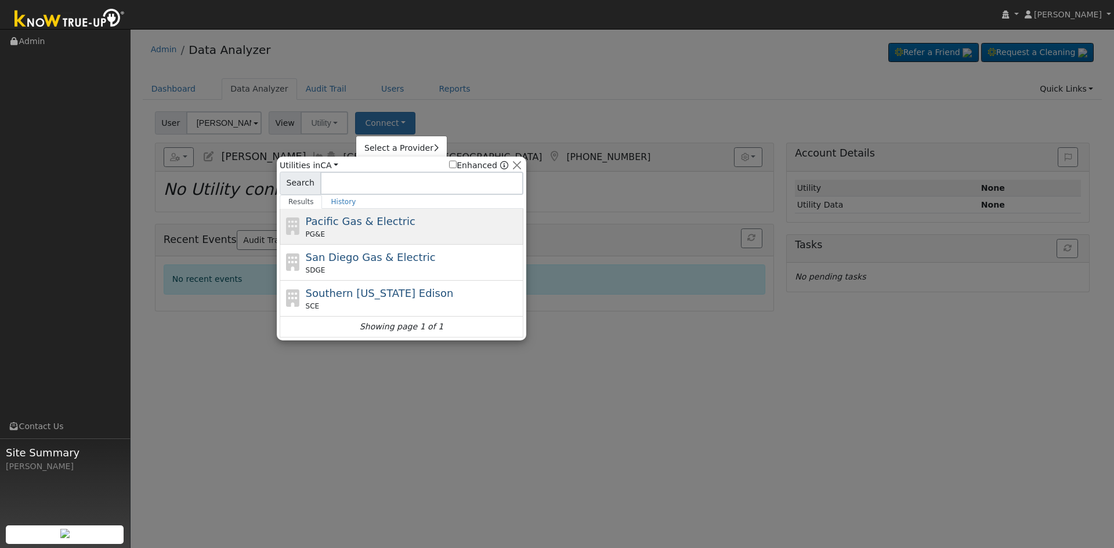
click at [416, 227] on div "Pacific Gas & Electric PG&E" at bounding box center [413, 226] width 215 height 26
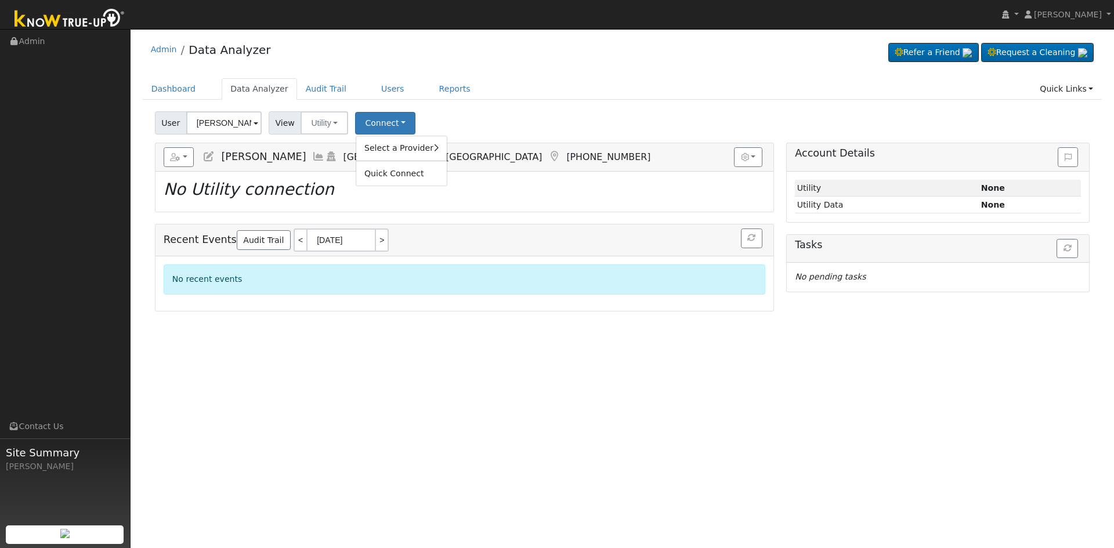
click at [452, 120] on div "User Hailey Van Sickle Account Default Account Default Account 304 East Simpson…" at bounding box center [622, 120] width 939 height 27
click at [371, 130] on button "Connect" at bounding box center [385, 123] width 60 height 23
click at [393, 153] on link "Select a Provider" at bounding box center [401, 148] width 90 height 16
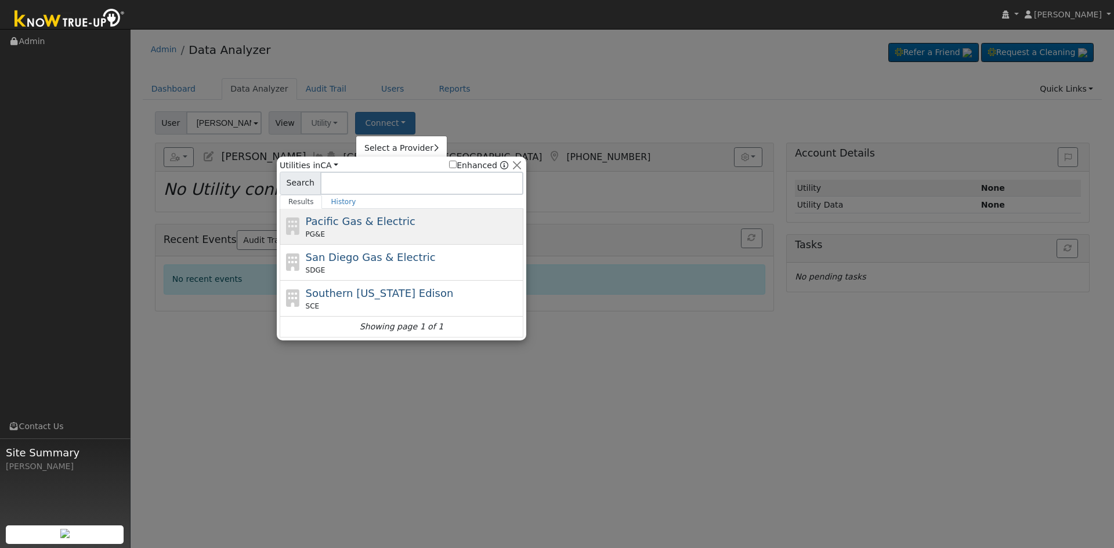
click at [400, 215] on div "Pacific Gas & Electric PG&E" at bounding box center [413, 226] width 215 height 26
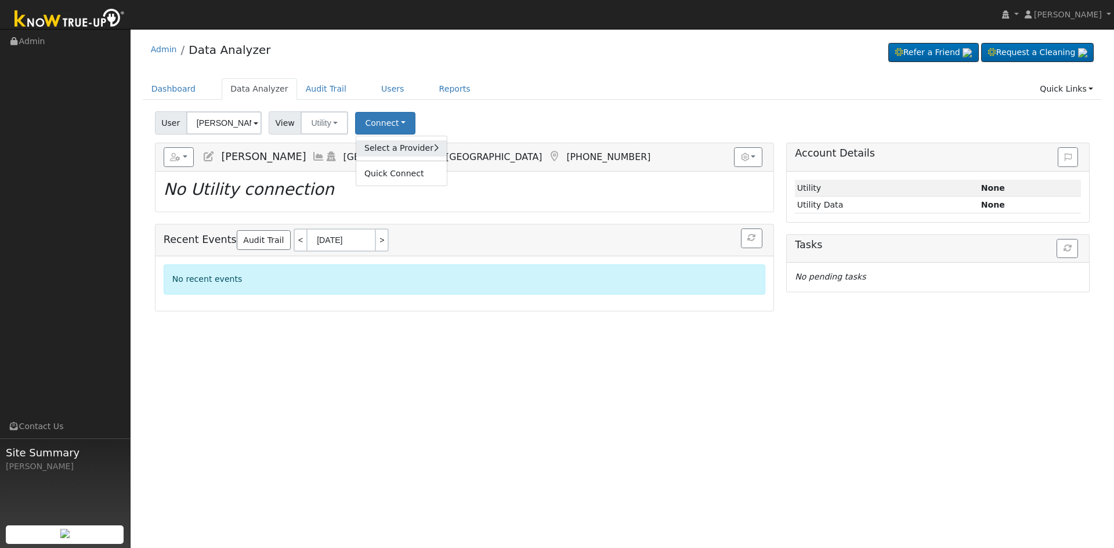
click at [394, 148] on link "Select a Provider" at bounding box center [401, 148] width 90 height 16
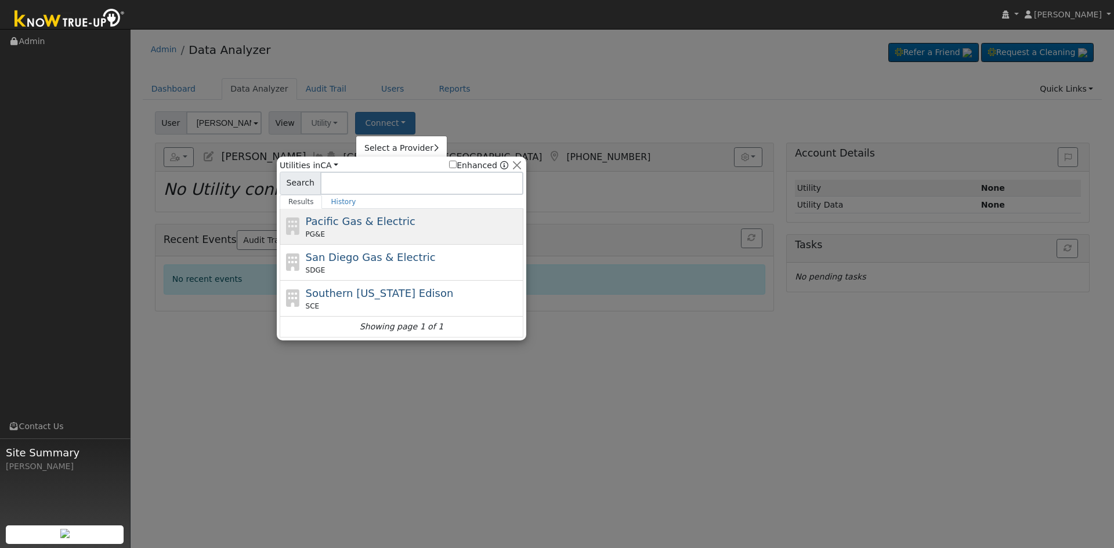
click at [313, 222] on span "Pacific Gas & Electric" at bounding box center [361, 221] width 110 height 12
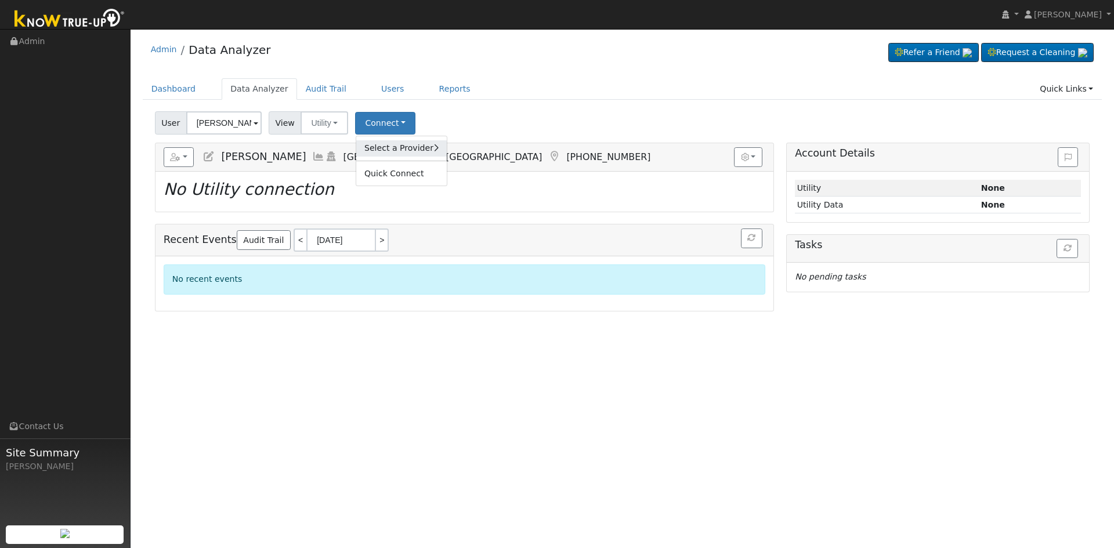
click at [393, 148] on link "Select a Provider" at bounding box center [401, 148] width 90 height 16
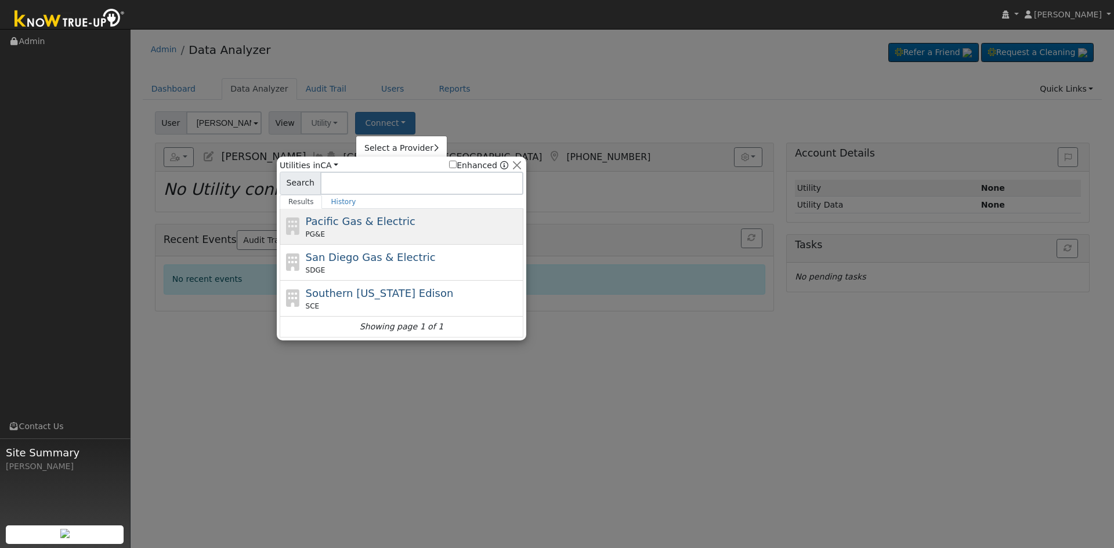
click at [357, 226] on span "Pacific Gas & Electric" at bounding box center [361, 221] width 110 height 12
click at [357, 226] on div "Recent Events Audit Trail < 10/10/2025 >" at bounding box center [464, 240] width 618 height 32
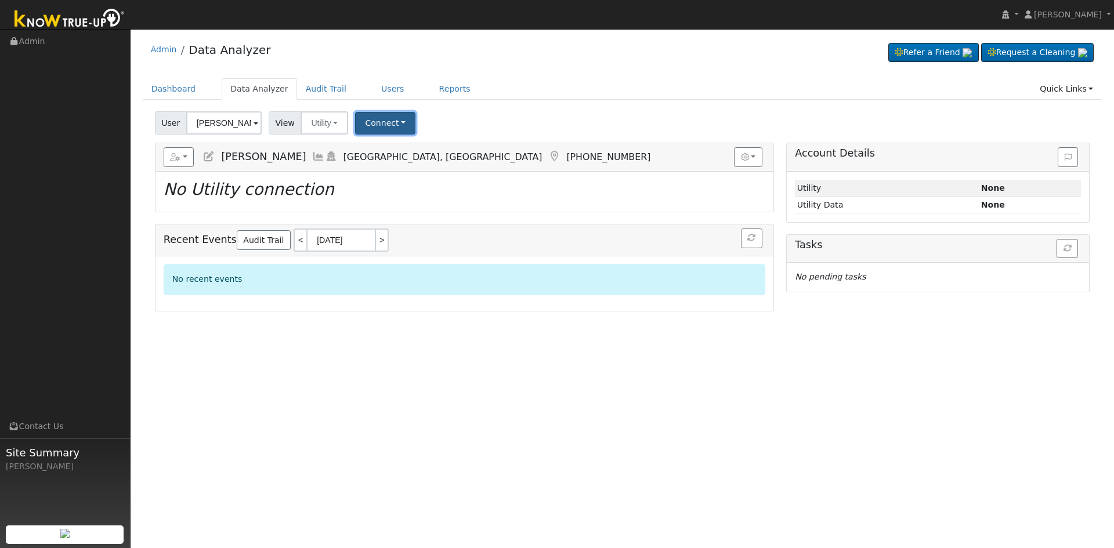
click at [396, 129] on button "Connect" at bounding box center [385, 123] width 60 height 23
click at [396, 152] on link "Select a Provider" at bounding box center [401, 148] width 90 height 16
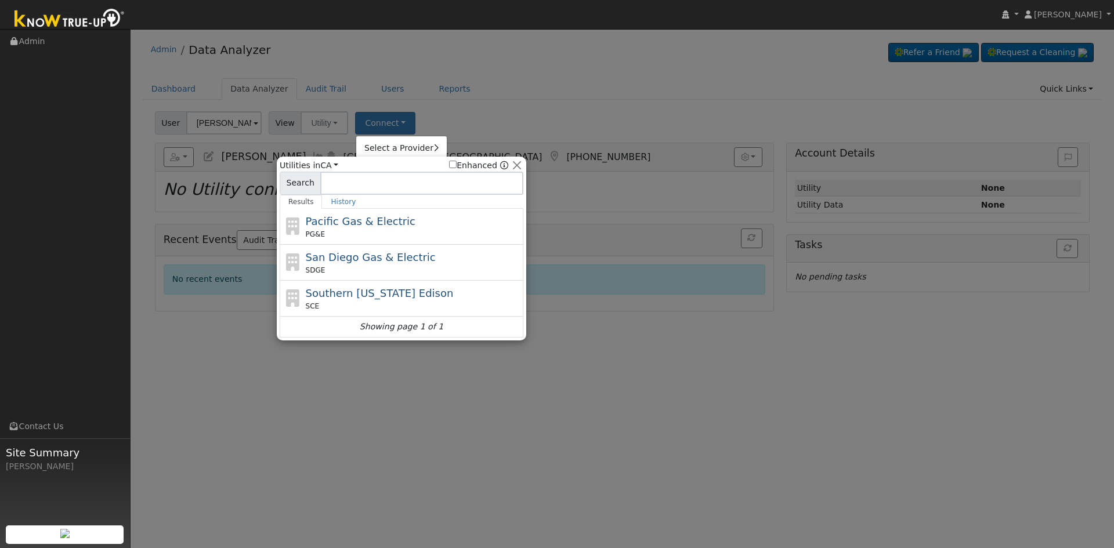
click at [392, 219] on div "Pacific Gas & Electric PG&E" at bounding box center [413, 226] width 215 height 26
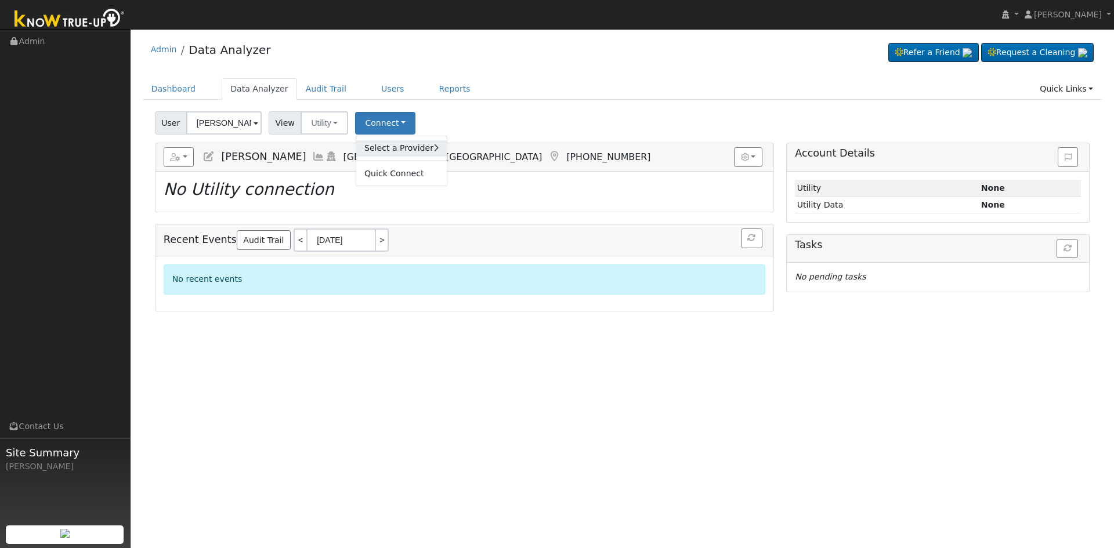
click at [382, 148] on link "Select a Provider" at bounding box center [401, 148] width 90 height 16
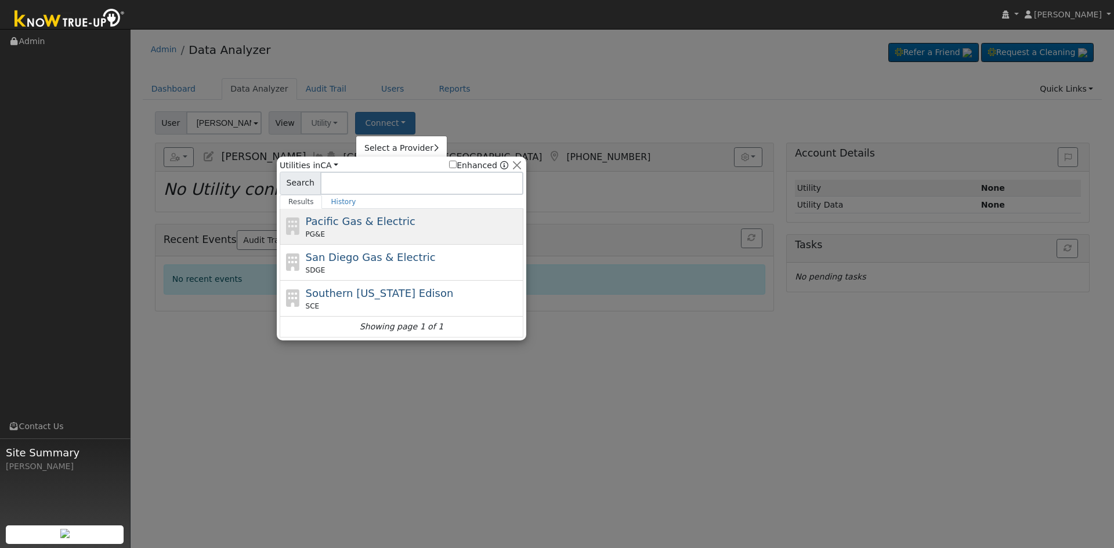
click at [395, 235] on div "PG&E" at bounding box center [413, 234] width 215 height 10
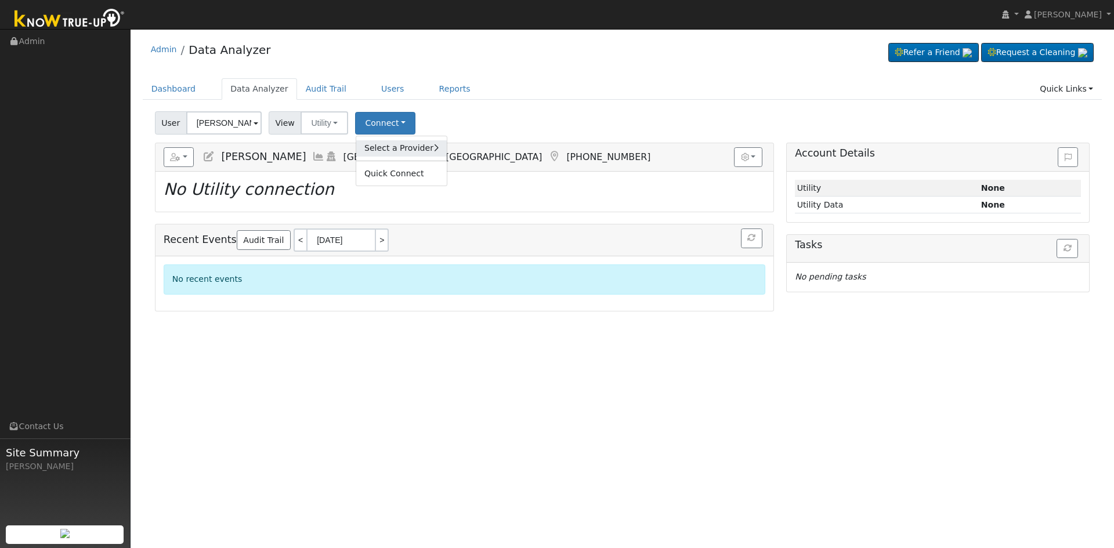
click at [394, 146] on link "Select a Provider" at bounding box center [401, 148] width 90 height 16
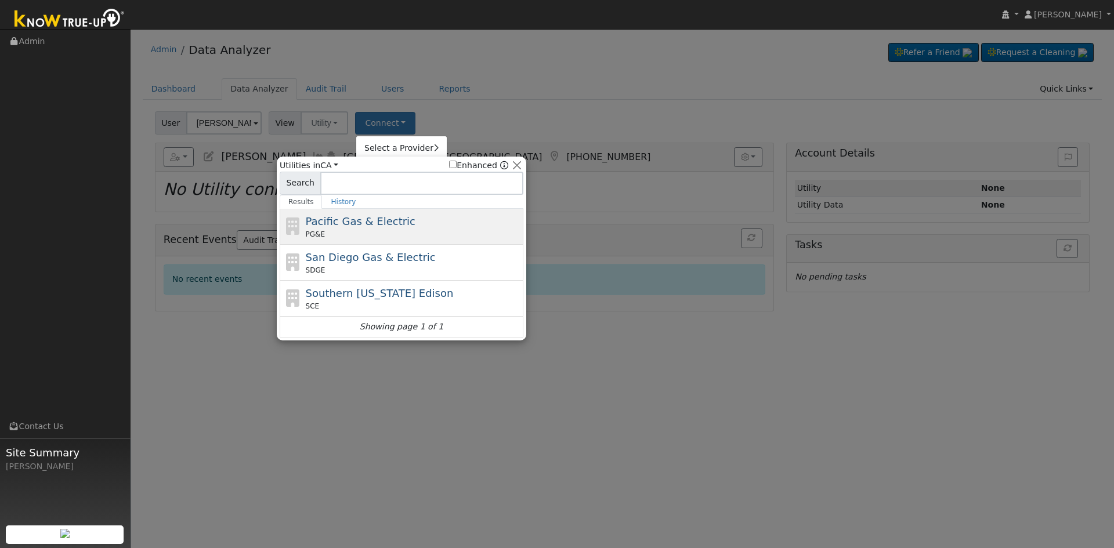
click at [379, 215] on span "Pacific Gas & Electric" at bounding box center [361, 221] width 110 height 12
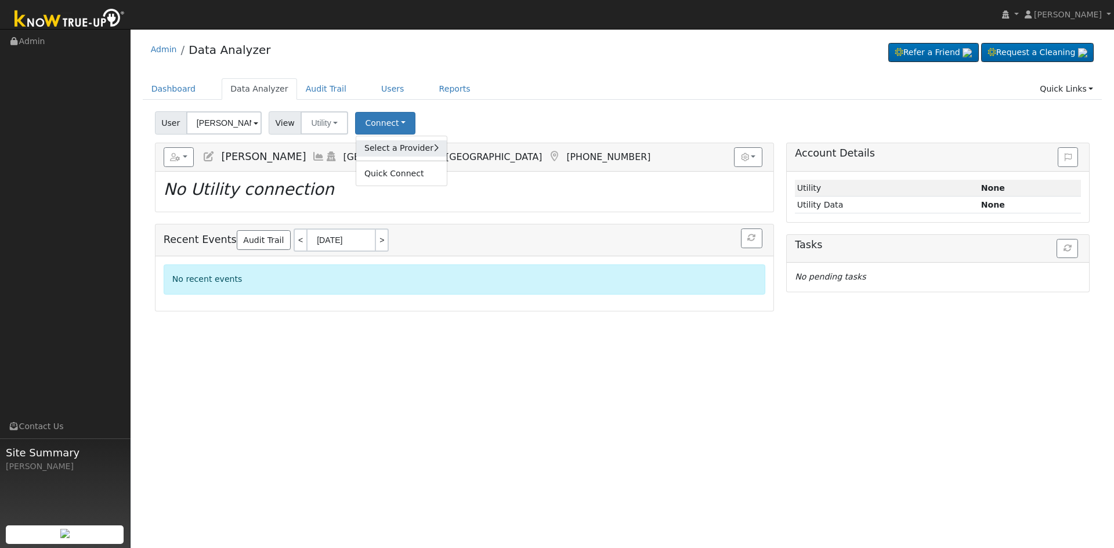
click at [386, 144] on link "Select a Provider" at bounding box center [401, 148] width 90 height 16
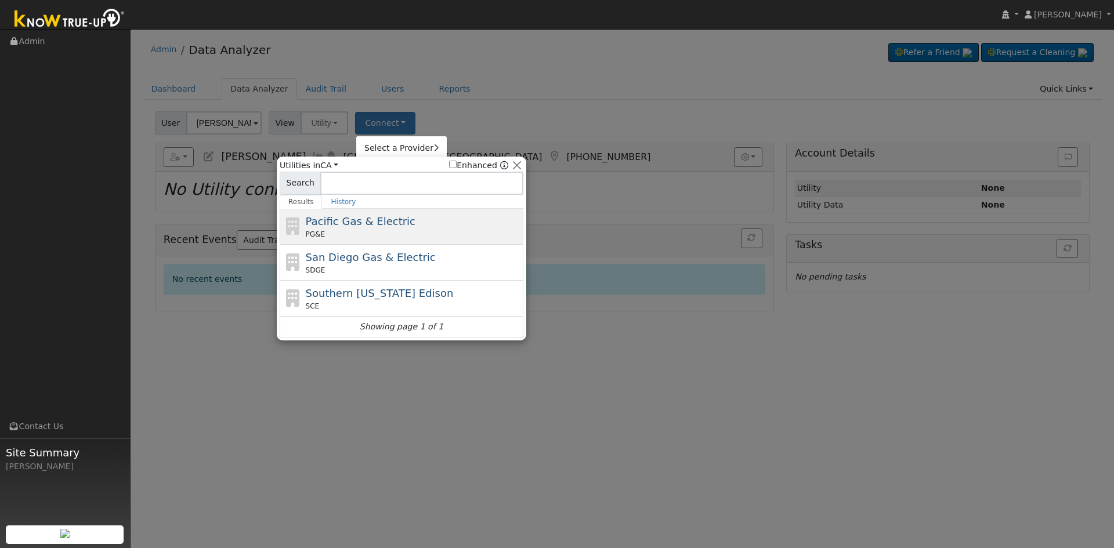
click at [400, 223] on div "Pacific Gas & Electric PG&E" at bounding box center [413, 226] width 215 height 26
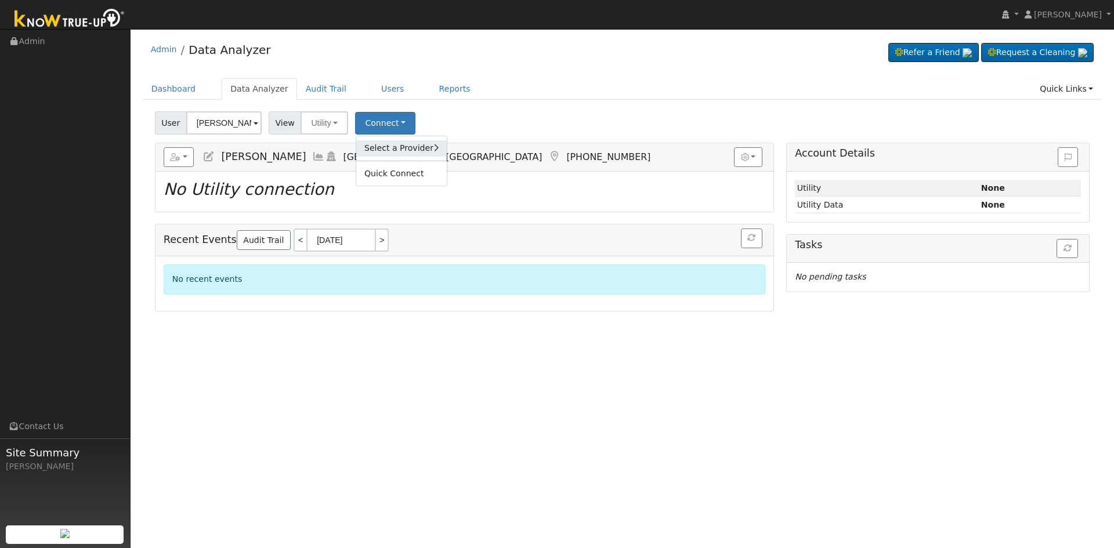
click at [421, 150] on link "Select a Provider" at bounding box center [401, 148] width 90 height 16
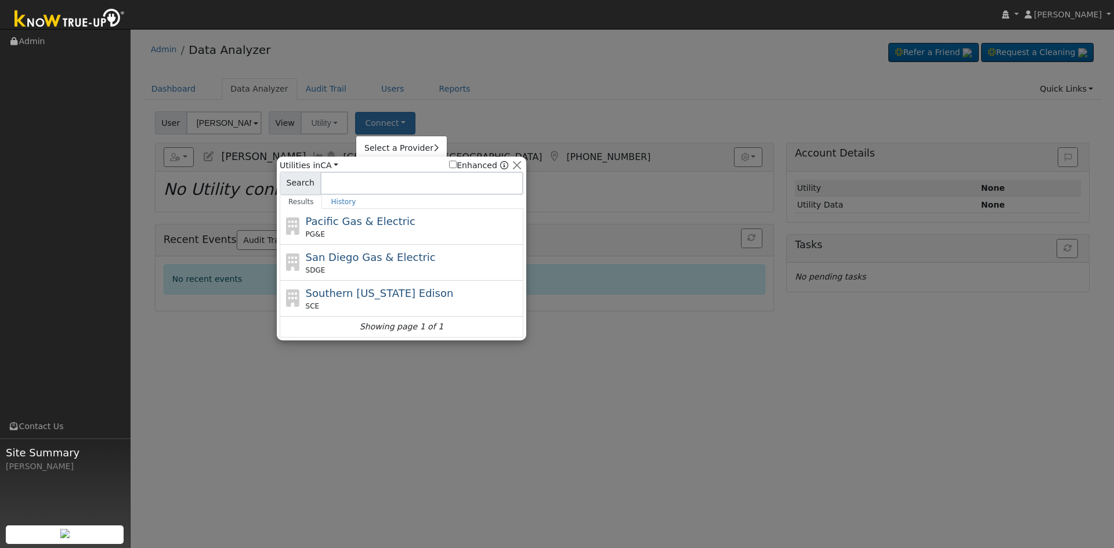
drag, startPoint x: 389, startPoint y: 218, endPoint x: 329, endPoint y: 197, distance: 63.8
click at [389, 218] on span "Pacific Gas & Electric" at bounding box center [361, 221] width 110 height 12
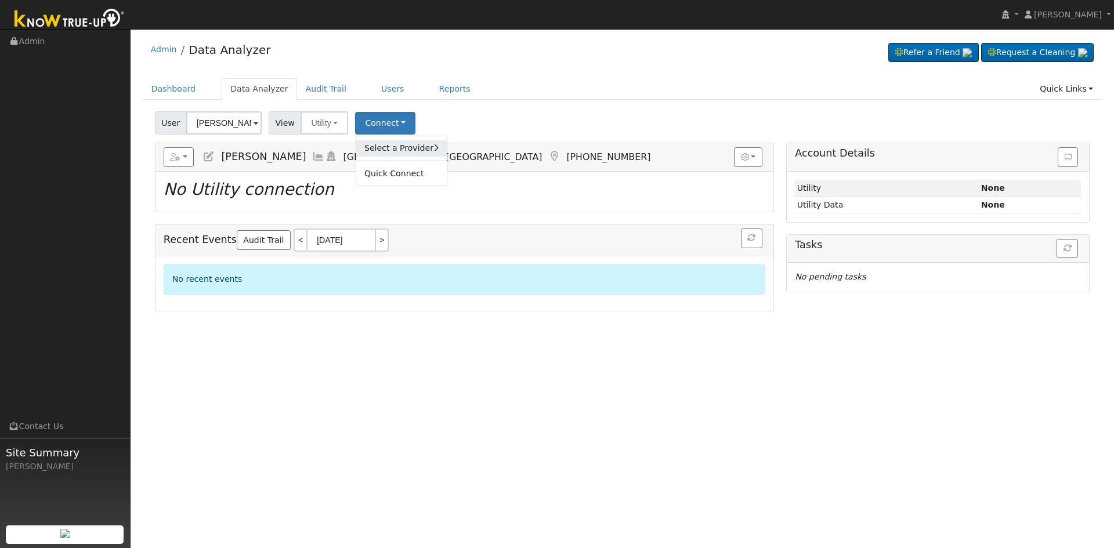
click at [414, 151] on link "Select a Provider" at bounding box center [401, 148] width 90 height 16
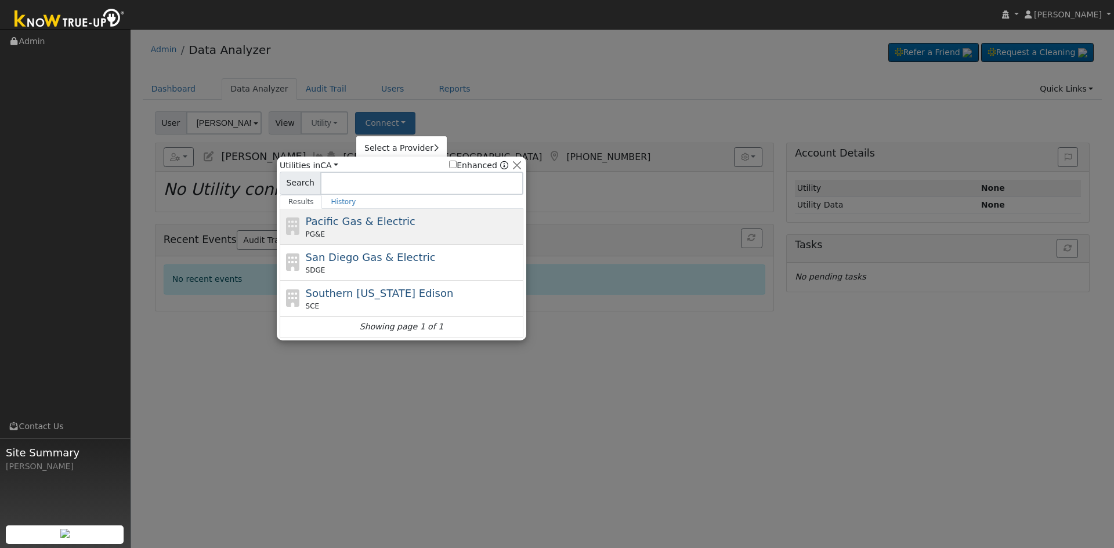
click at [393, 226] on div "Pacific Gas & Electric PG&E" at bounding box center [413, 226] width 215 height 26
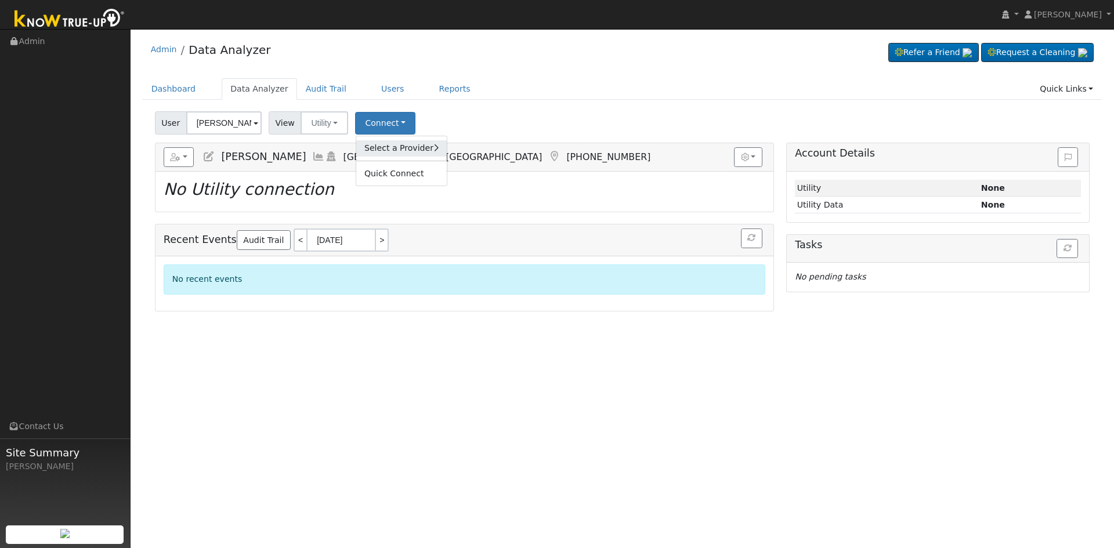
click at [376, 147] on link "Select a Provider" at bounding box center [401, 148] width 90 height 16
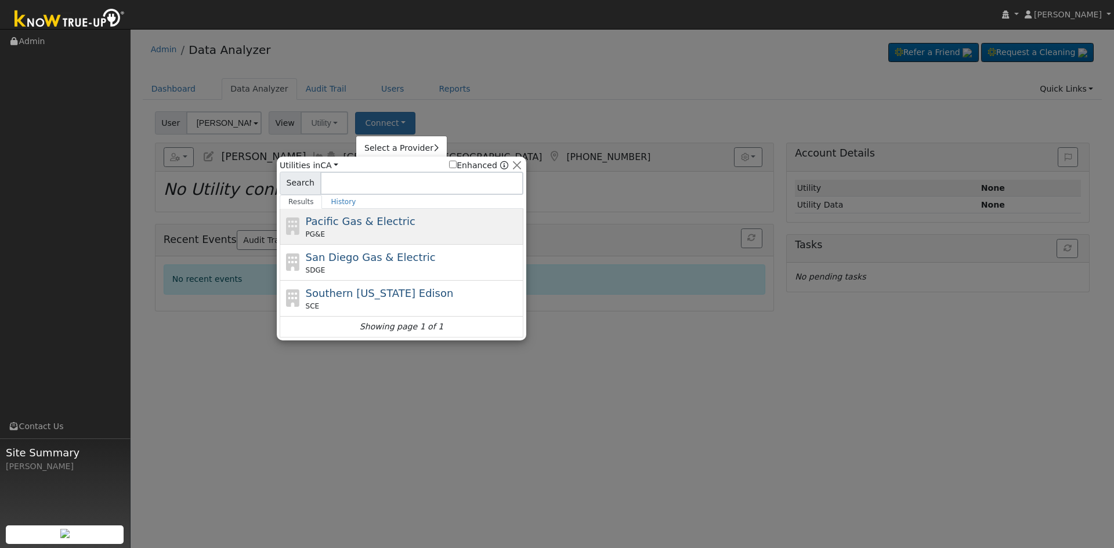
click at [390, 212] on div "Pacific Gas & Electric PG&E" at bounding box center [402, 227] width 244 height 36
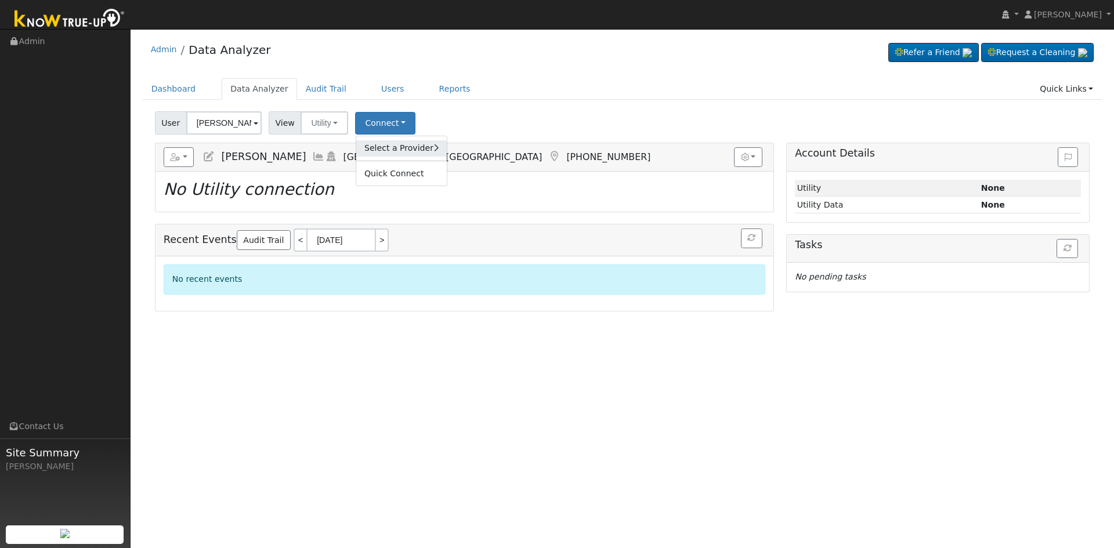
click at [408, 144] on link "Select a Provider" at bounding box center [401, 148] width 90 height 16
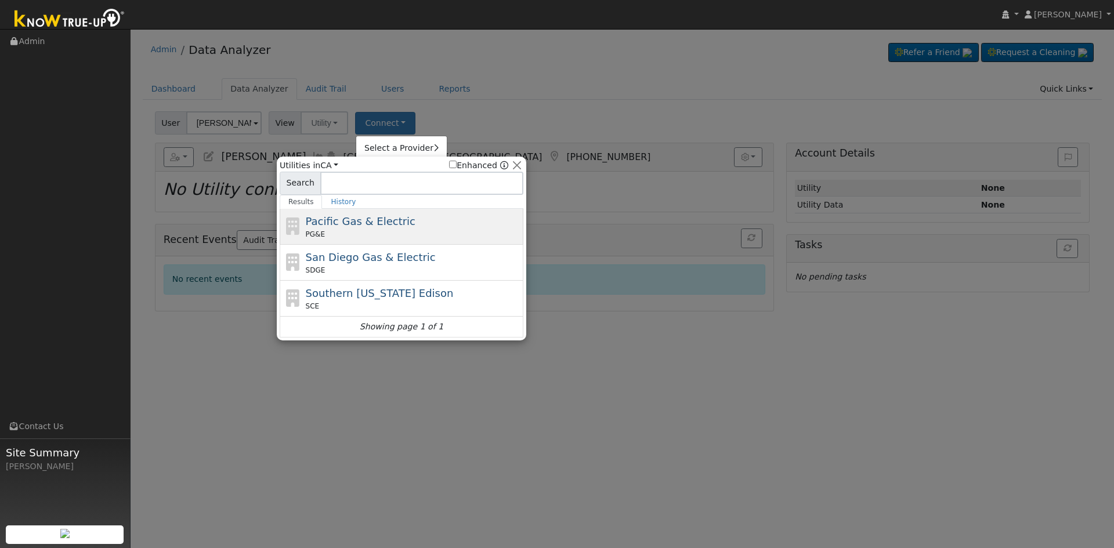
click at [408, 216] on div "Pacific Gas & Electric PG&E" at bounding box center [413, 226] width 215 height 26
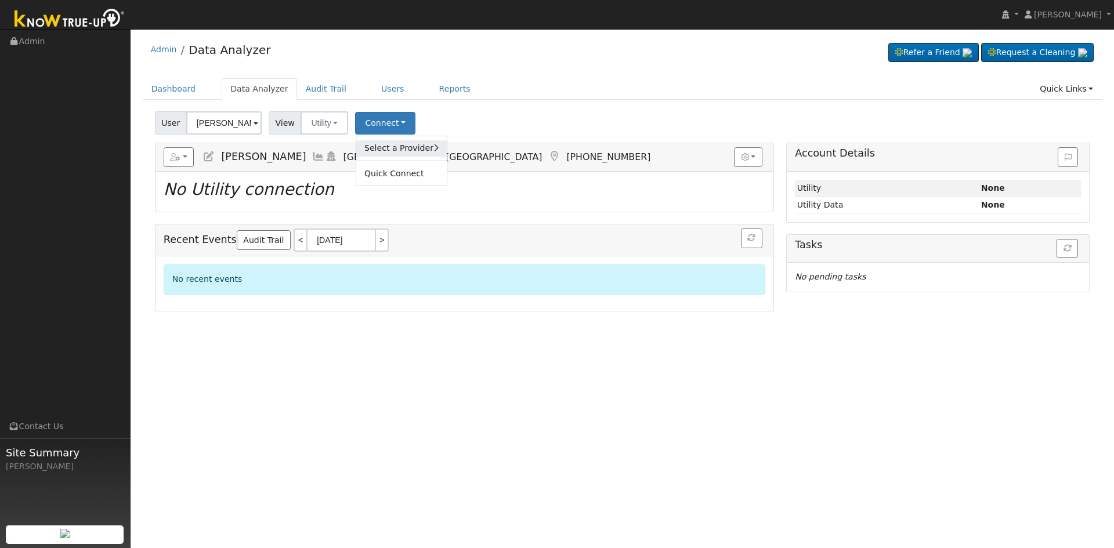
click at [380, 151] on link "Select a Provider" at bounding box center [401, 148] width 90 height 16
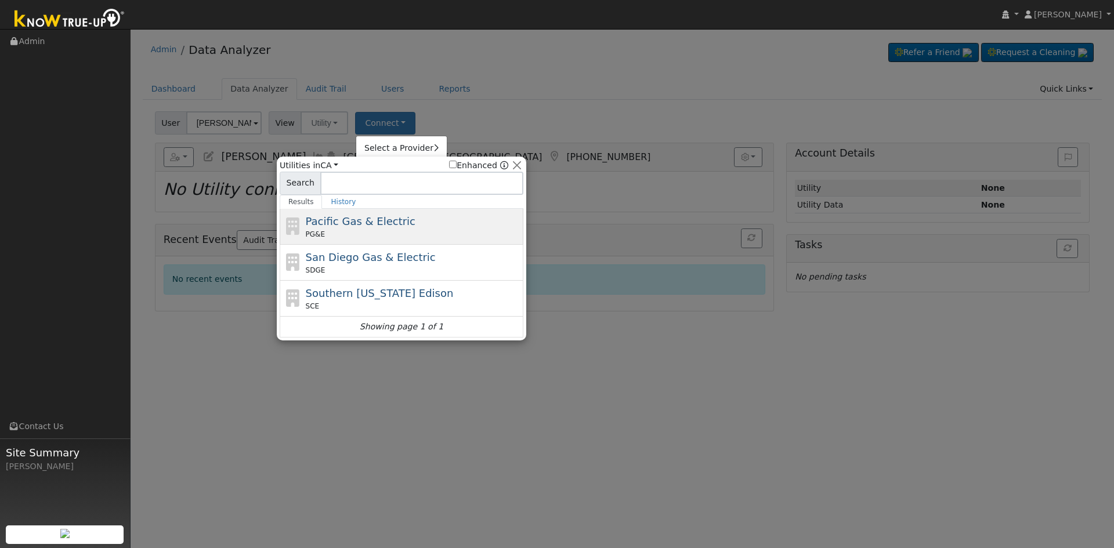
click at [350, 229] on div "Pacific Gas & Electric PG&E" at bounding box center [413, 226] width 215 height 26
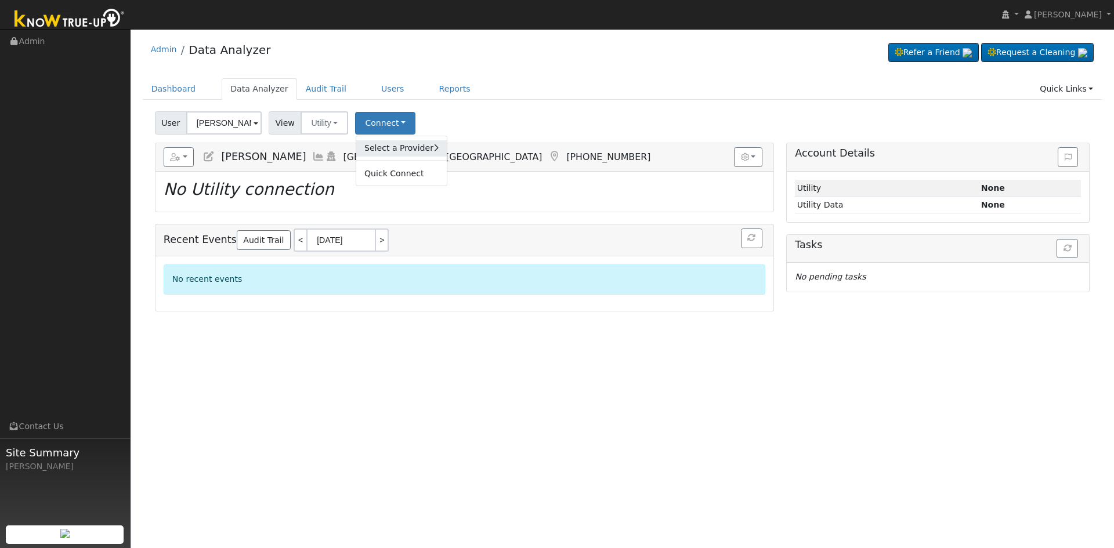
click at [421, 153] on link "Select a Provider" at bounding box center [401, 148] width 90 height 16
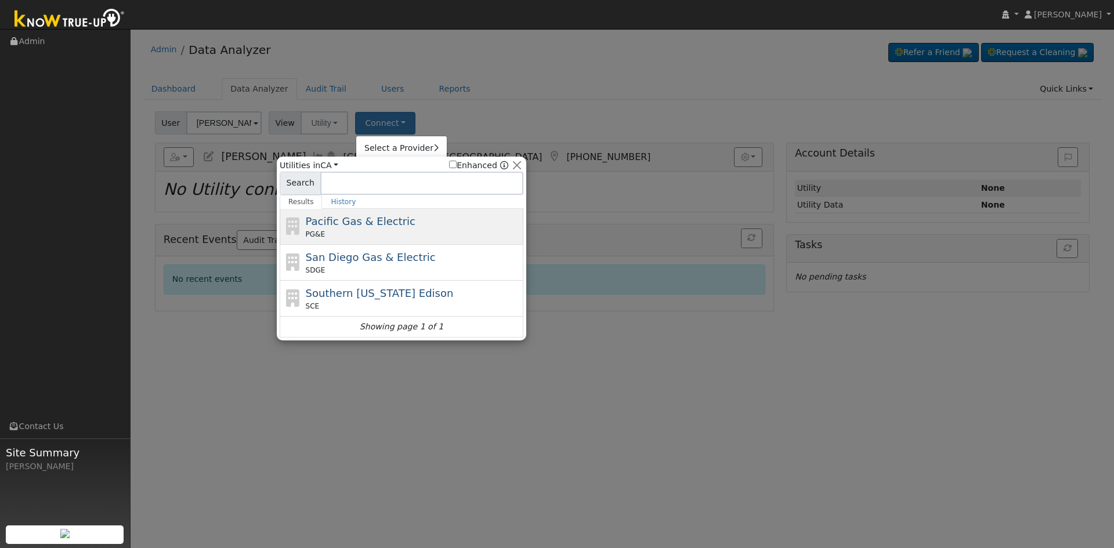
click at [419, 219] on div "Pacific Gas & Electric PG&E" at bounding box center [413, 226] width 215 height 26
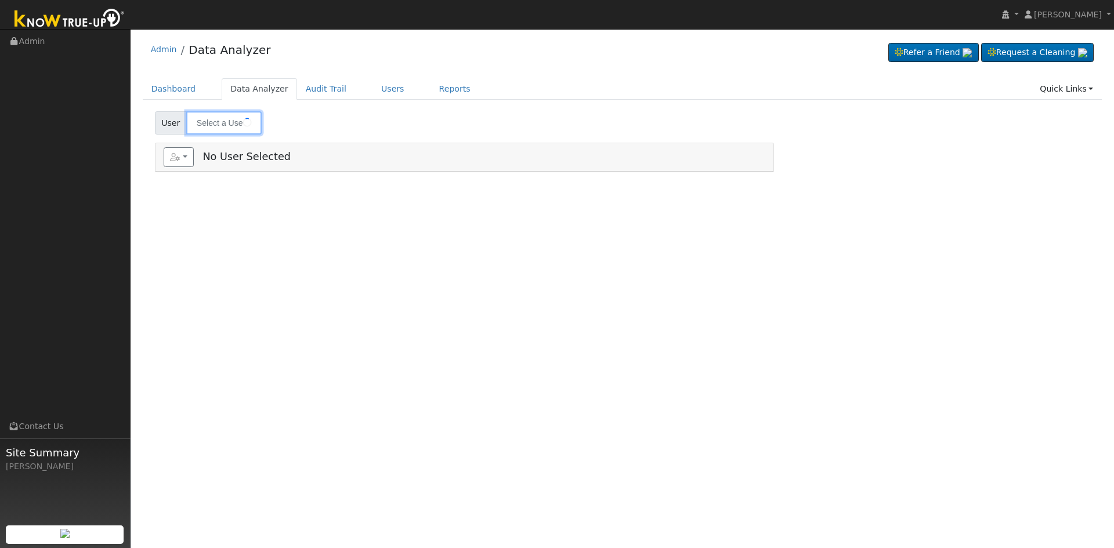
type input "[PERSON_NAME]"
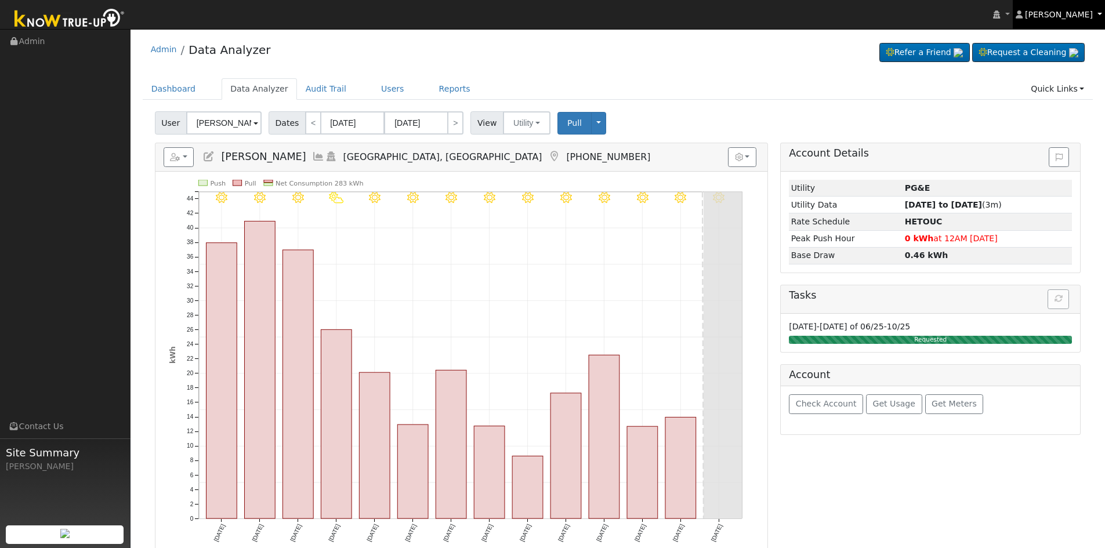
click at [1079, 12] on span "Allanah Young" at bounding box center [1059, 14] width 68 height 9
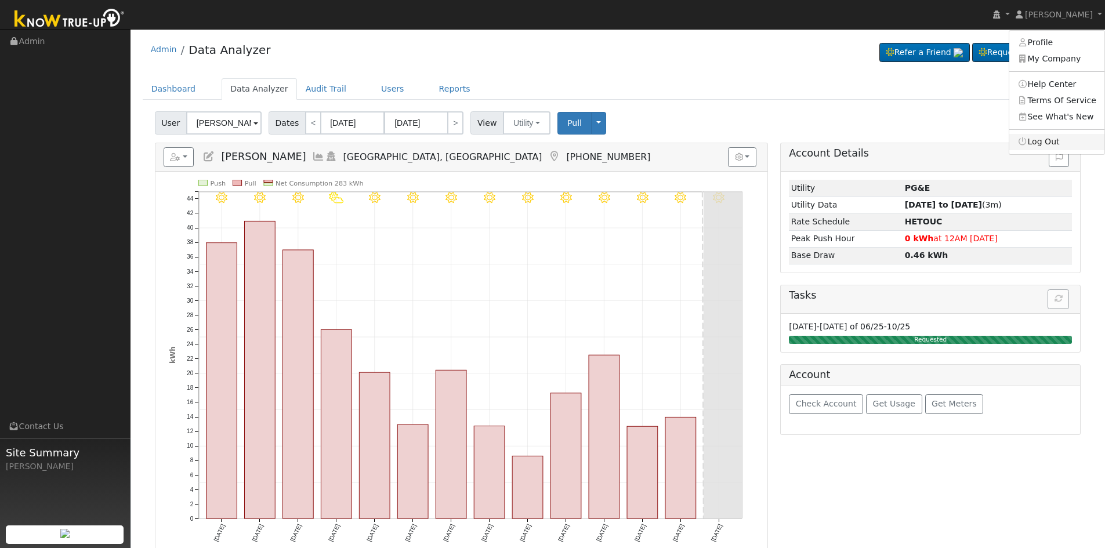
click at [1059, 146] on link "Log Out" at bounding box center [1056, 142] width 95 height 16
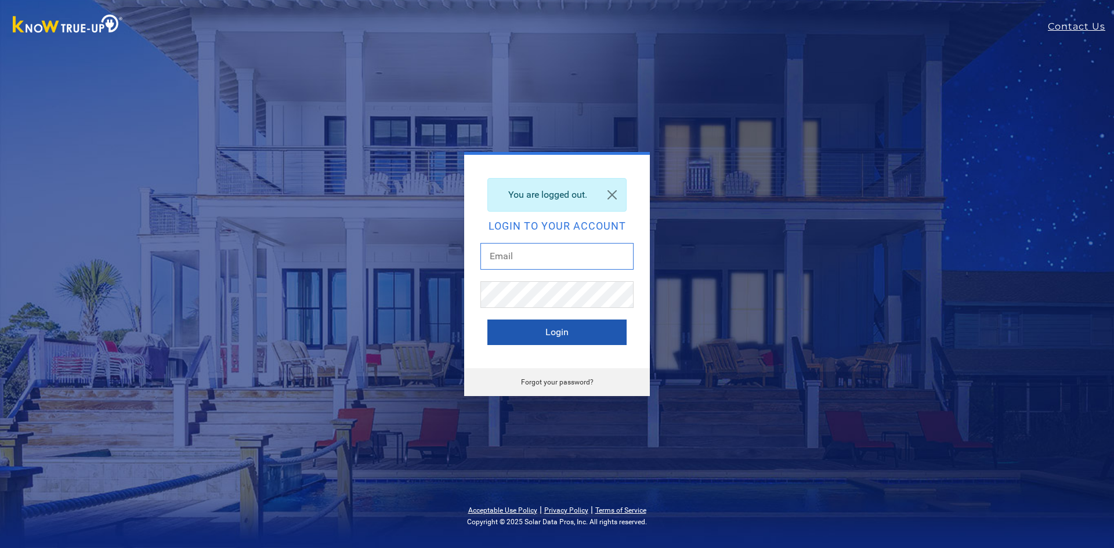
type input "[EMAIL_ADDRESS][DOMAIN_NAME]"
click at [597, 325] on button "Login" at bounding box center [556, 333] width 139 height 26
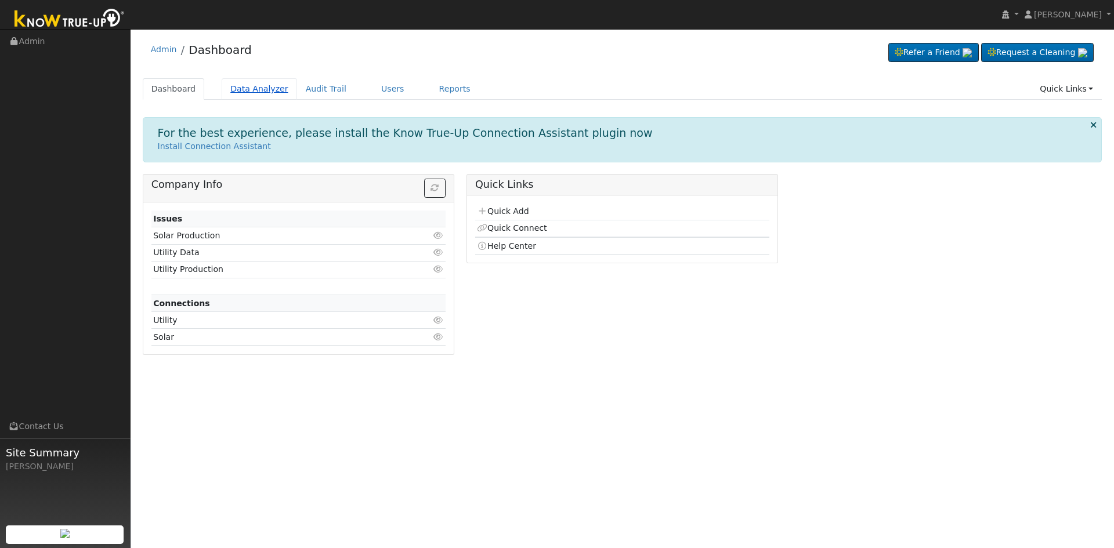
click at [253, 93] on link "Data Analyzer" at bounding box center [259, 88] width 75 height 21
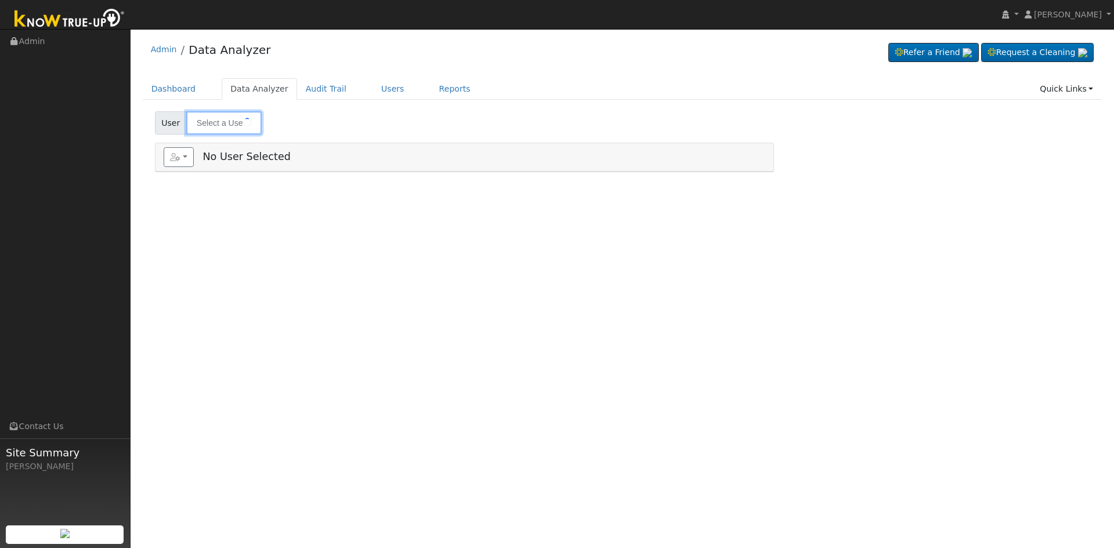
type input "[PERSON_NAME]"
